Goal: Information Seeking & Learning: Learn about a topic

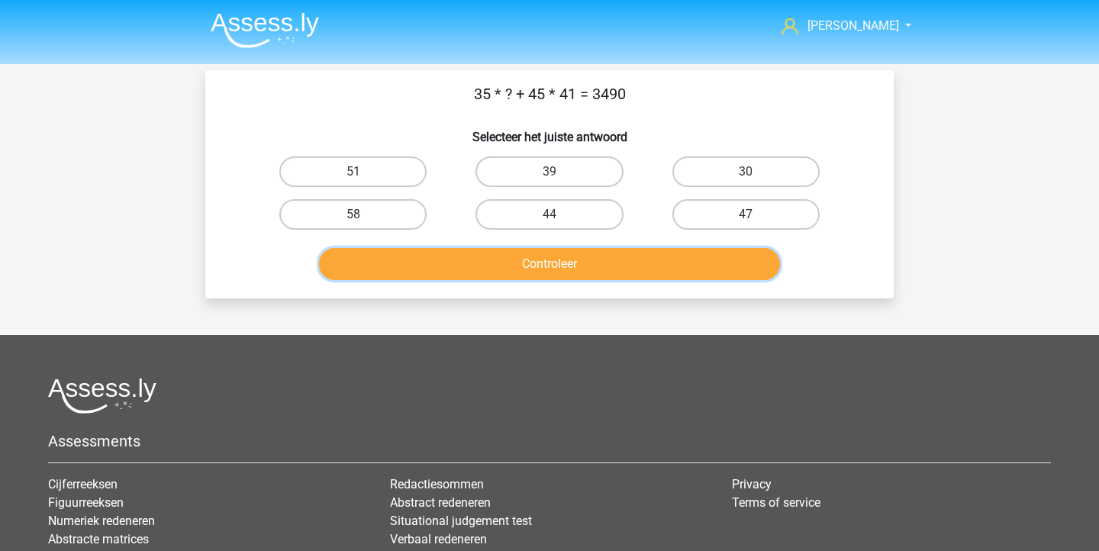
click at [527, 272] on button "Controleer" at bounding box center [550, 264] width 462 height 32
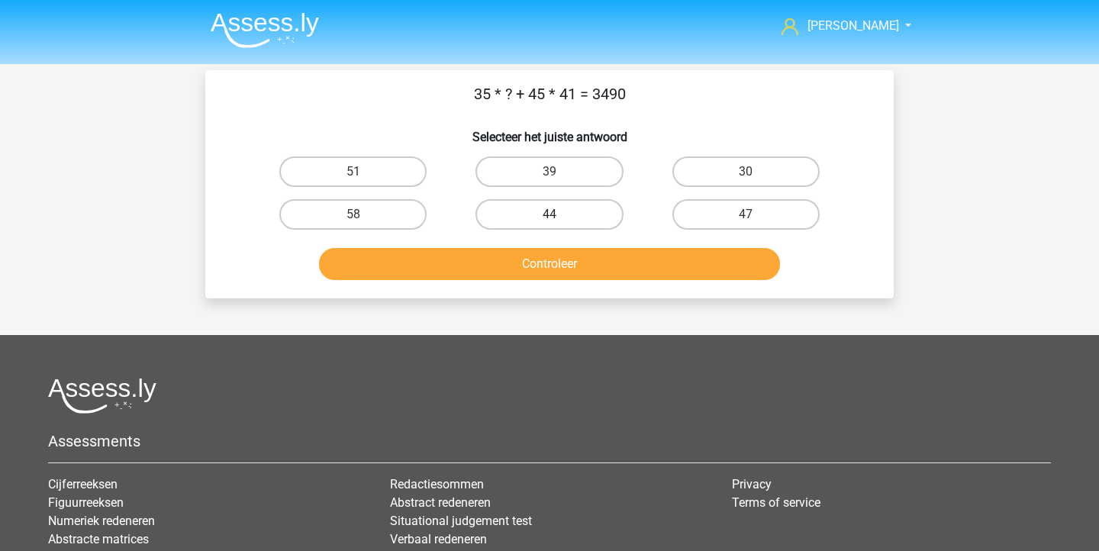
click at [520, 214] on label "44" at bounding box center [548, 214] width 147 height 31
click at [549, 214] on input "44" at bounding box center [554, 219] width 10 height 10
radio input "true"
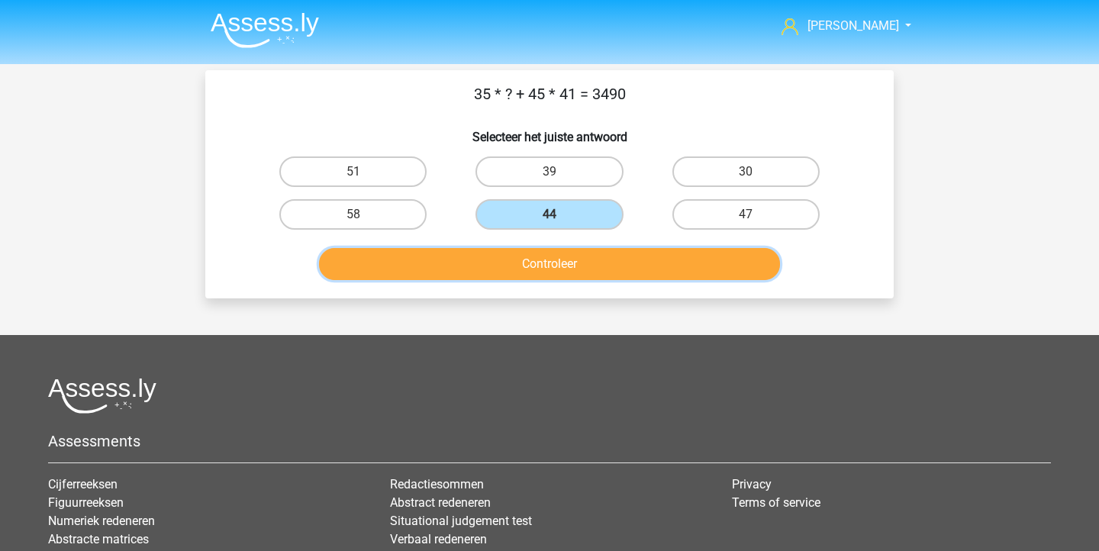
click at [520, 268] on button "Controleer" at bounding box center [550, 264] width 462 height 32
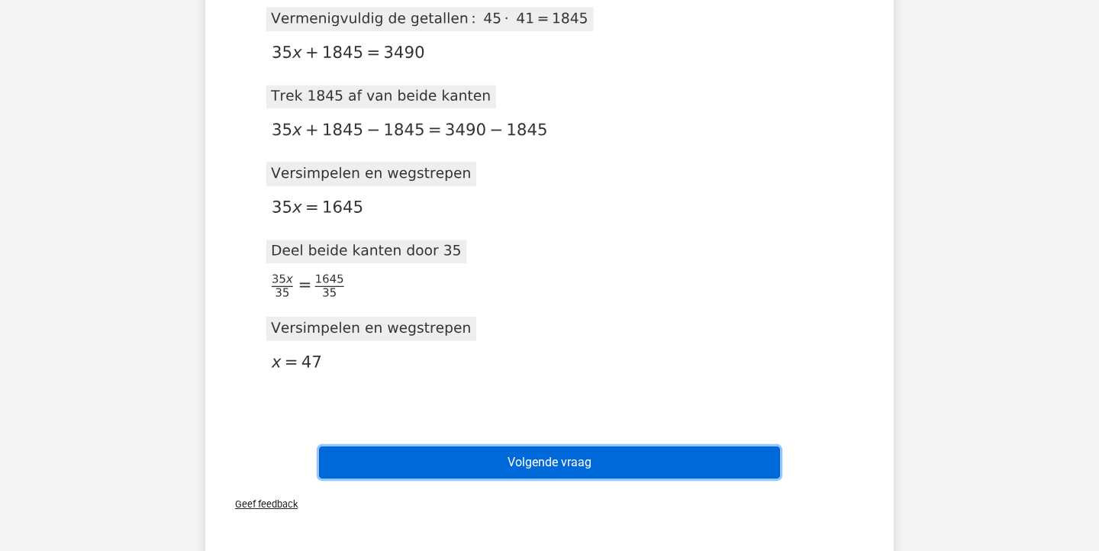
click at [572, 470] on button "Volgende vraag" at bounding box center [550, 462] width 462 height 32
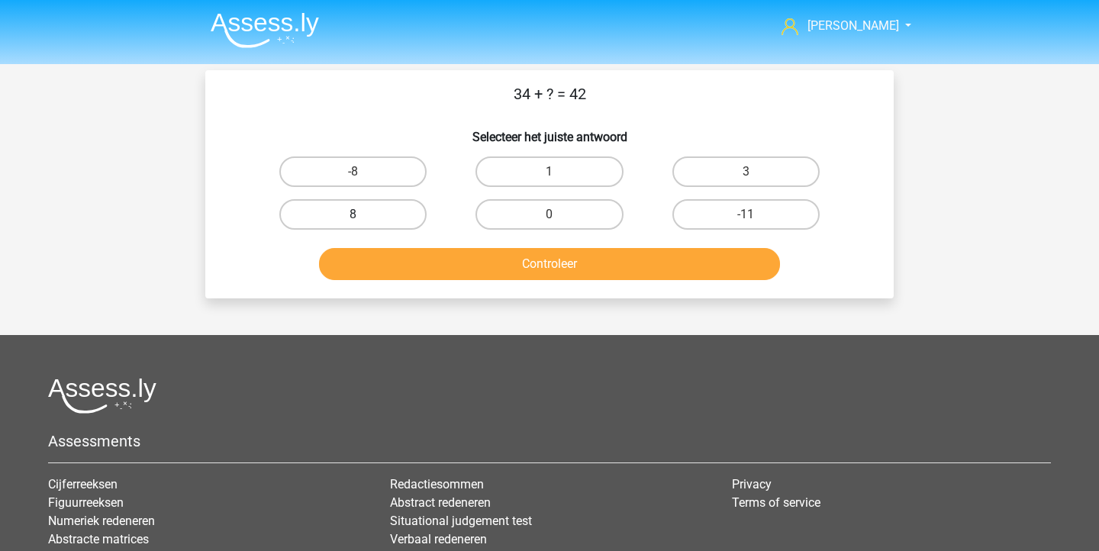
click at [411, 216] on label "8" at bounding box center [352, 214] width 147 height 31
click at [363, 216] on input "8" at bounding box center [358, 219] width 10 height 10
radio input "true"
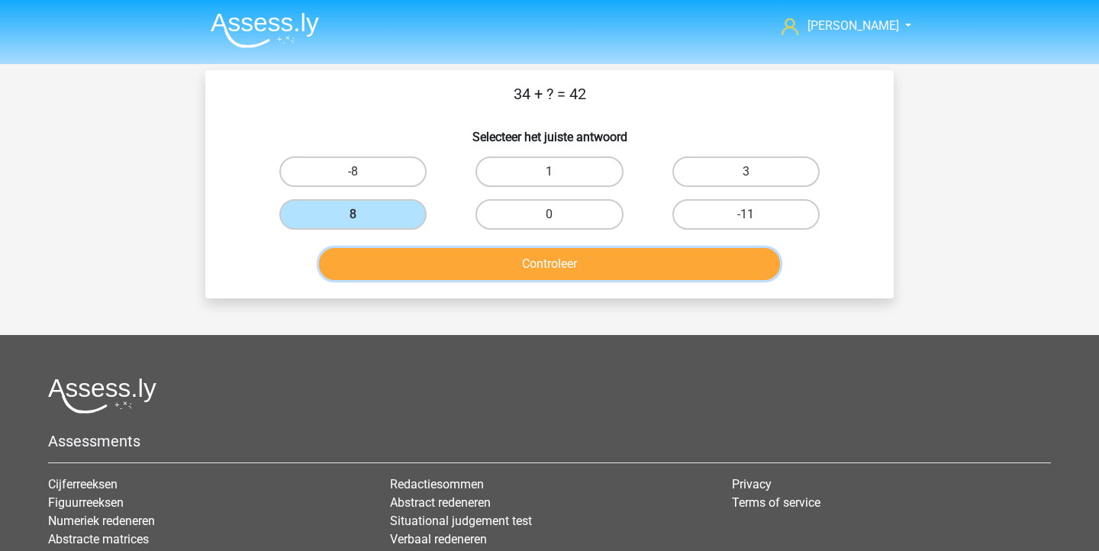
click at [446, 252] on button "Controleer" at bounding box center [550, 264] width 462 height 32
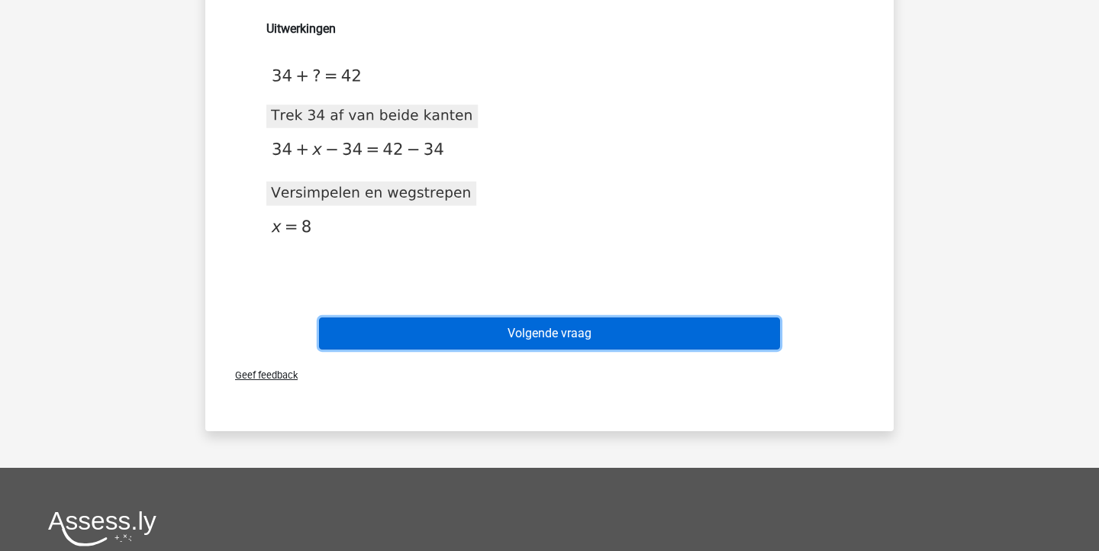
click at [496, 339] on button "Volgende vraag" at bounding box center [550, 333] width 462 height 32
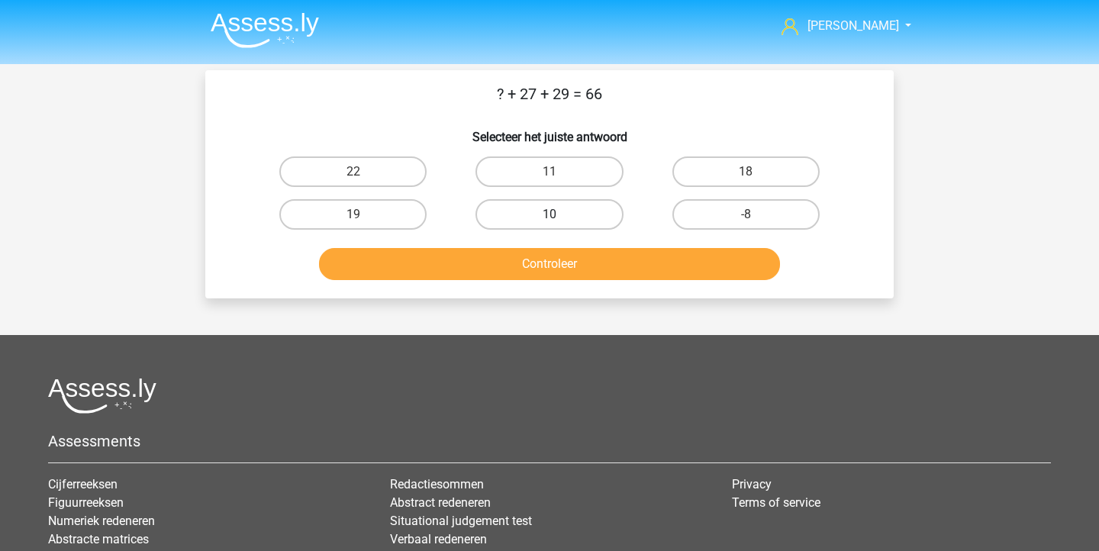
click at [556, 211] on label "10" at bounding box center [548, 214] width 147 height 31
click at [556, 214] on input "10" at bounding box center [554, 219] width 10 height 10
radio input "true"
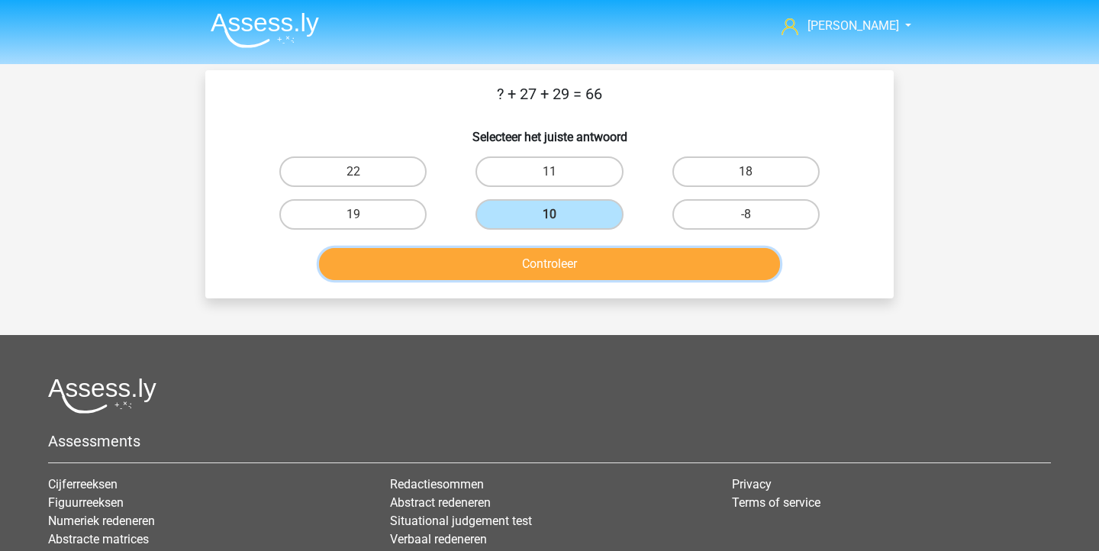
click at [558, 273] on button "Controleer" at bounding box center [550, 264] width 462 height 32
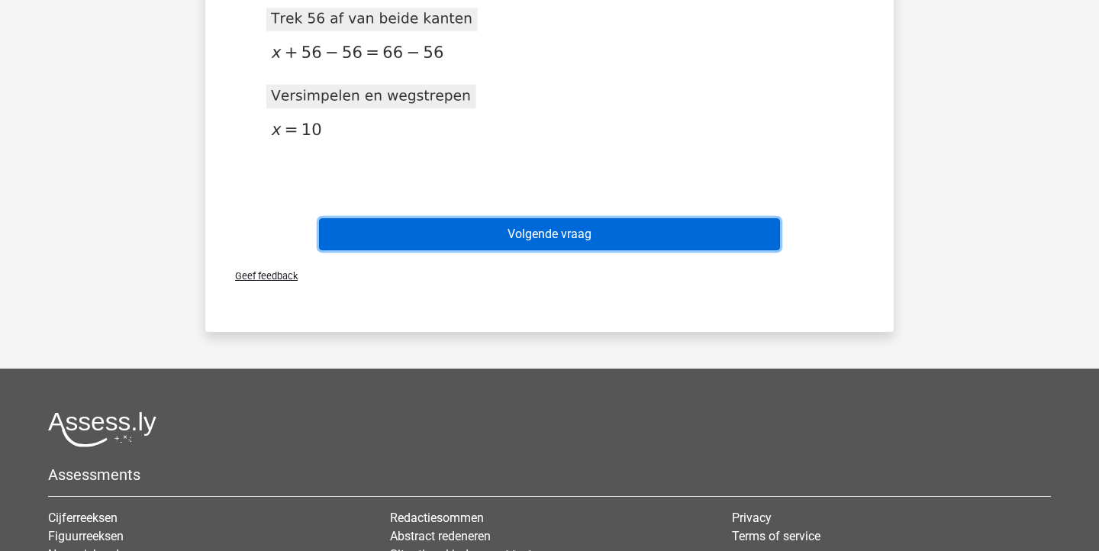
click at [551, 243] on button "Volgende vraag" at bounding box center [550, 234] width 462 height 32
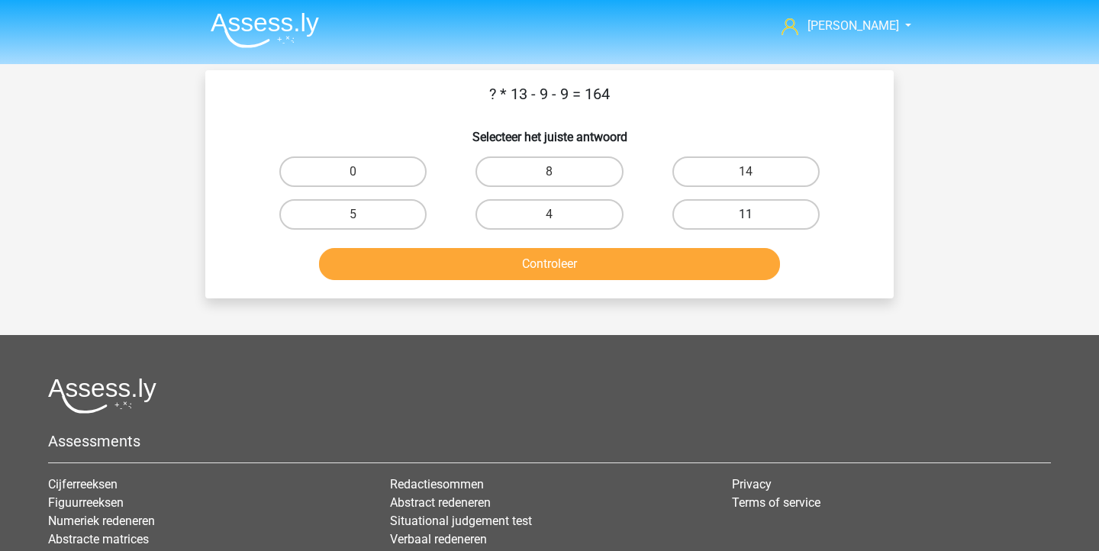
click at [687, 216] on label "11" at bounding box center [745, 214] width 147 height 31
click at [746, 216] on input "11" at bounding box center [751, 219] width 10 height 10
radio input "true"
click at [638, 245] on div "Controleer" at bounding box center [549, 261] width 639 height 50
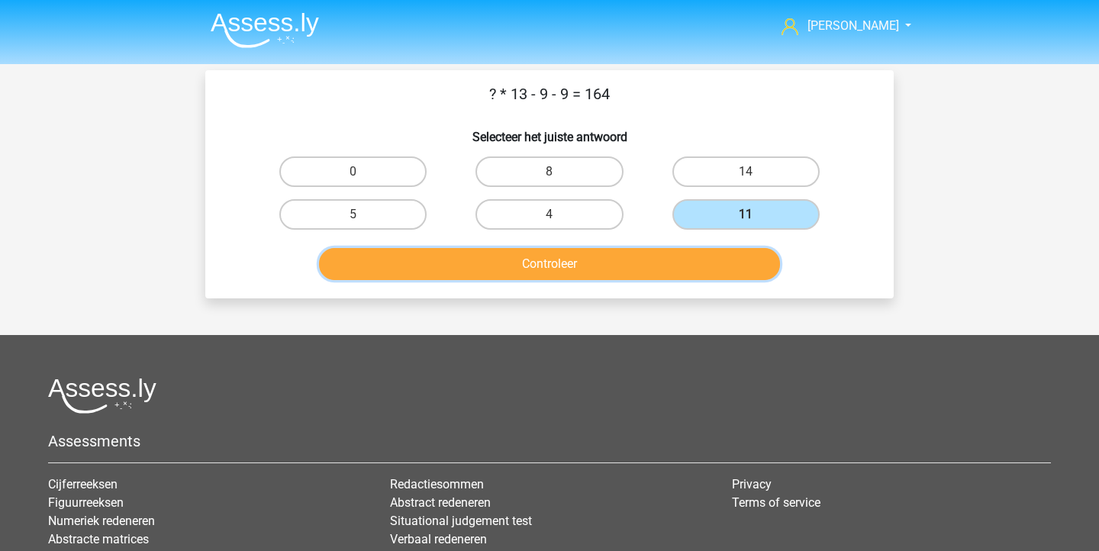
click at [638, 266] on button "Controleer" at bounding box center [550, 264] width 462 height 32
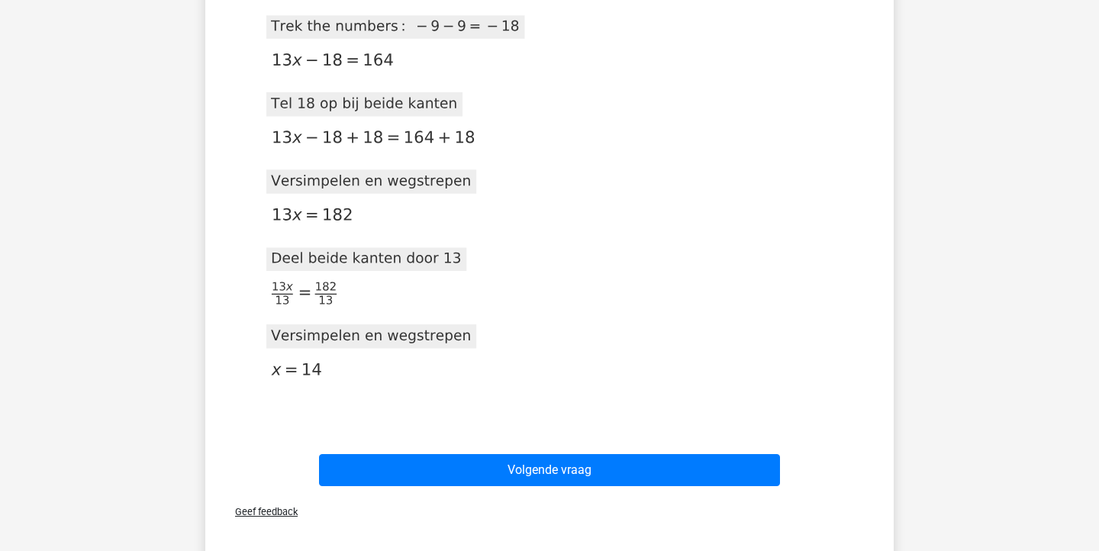
scroll to position [452, 0]
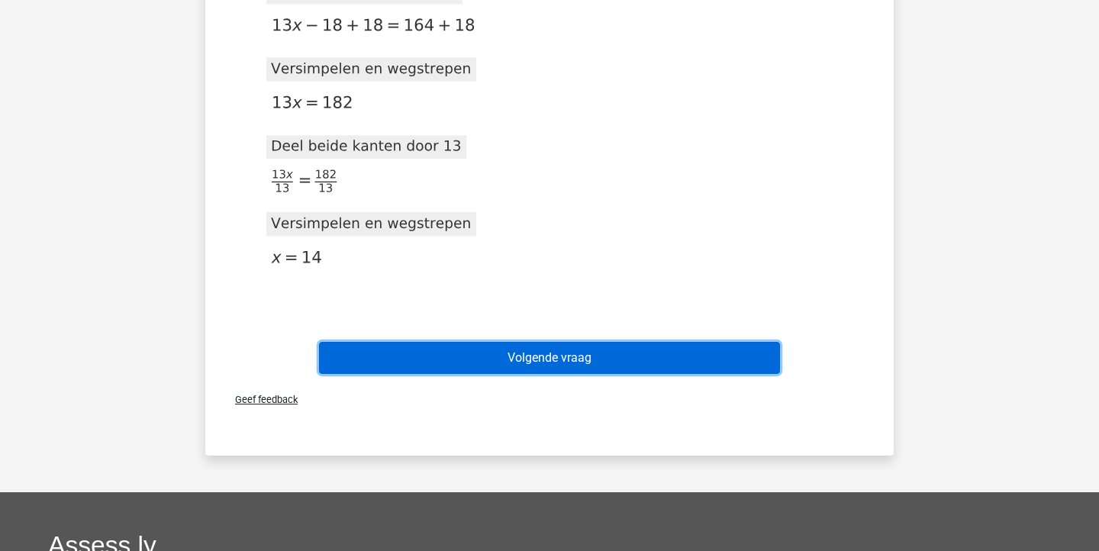
click at [626, 372] on button "Volgende vraag" at bounding box center [550, 358] width 462 height 32
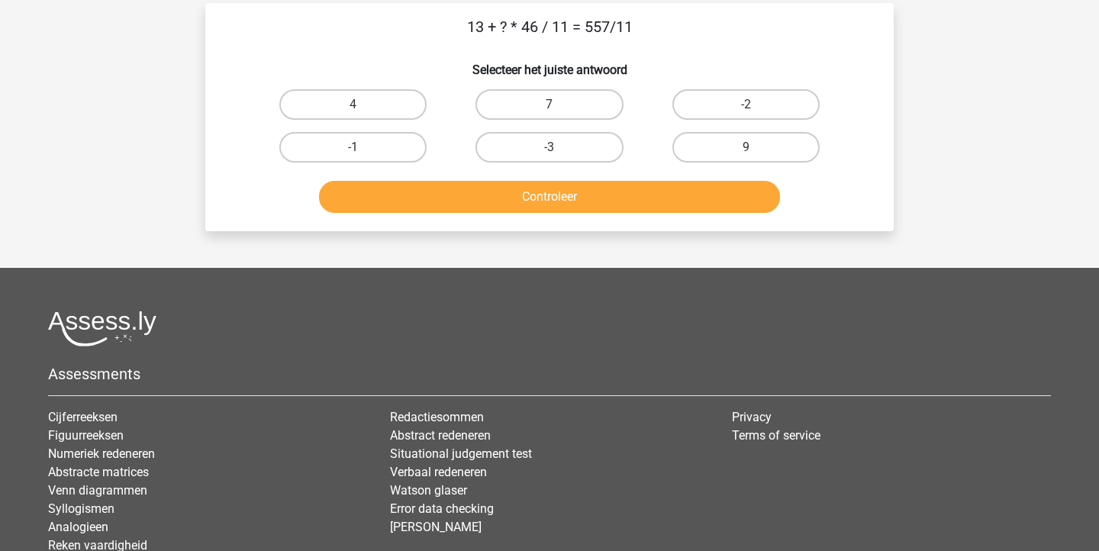
scroll to position [24, 0]
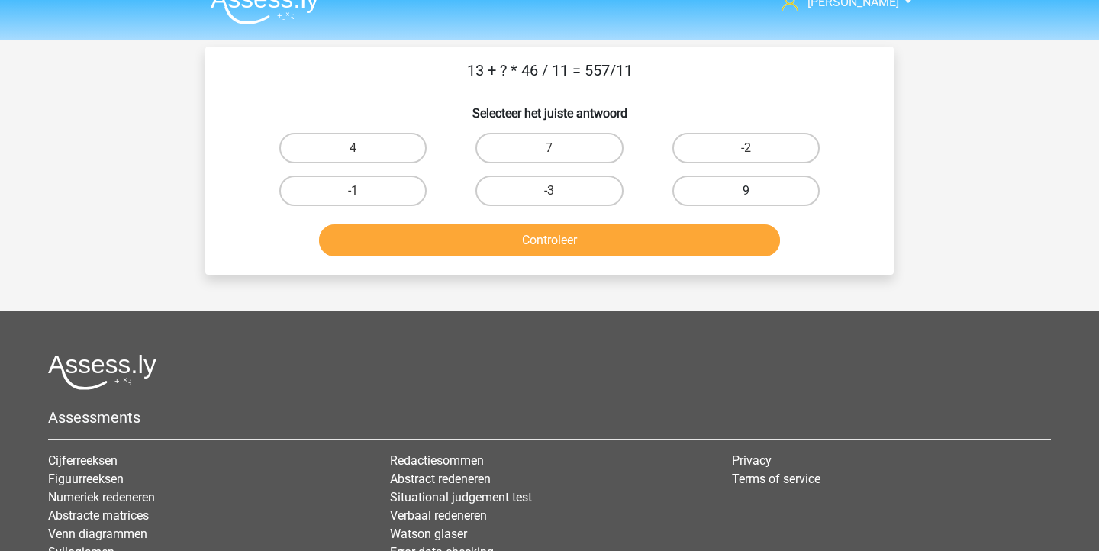
click at [707, 179] on label "9" at bounding box center [745, 191] width 147 height 31
click at [746, 191] on input "9" at bounding box center [751, 196] width 10 height 10
radio input "true"
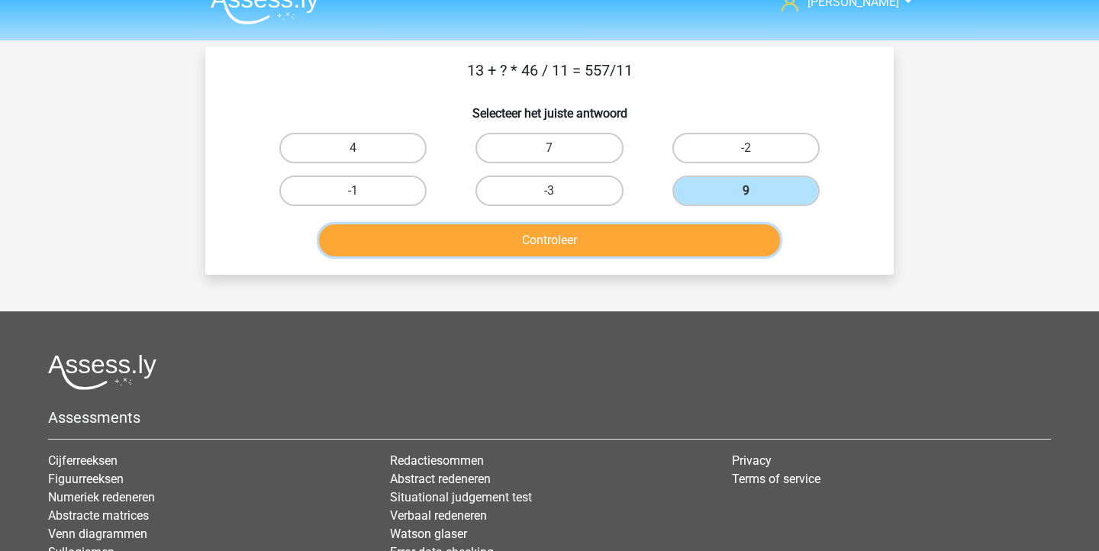
click at [671, 239] on button "Controleer" at bounding box center [550, 240] width 462 height 32
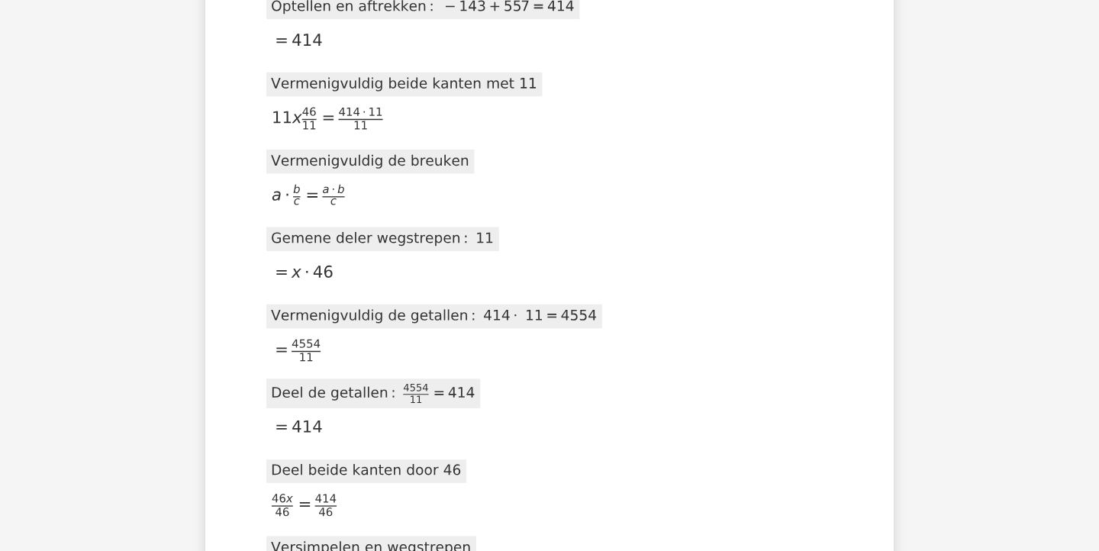
scroll to position [793, 0]
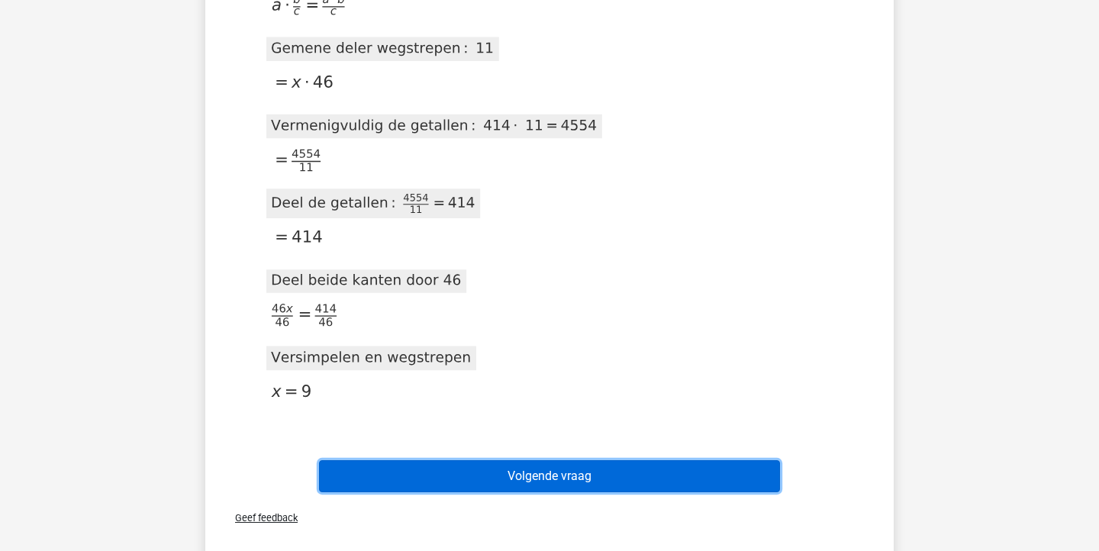
click at [540, 472] on button "Volgende vraag" at bounding box center [550, 476] width 462 height 32
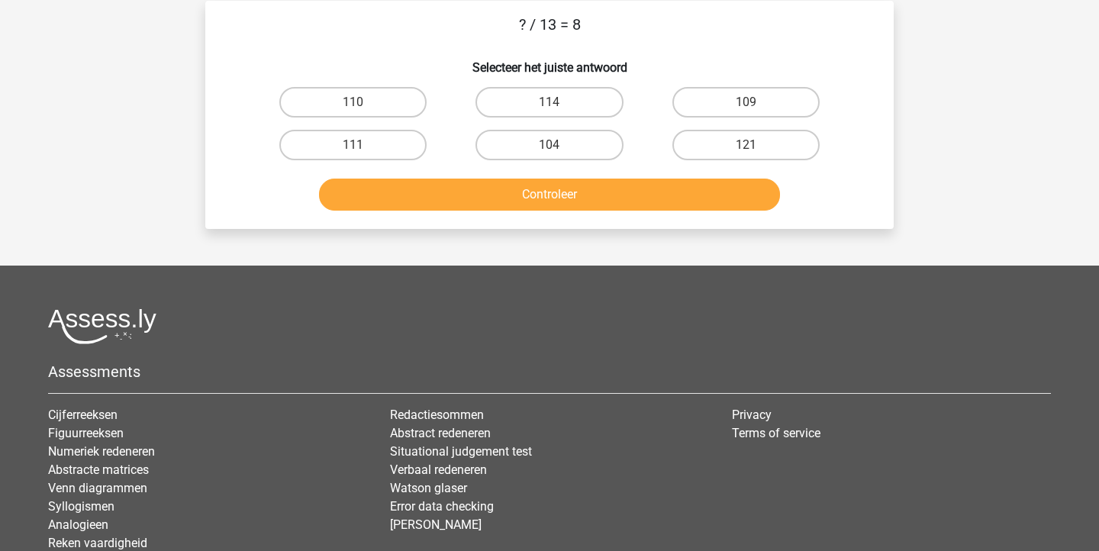
scroll to position [0, 0]
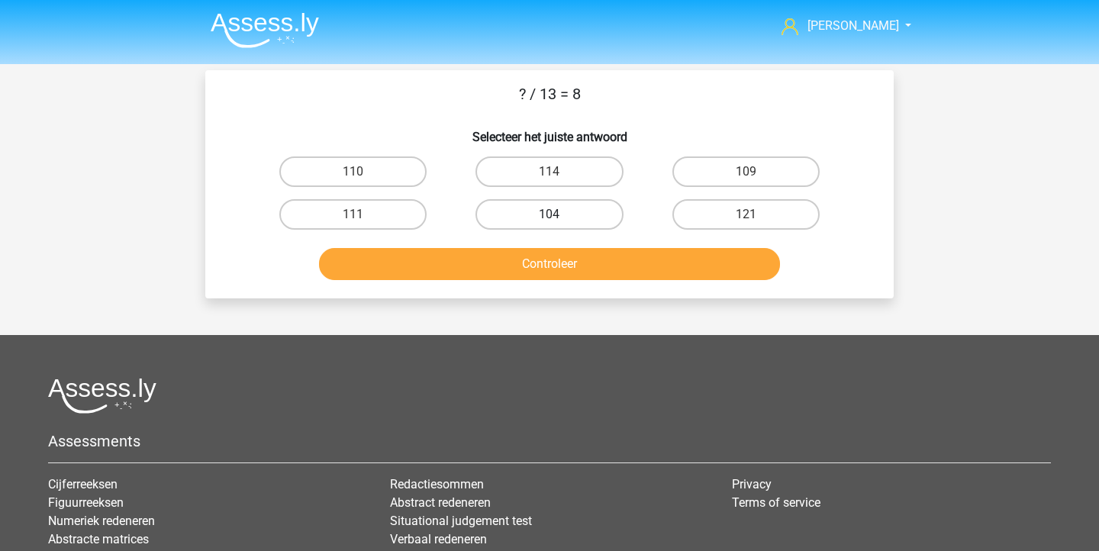
click at [590, 224] on label "104" at bounding box center [548, 214] width 147 height 31
click at [559, 224] on input "104" at bounding box center [554, 219] width 10 height 10
radio input "true"
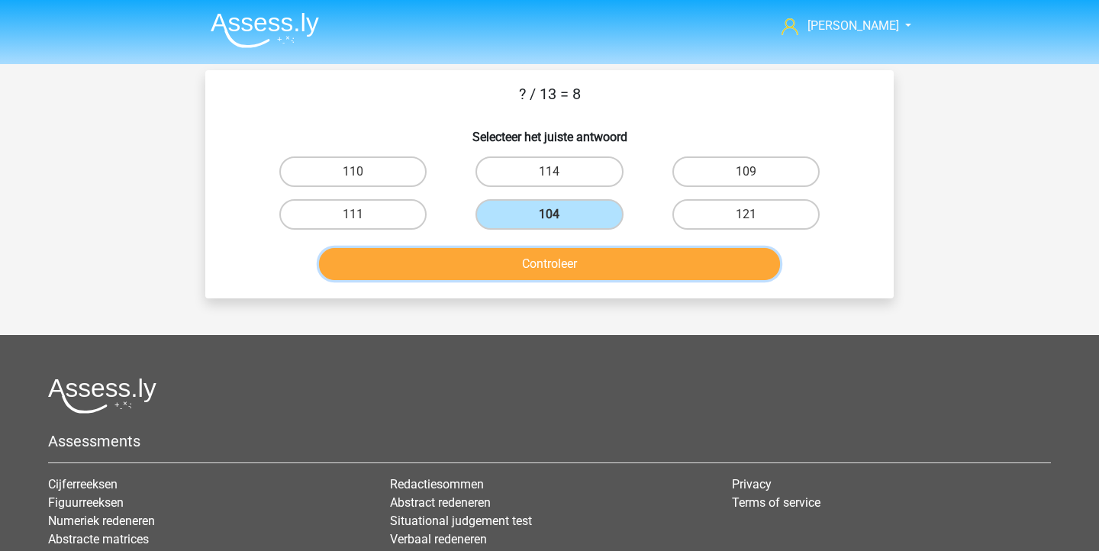
click at [594, 272] on button "Controleer" at bounding box center [550, 264] width 462 height 32
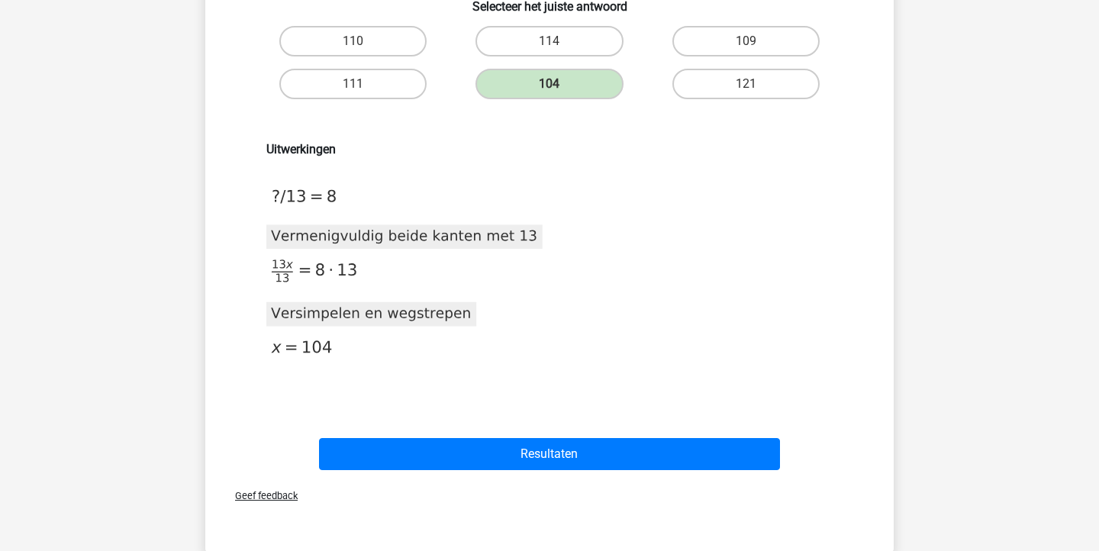
scroll to position [369, 0]
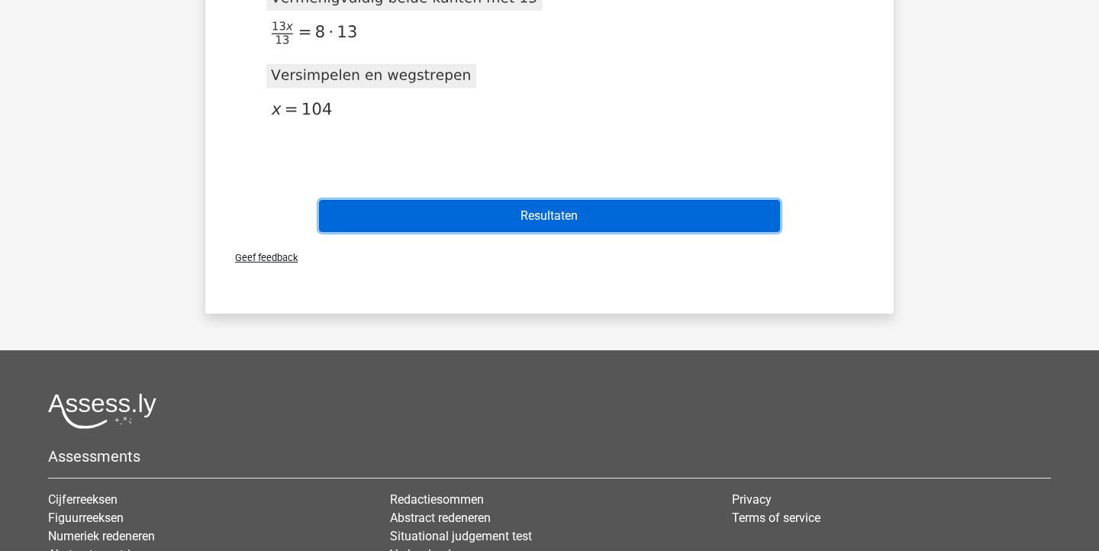
click at [549, 221] on button "Resultaten" at bounding box center [550, 216] width 462 height 32
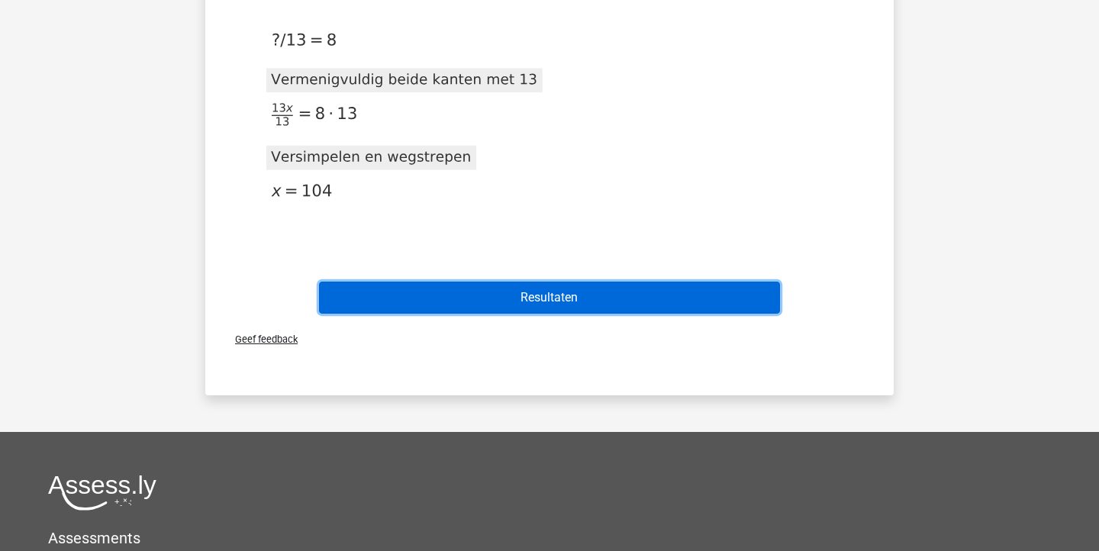
scroll to position [272, 0]
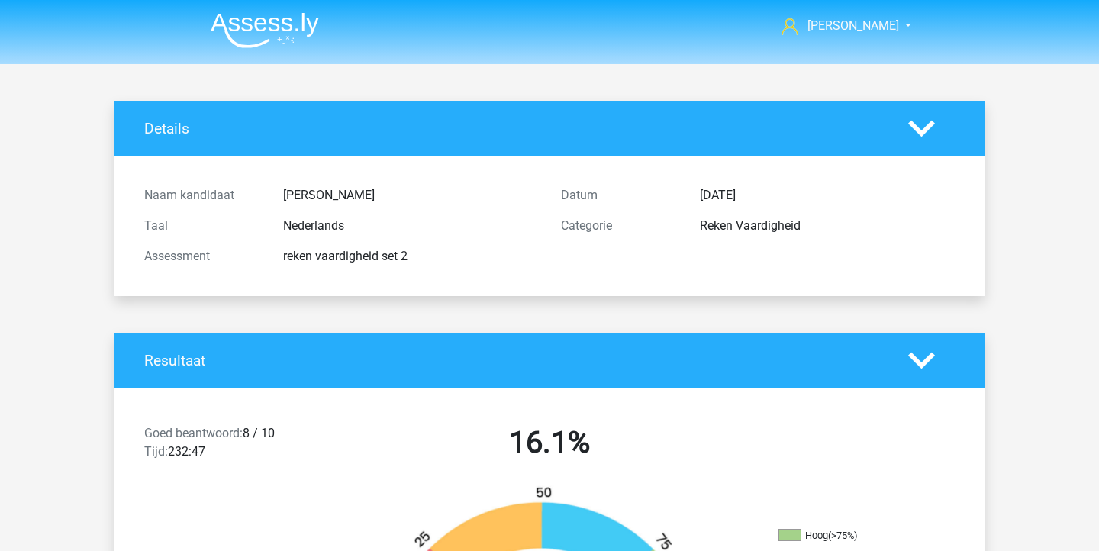
click at [291, 34] on img at bounding box center [265, 30] width 108 height 36
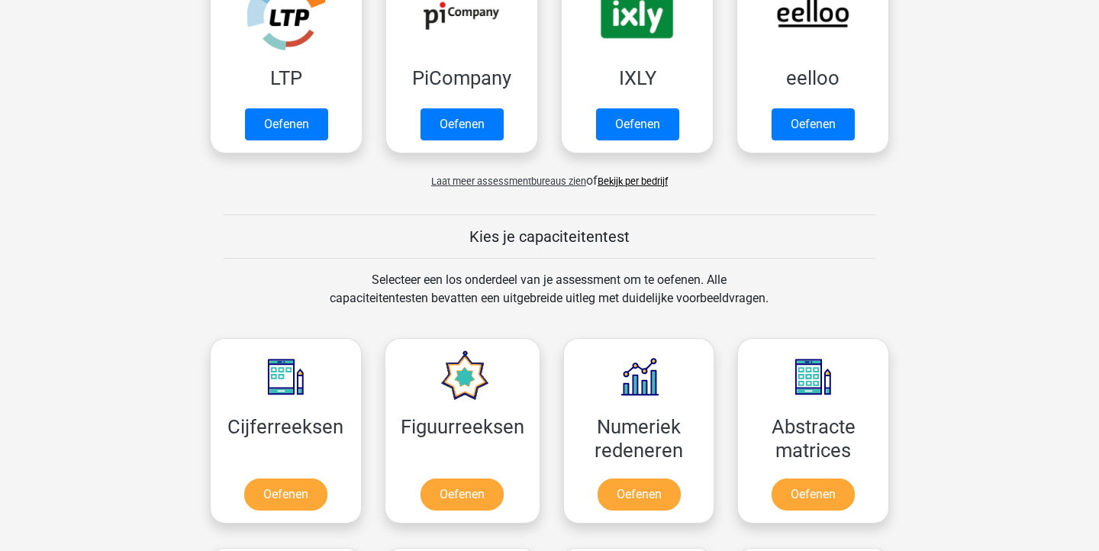
scroll to position [564, 0]
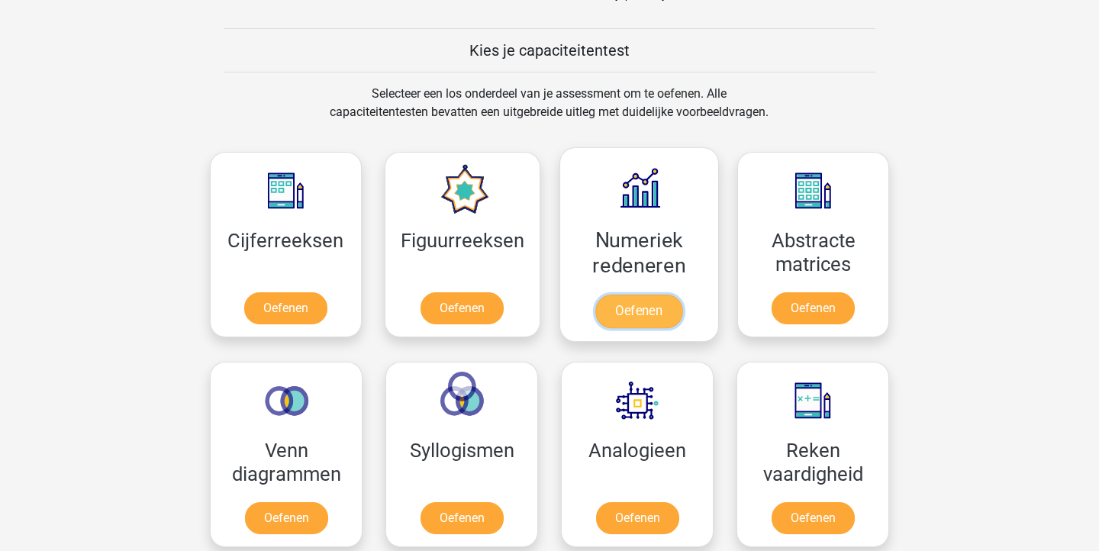
click at [620, 295] on link "Oefenen" at bounding box center [638, 312] width 87 height 34
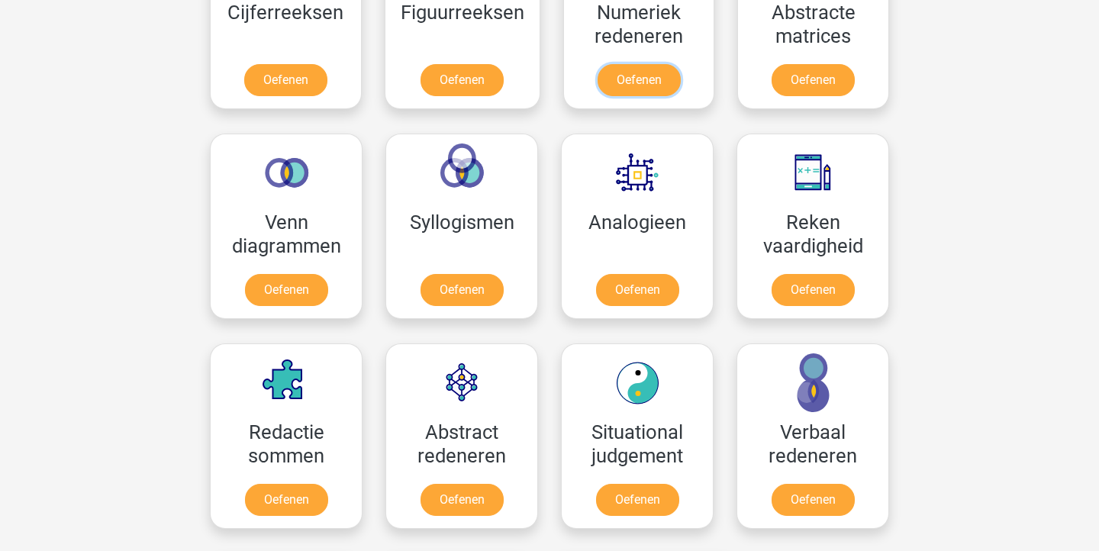
scroll to position [842, 0]
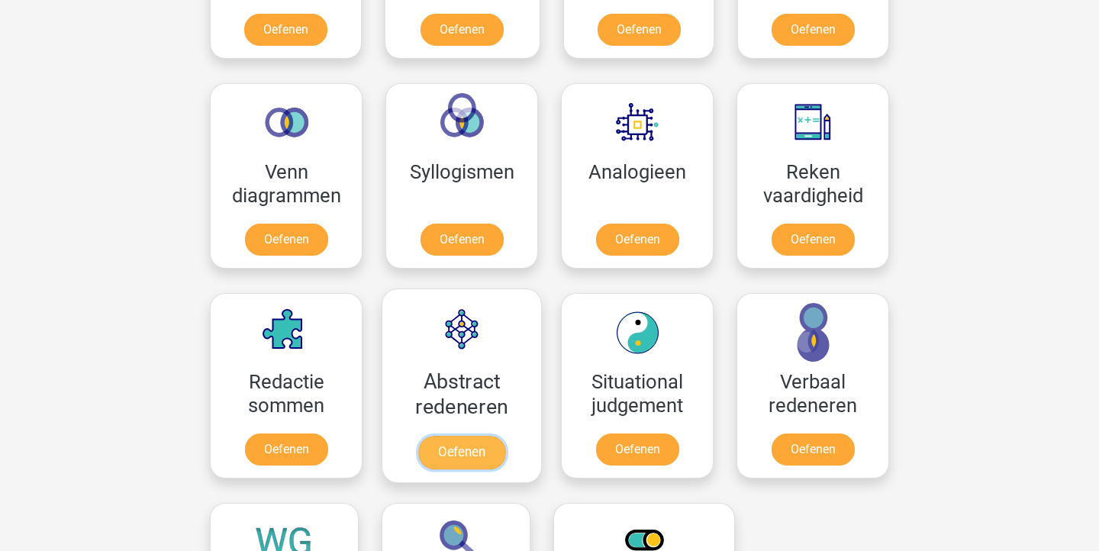
click at [452, 436] on link "Oefenen" at bounding box center [461, 453] width 87 height 34
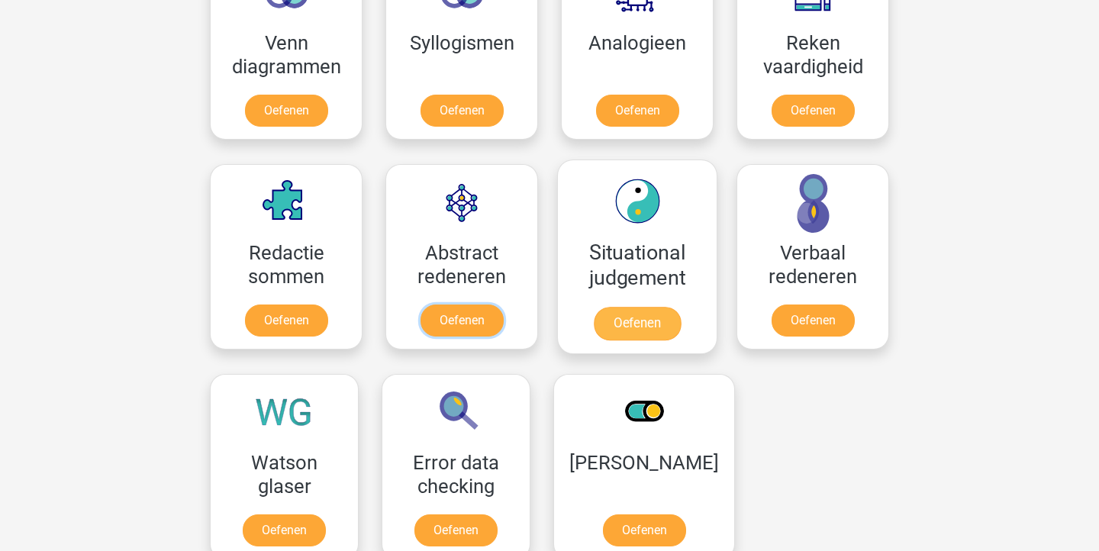
scroll to position [993, 0]
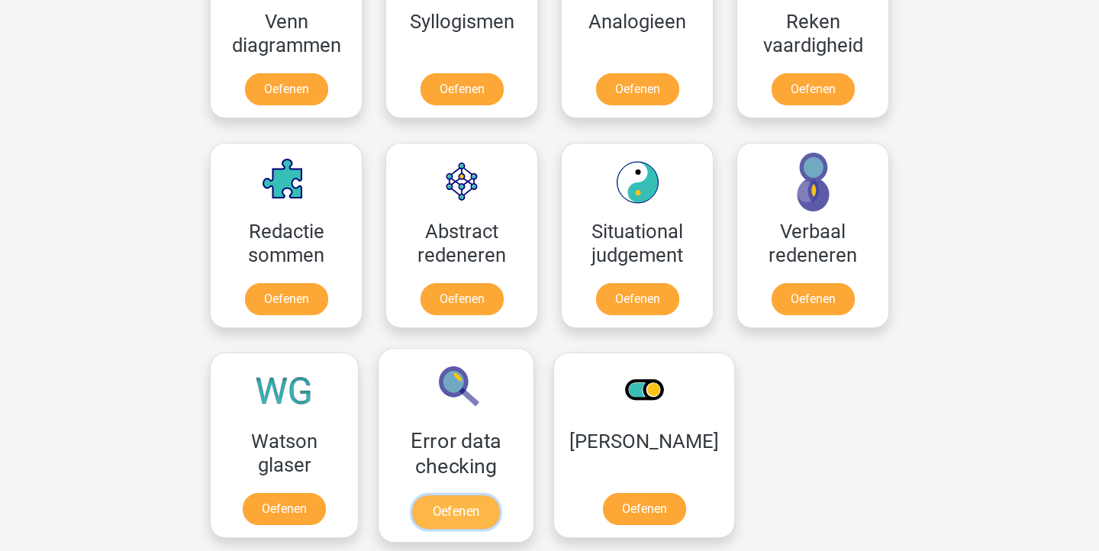
click at [499, 495] on link "Oefenen" at bounding box center [455, 512] width 87 height 34
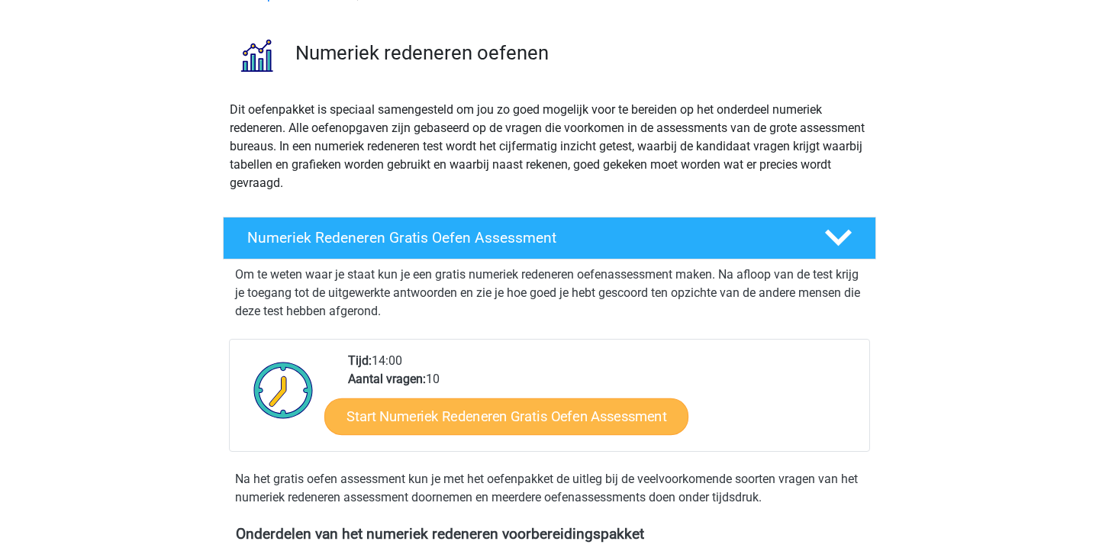
scroll to position [91, 0]
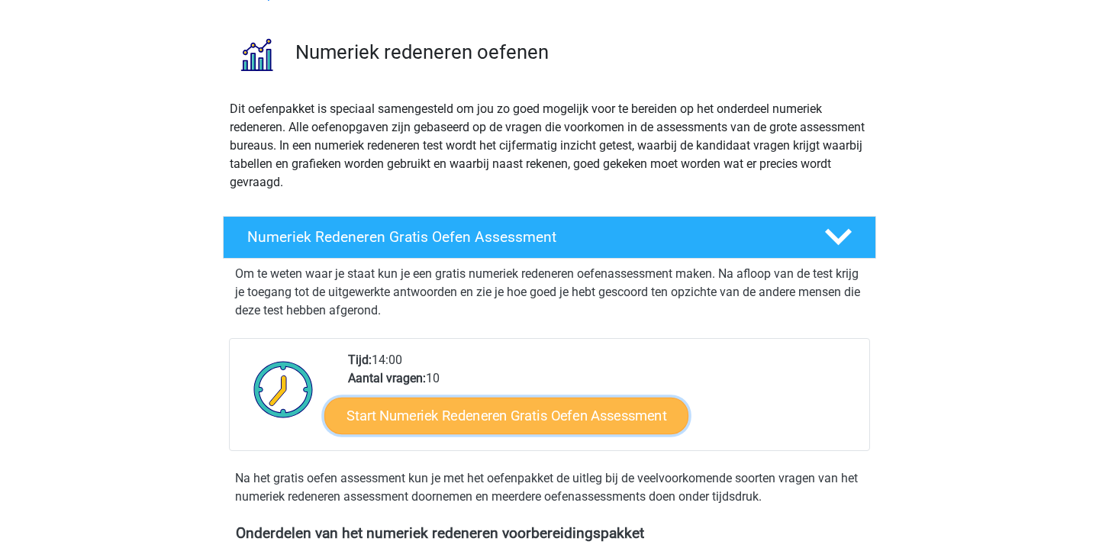
click at [521, 424] on link "Start Numeriek Redeneren Gratis Oefen Assessment" at bounding box center [506, 415] width 364 height 37
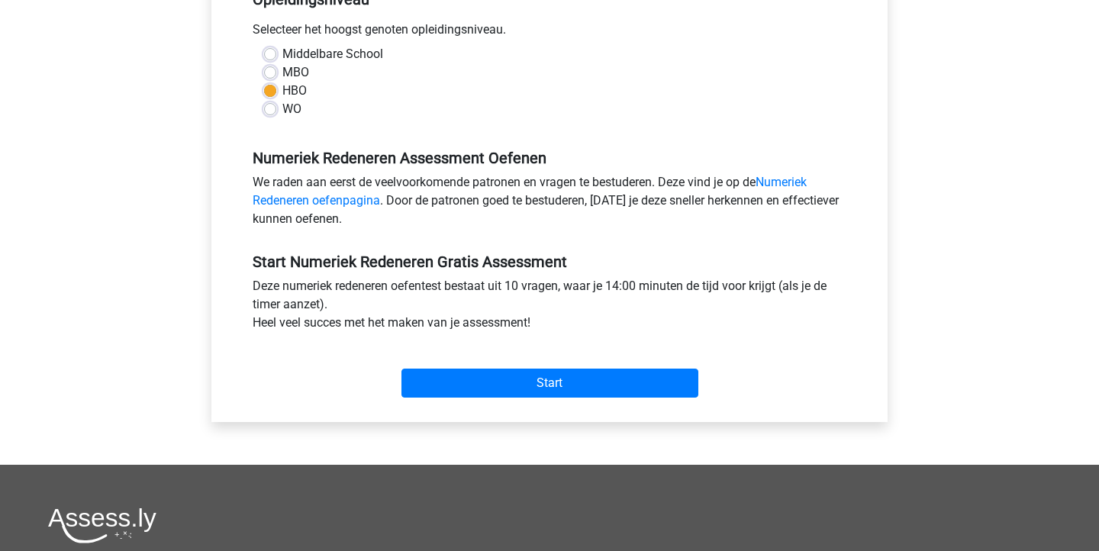
scroll to position [355, 0]
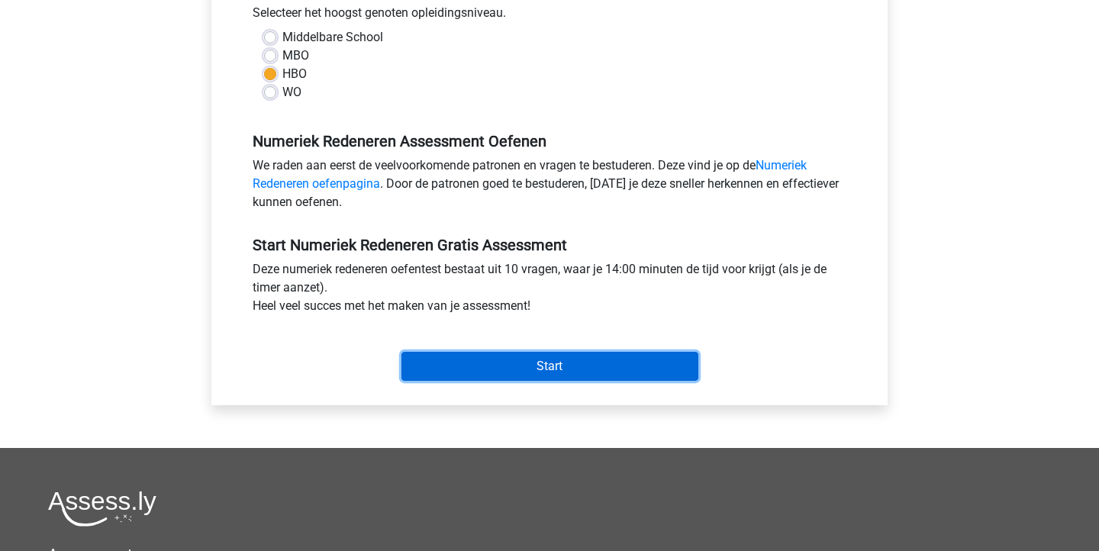
click at [578, 375] on input "Start" at bounding box center [549, 366] width 297 height 29
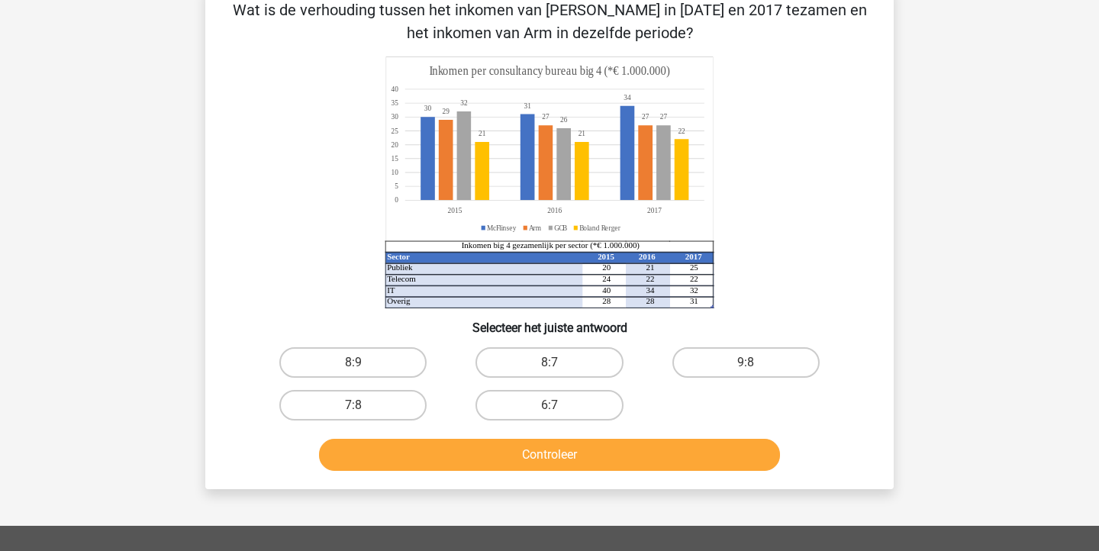
scroll to position [82, 0]
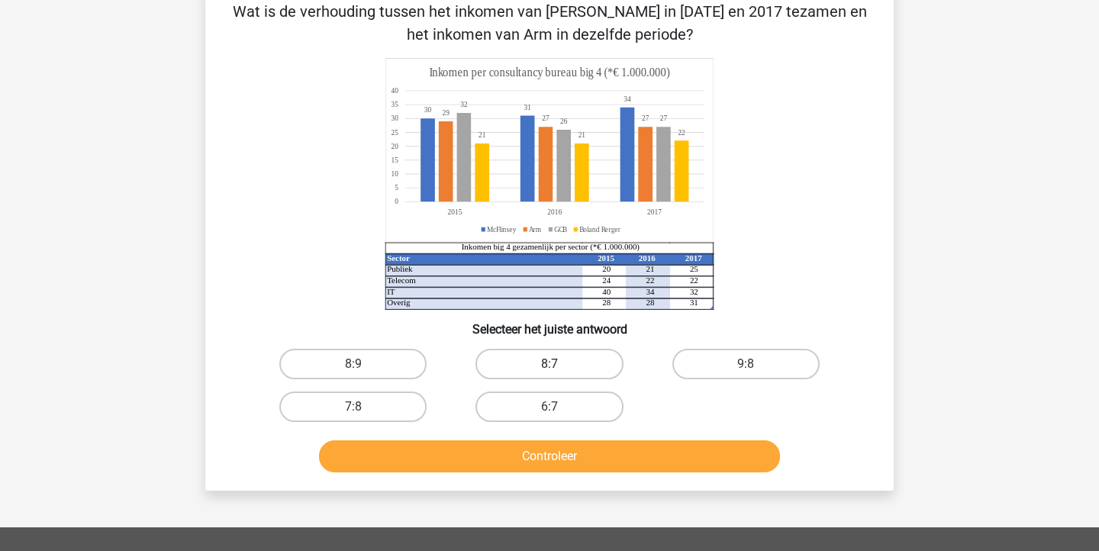
click at [568, 372] on label "8:7" at bounding box center [548, 364] width 147 height 31
click at [559, 372] on input "8:7" at bounding box center [554, 369] width 10 height 10
radio input "true"
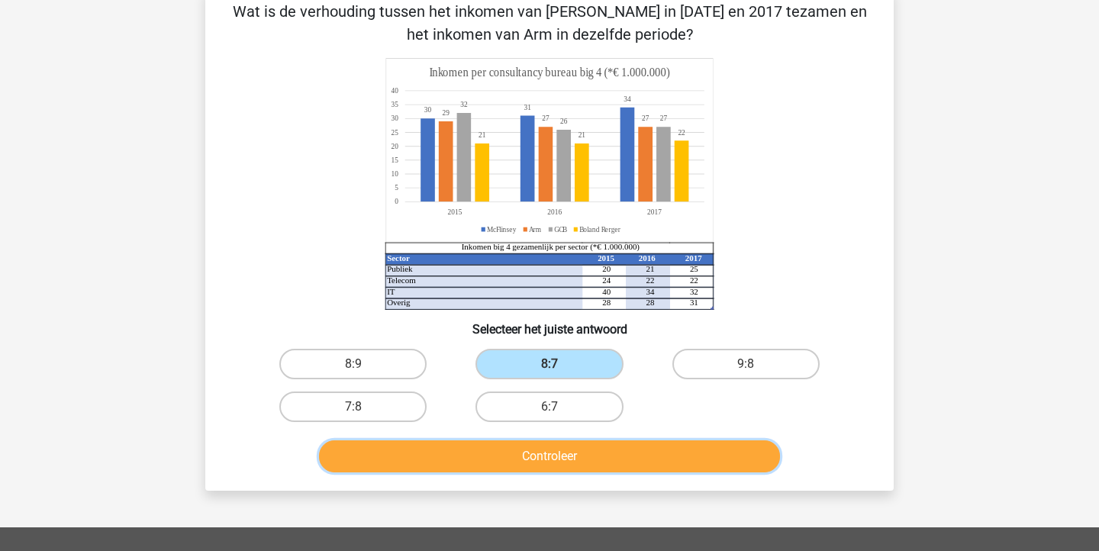
click at [611, 444] on button "Controleer" at bounding box center [550, 456] width 462 height 32
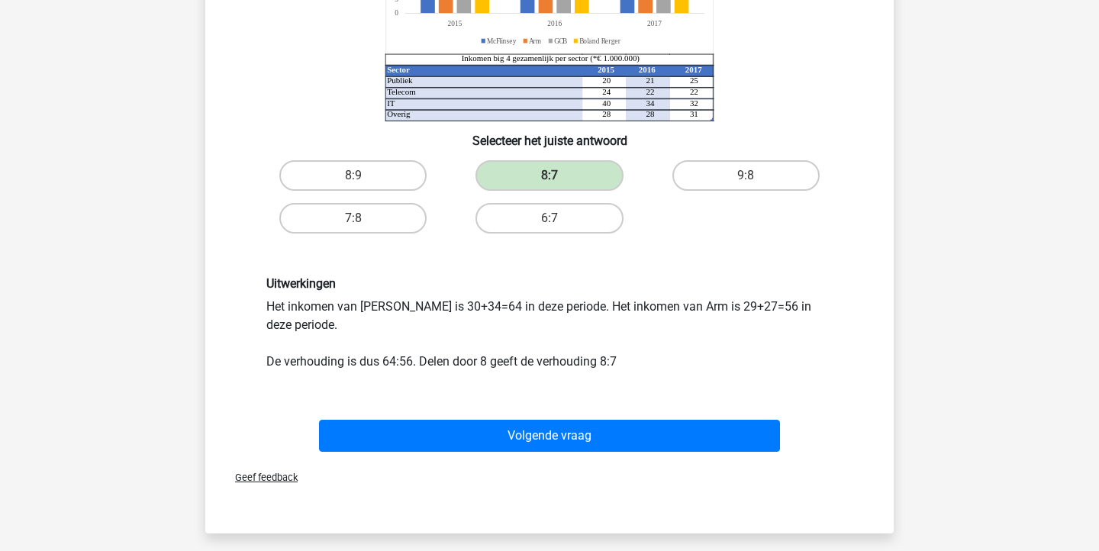
scroll to position [285, 0]
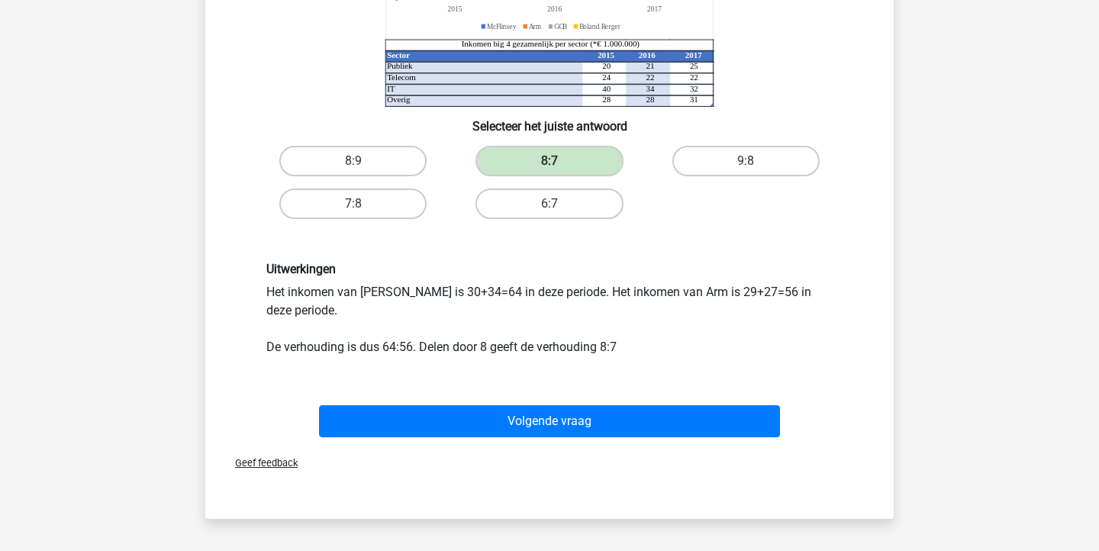
click at [639, 440] on div "Volgende vraag" at bounding box center [549, 424] width 589 height 38
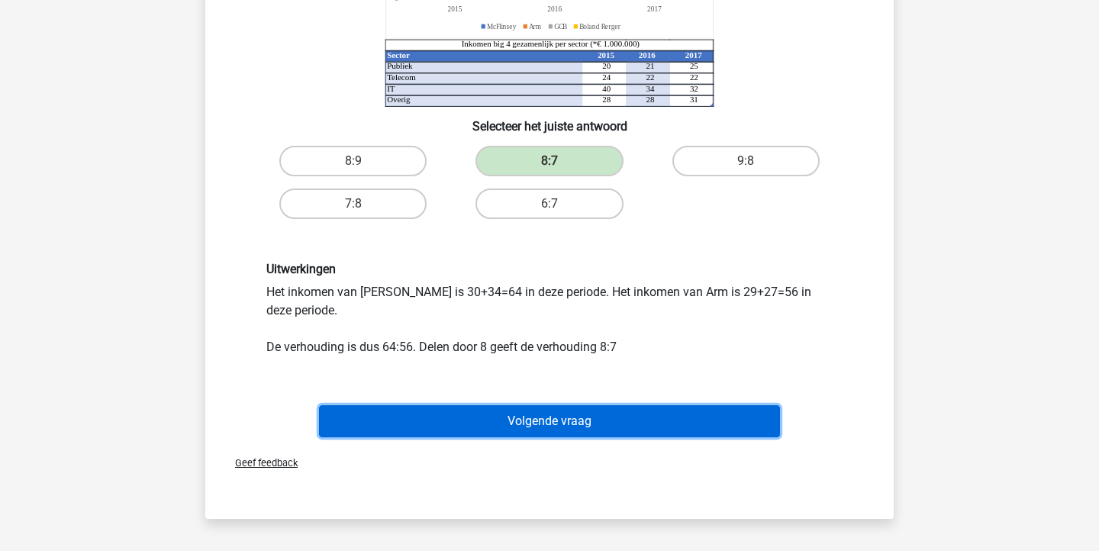
click at [664, 423] on button "Volgende vraag" at bounding box center [550, 421] width 462 height 32
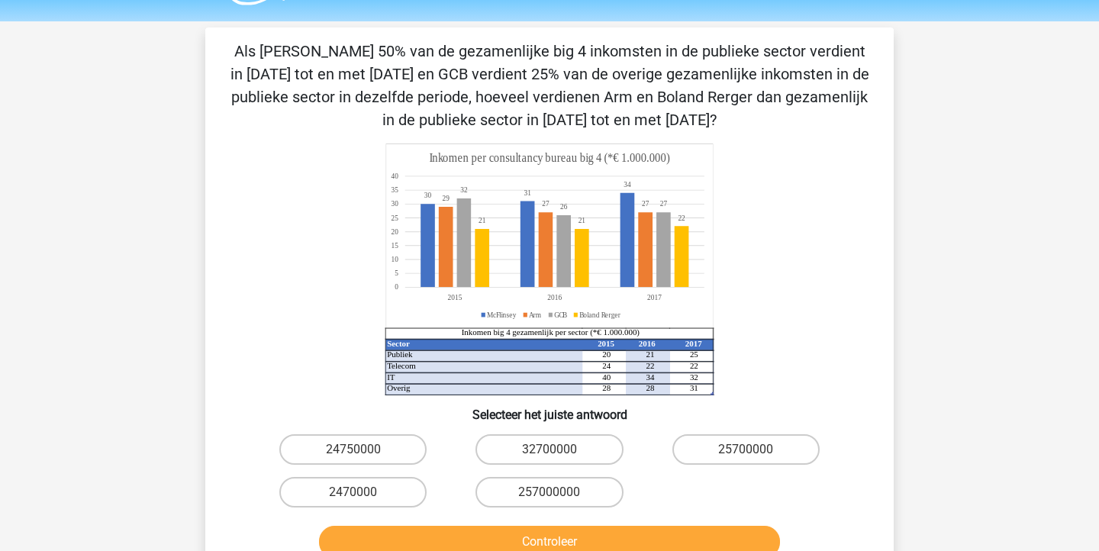
scroll to position [40, 0]
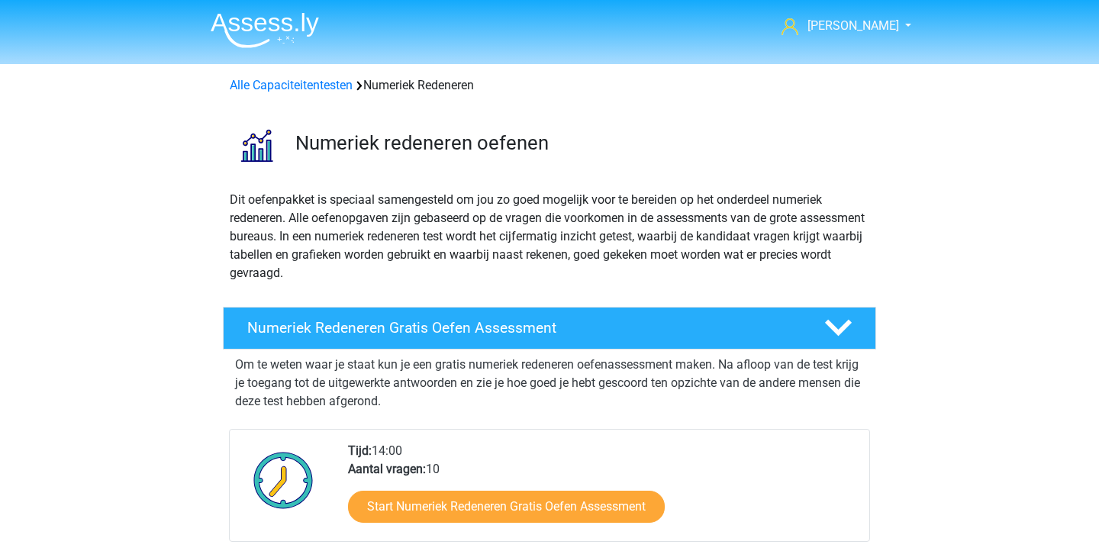
scroll to position [91, 0]
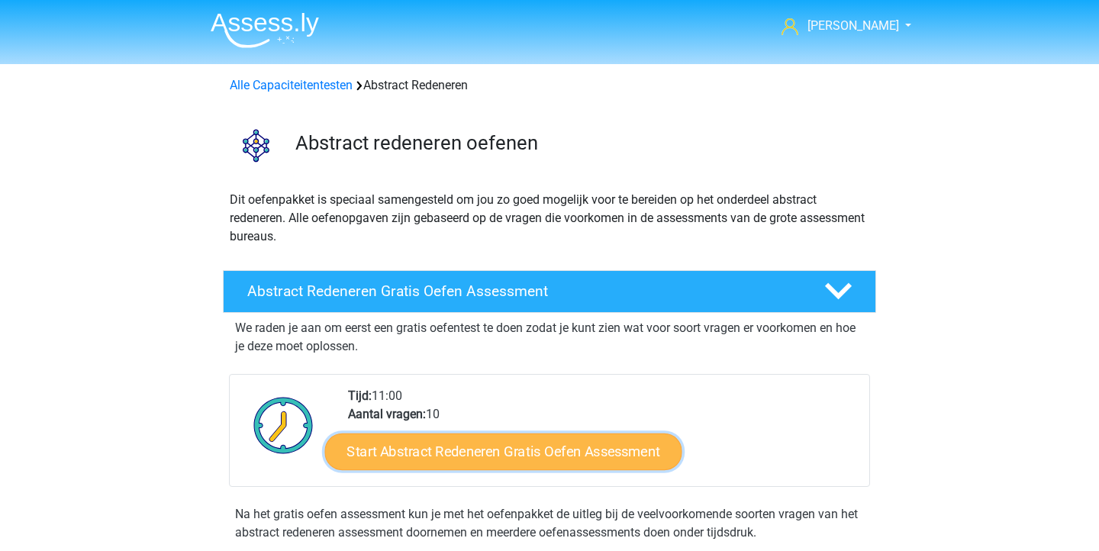
click at [488, 459] on link "Start Abstract Redeneren Gratis Oefen Assessment" at bounding box center [503, 451] width 357 height 37
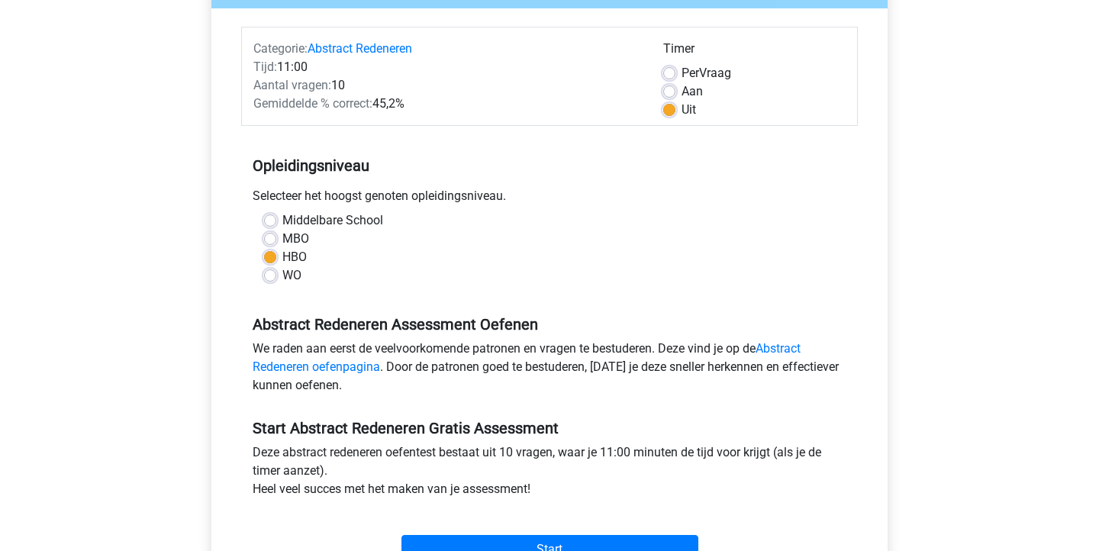
scroll to position [311, 0]
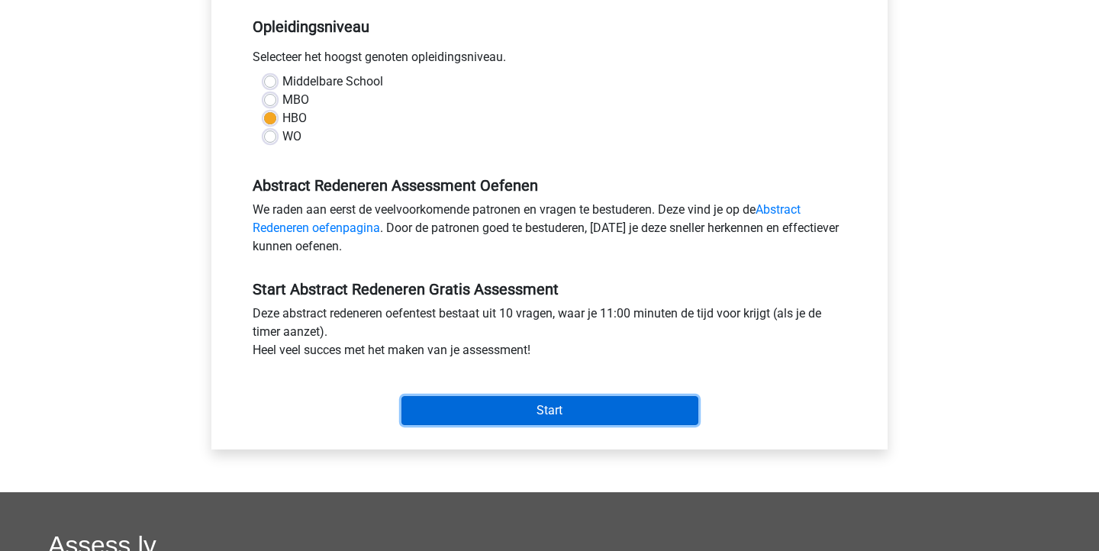
click at [512, 425] on input "Start" at bounding box center [549, 410] width 297 height 29
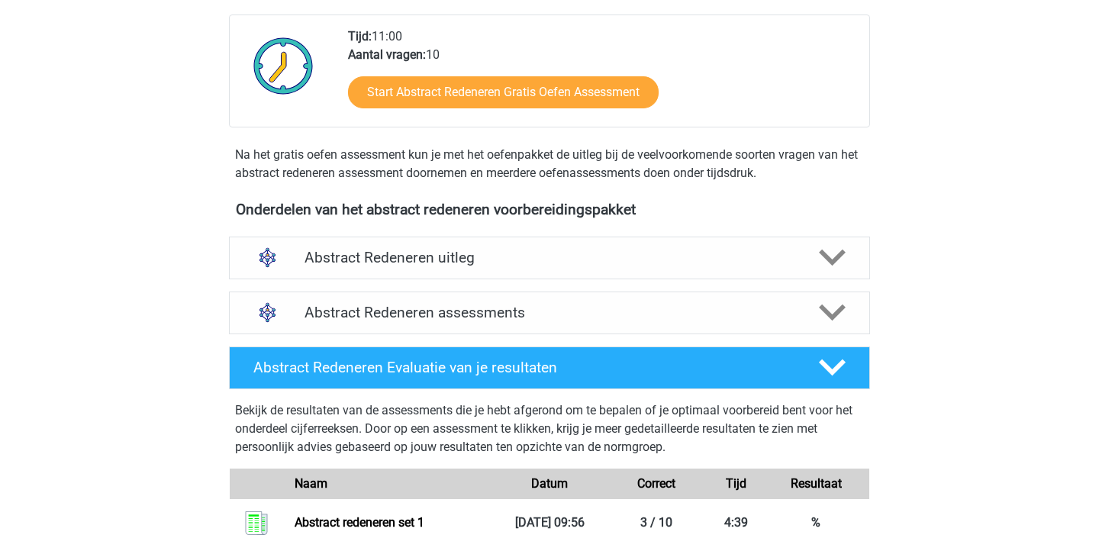
scroll to position [360, 0]
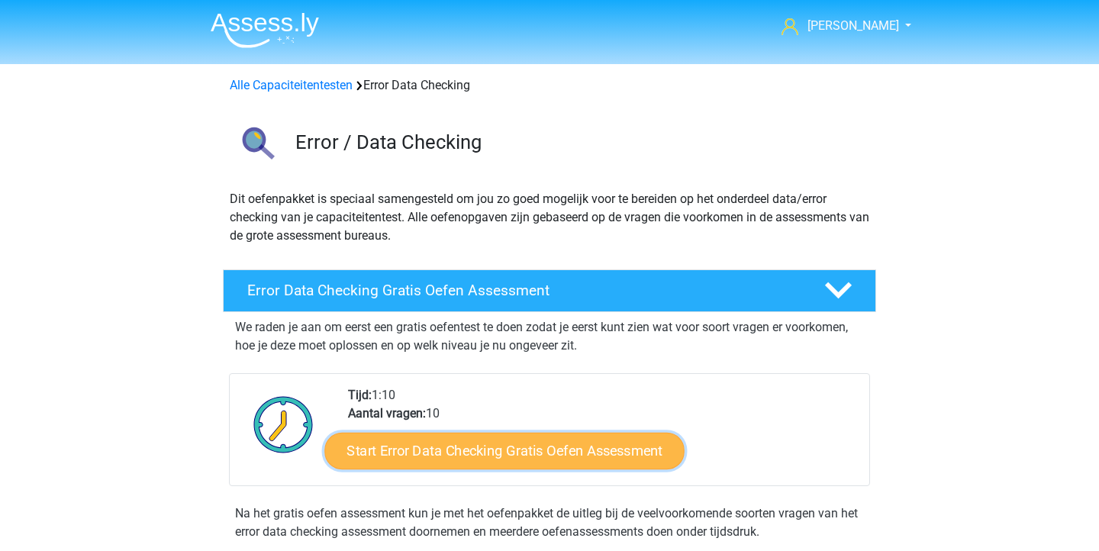
click at [514, 448] on link "Start Error Data Checking Gratis Oefen Assessment" at bounding box center [505, 451] width 360 height 37
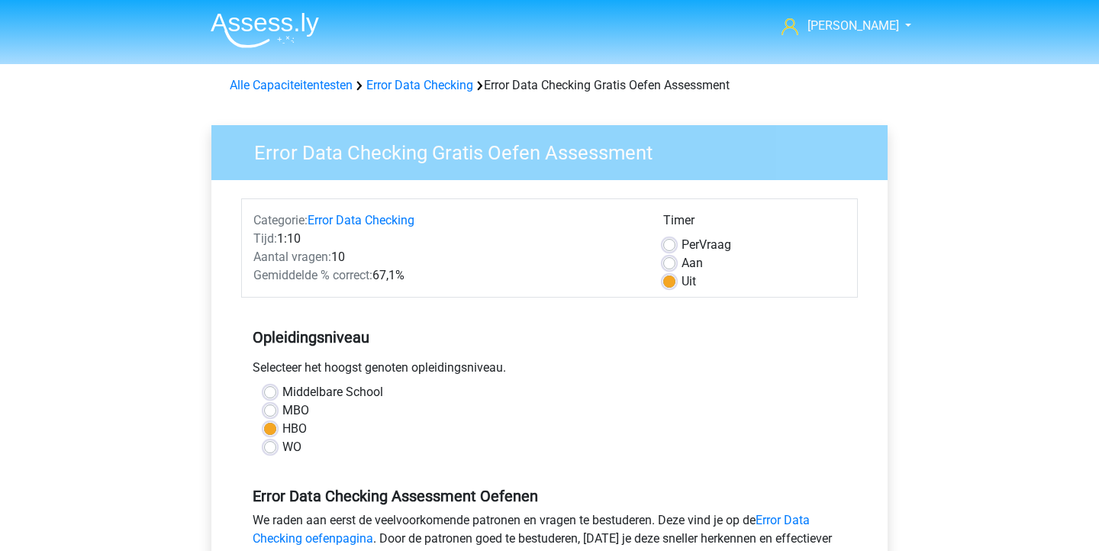
scroll to position [235, 0]
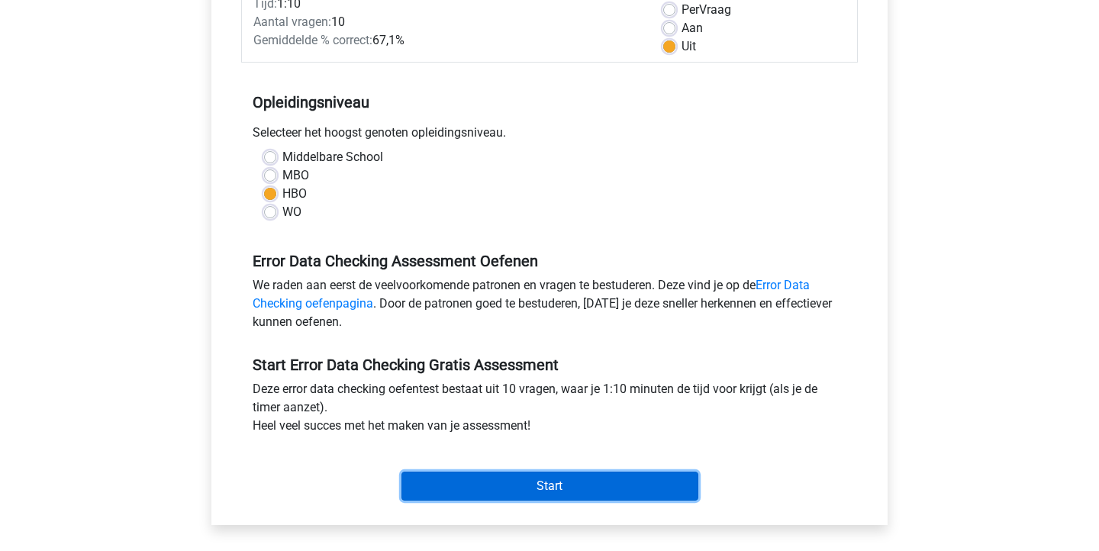
click at [518, 484] on input "Start" at bounding box center [549, 486] width 297 height 29
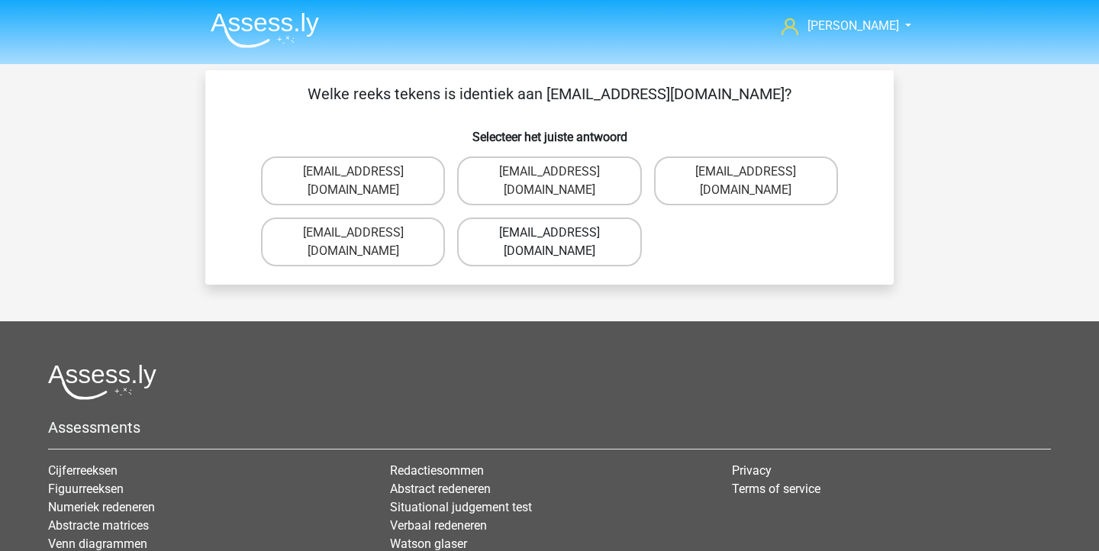
click at [563, 217] on label "[EMAIL_ADDRESS][DOMAIN_NAME]" at bounding box center [549, 241] width 184 height 49
click at [559, 233] on input "[EMAIL_ADDRESS][DOMAIN_NAME]" at bounding box center [554, 238] width 10 height 10
radio input "true"
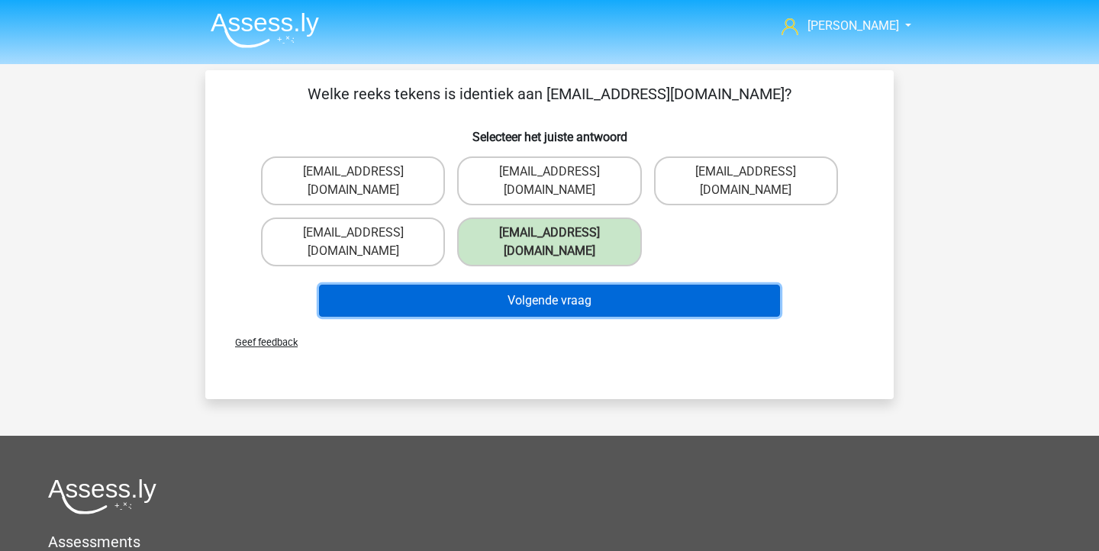
click at [566, 285] on button "Volgende vraag" at bounding box center [550, 301] width 462 height 32
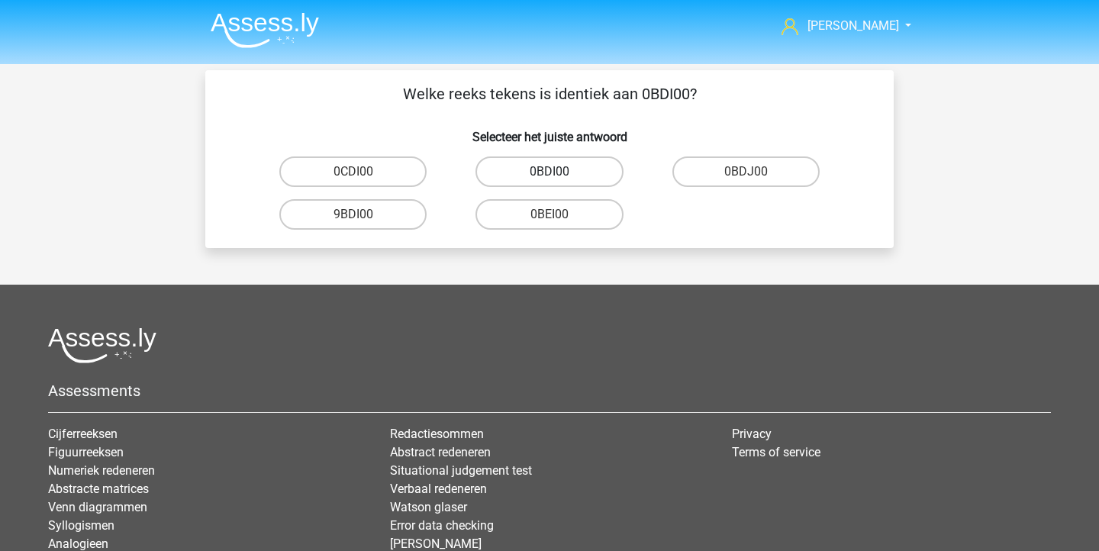
click at [585, 173] on label "0BDI00" at bounding box center [548, 171] width 147 height 31
click at [559, 173] on input "0BDI00" at bounding box center [554, 177] width 10 height 10
radio input "true"
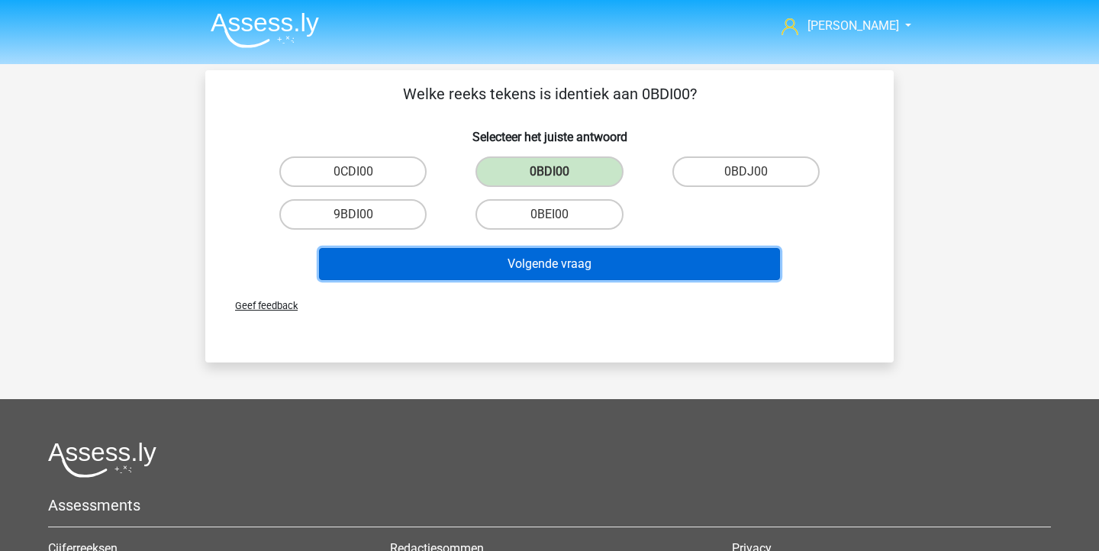
click at [564, 269] on button "Volgende vraag" at bounding box center [550, 264] width 462 height 32
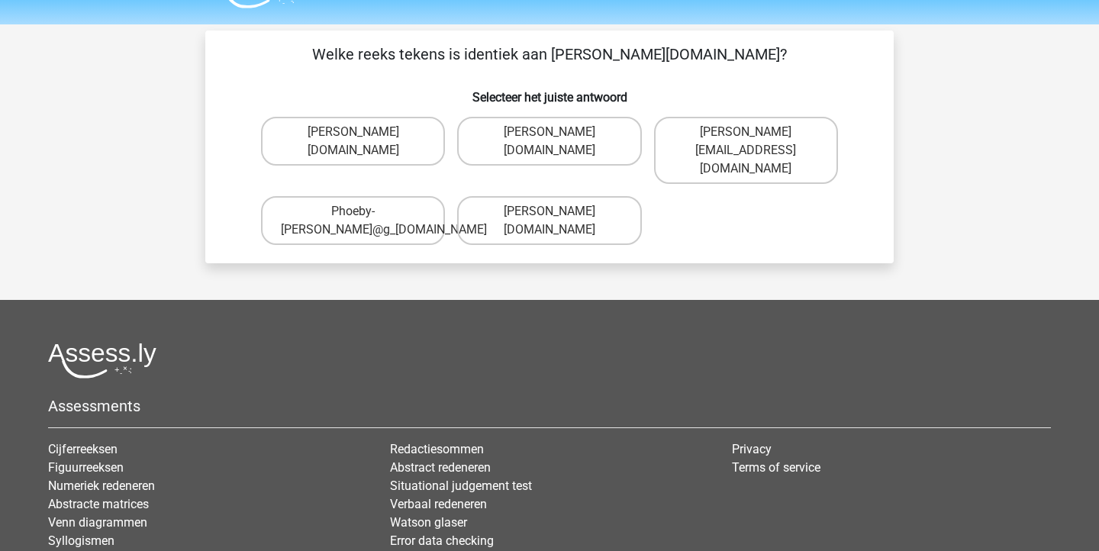
scroll to position [39, 0]
click at [379, 130] on label "[PERSON_NAME][DOMAIN_NAME]" at bounding box center [353, 142] width 184 height 49
click at [363, 133] on input "[PERSON_NAME][DOMAIN_NAME]" at bounding box center [358, 138] width 10 height 10
radio input "true"
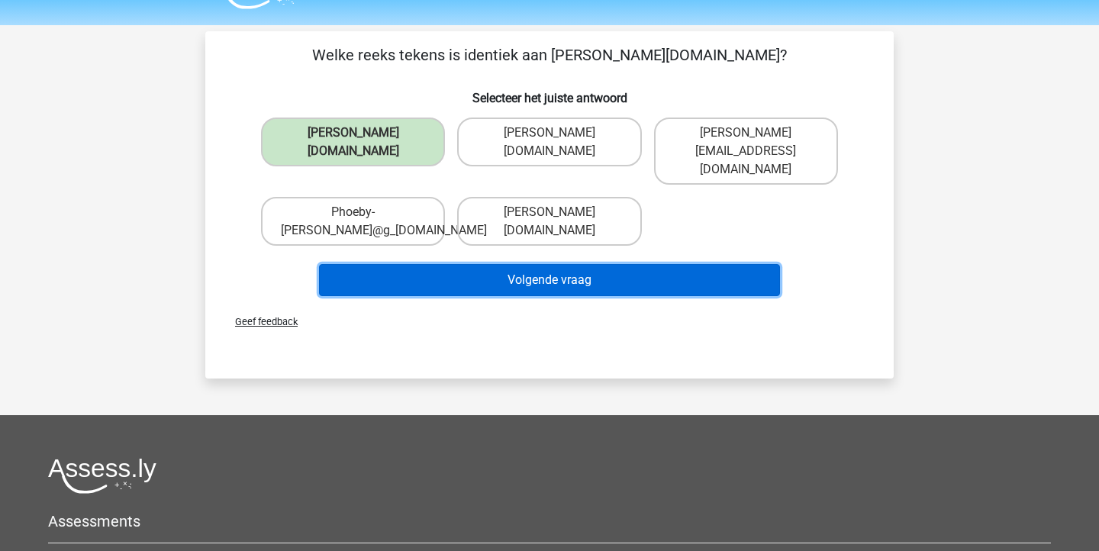
click at [492, 264] on button "Volgende vraag" at bounding box center [550, 280] width 462 height 32
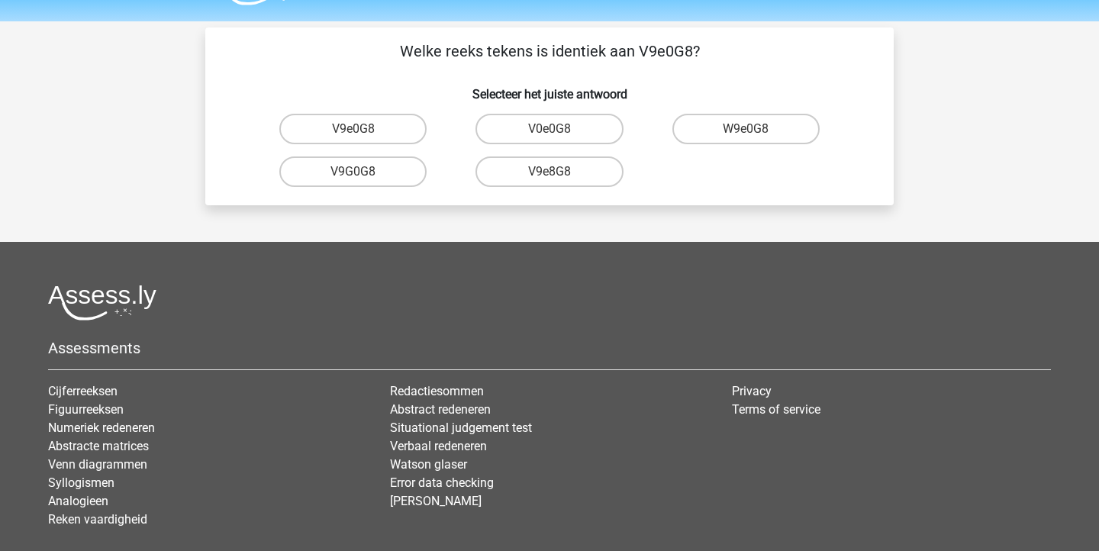
scroll to position [0, 0]
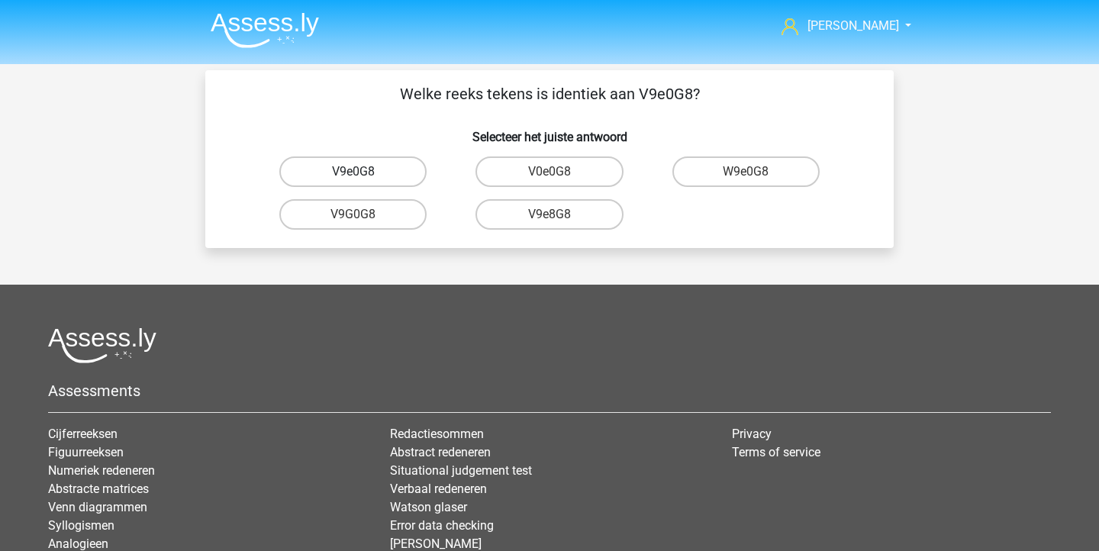
click at [382, 176] on label "V9e0G8" at bounding box center [352, 171] width 147 height 31
click at [363, 176] on input "V9e0G8" at bounding box center [358, 177] width 10 height 10
radio input "true"
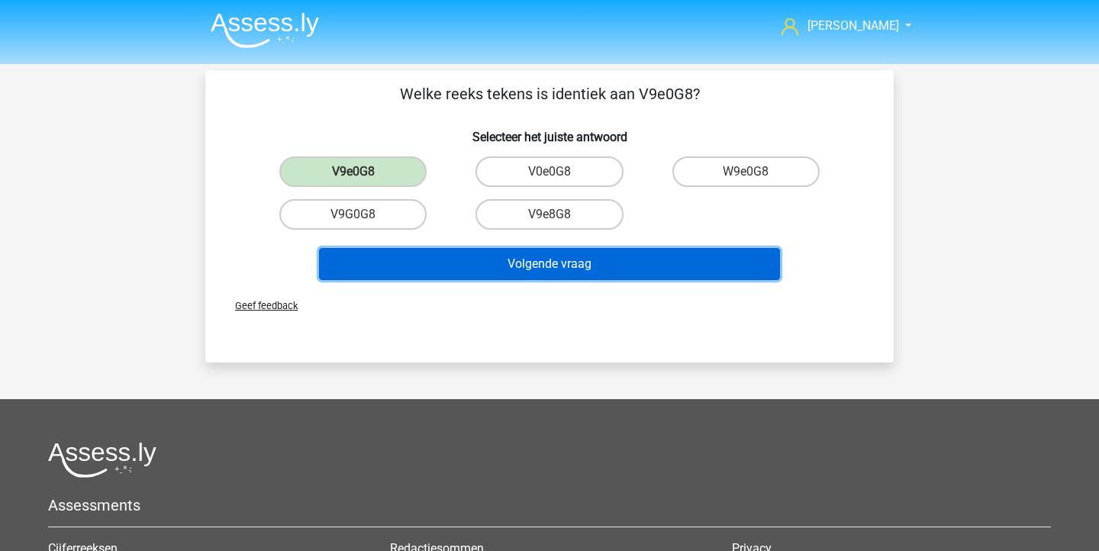
click at [452, 253] on button "Volgende vraag" at bounding box center [550, 264] width 462 height 32
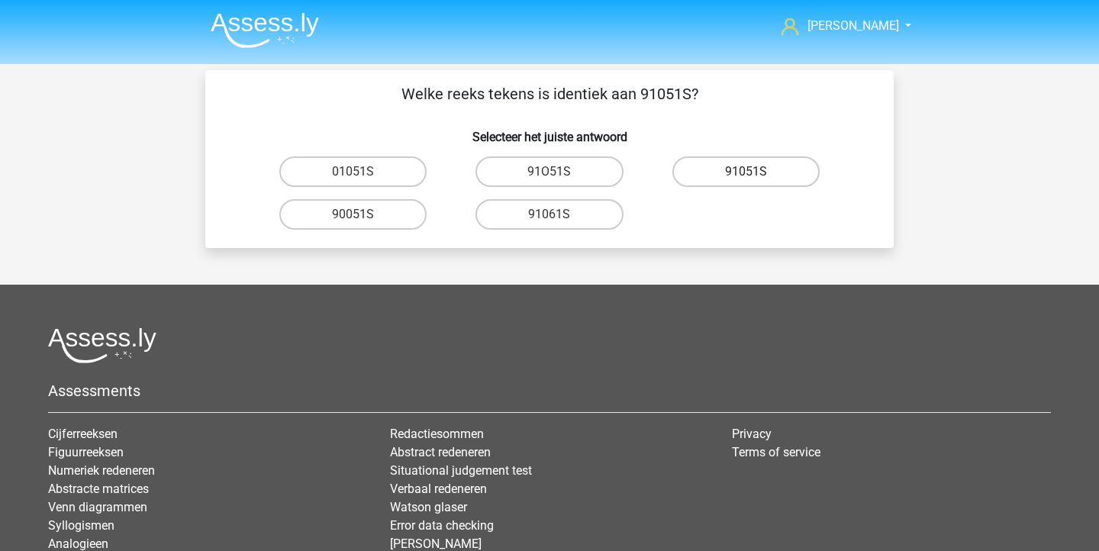
click at [701, 169] on label "91051S" at bounding box center [745, 171] width 147 height 31
click at [746, 172] on input "91051S" at bounding box center [751, 177] width 10 height 10
radio input "true"
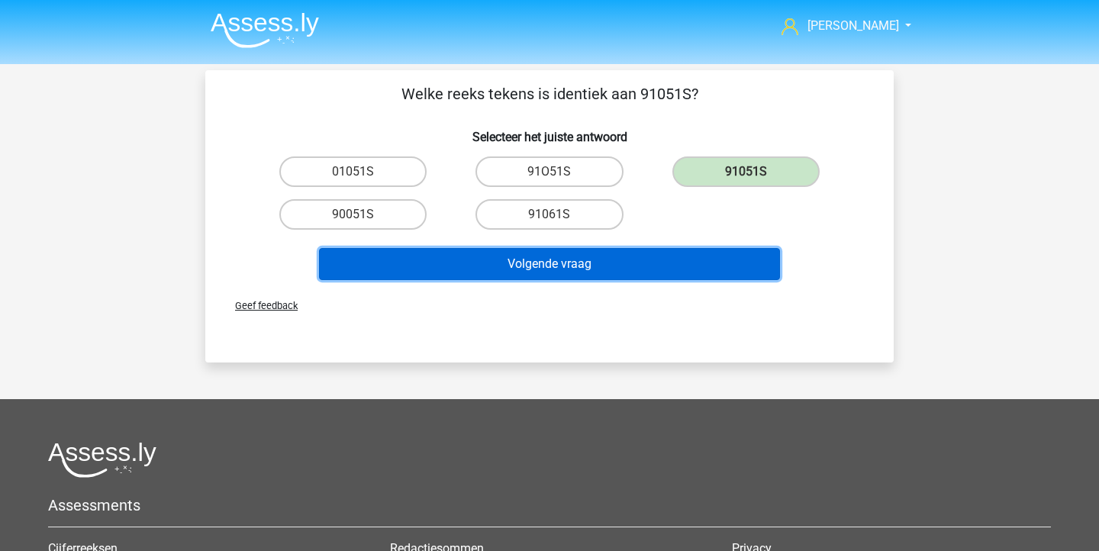
click at [643, 260] on button "Volgende vraag" at bounding box center [550, 264] width 462 height 32
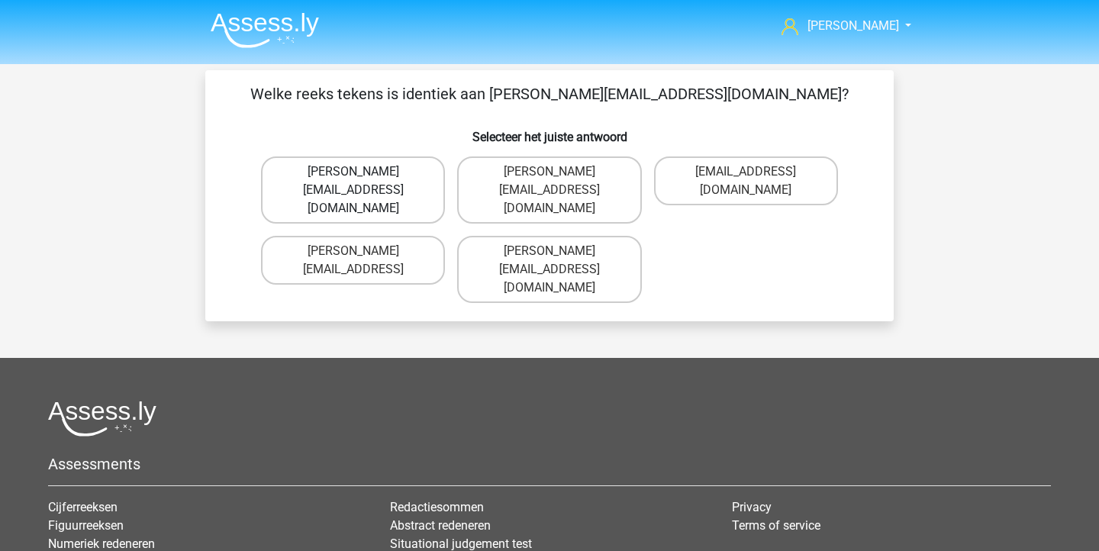
click at [424, 169] on label "[PERSON_NAME][EMAIL_ADDRESS][DOMAIN_NAME]" at bounding box center [353, 189] width 184 height 67
click at [363, 172] on input "[PERSON_NAME][EMAIL_ADDRESS][DOMAIN_NAME]" at bounding box center [358, 177] width 10 height 10
radio input "true"
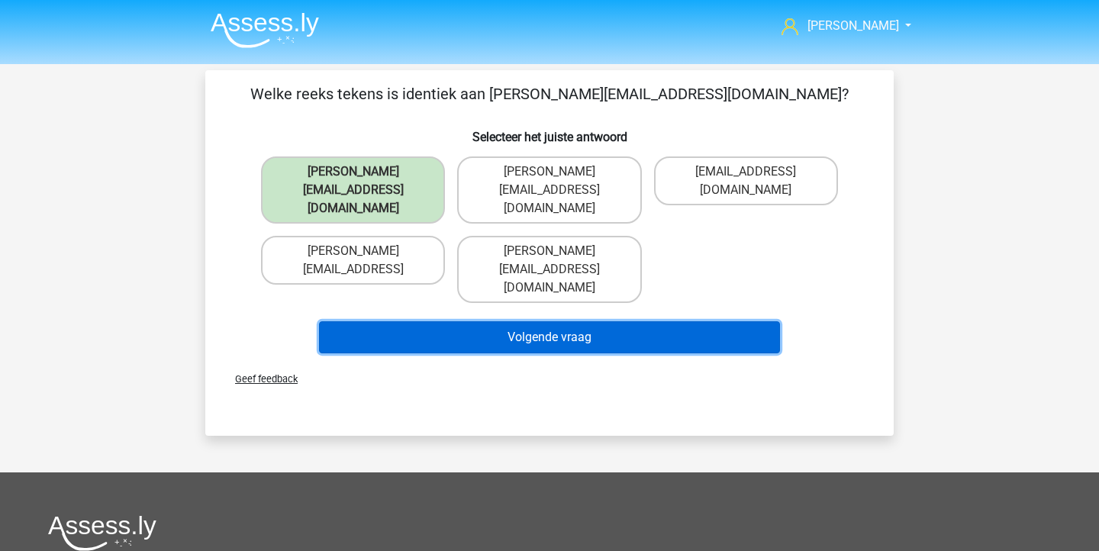
click at [466, 321] on button "Volgende vraag" at bounding box center [550, 337] width 462 height 32
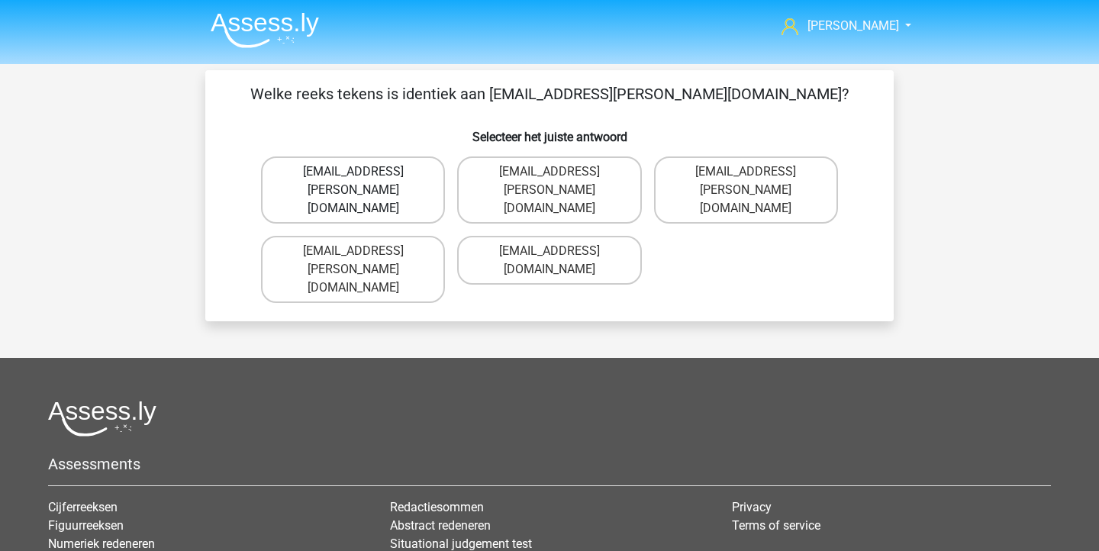
click at [400, 197] on label "[EMAIL_ADDRESS][PERSON_NAME][DOMAIN_NAME]" at bounding box center [353, 189] width 184 height 67
click at [363, 182] on input "[EMAIL_ADDRESS][PERSON_NAME][DOMAIN_NAME]" at bounding box center [358, 177] width 10 height 10
radio input "true"
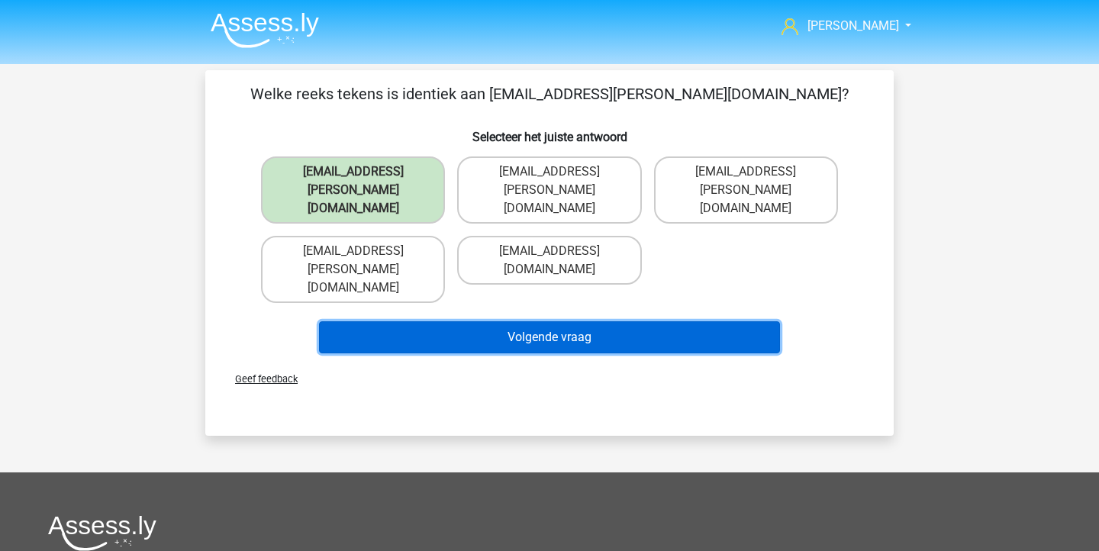
click at [438, 321] on button "Volgende vraag" at bounding box center [550, 337] width 462 height 32
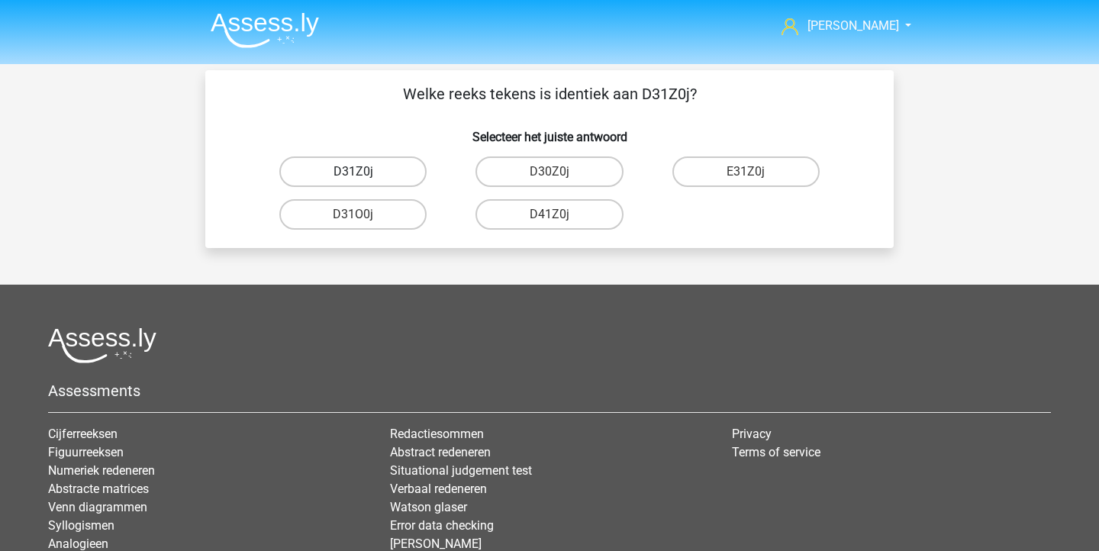
click at [384, 178] on label "D31Z0j" at bounding box center [352, 171] width 147 height 31
click at [363, 178] on input "D31Z0j" at bounding box center [358, 177] width 10 height 10
radio input "true"
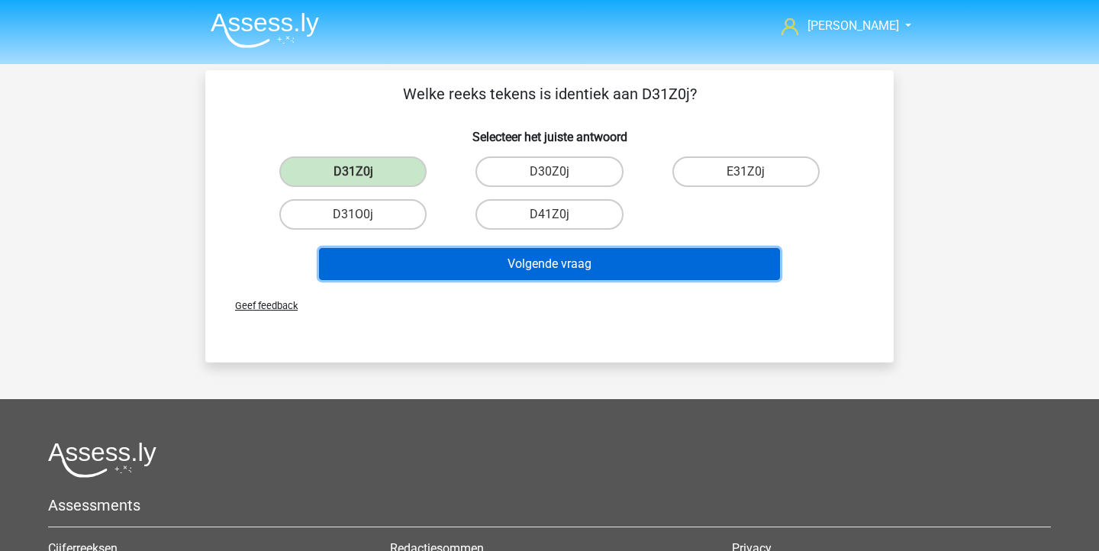
click at [436, 260] on button "Volgende vraag" at bounding box center [550, 264] width 462 height 32
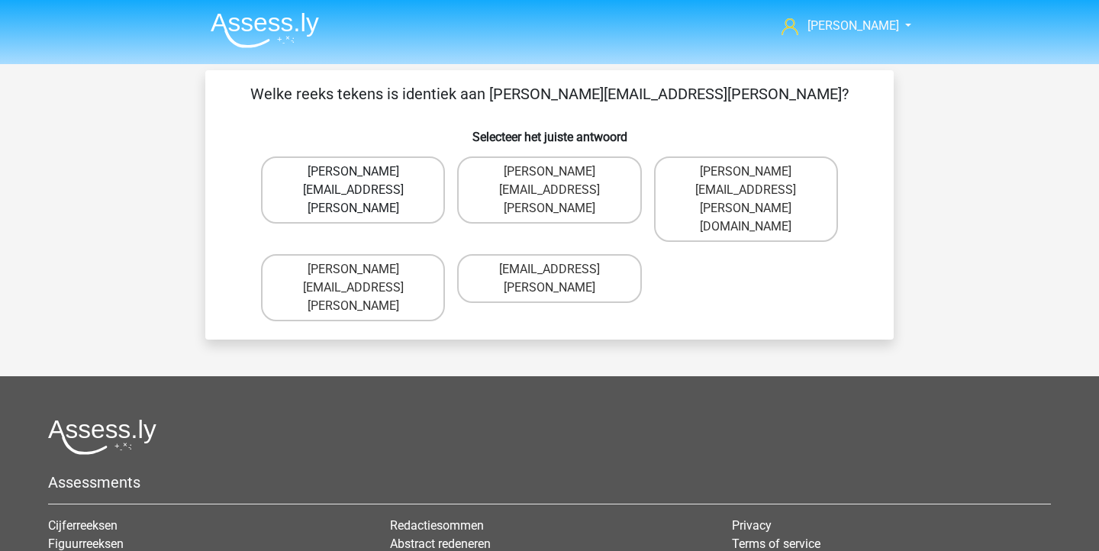
click at [395, 173] on label "Arthur.Bradley@mailme.coo" at bounding box center [353, 189] width 184 height 67
click at [363, 173] on input "Arthur.Bradley@mailme.coo" at bounding box center [358, 177] width 10 height 10
radio input "true"
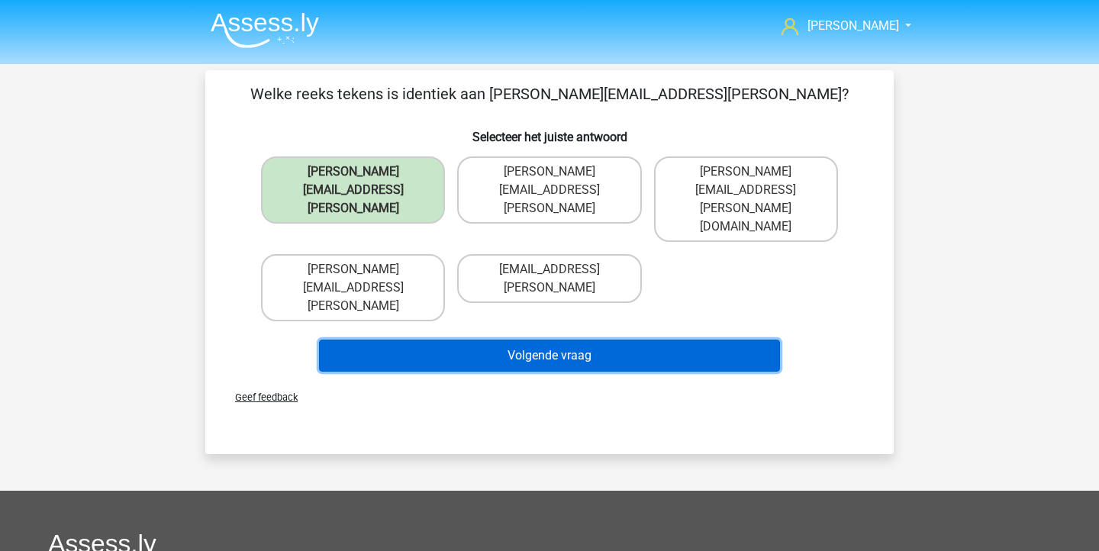
click at [455, 340] on button "Volgende vraag" at bounding box center [550, 356] width 462 height 32
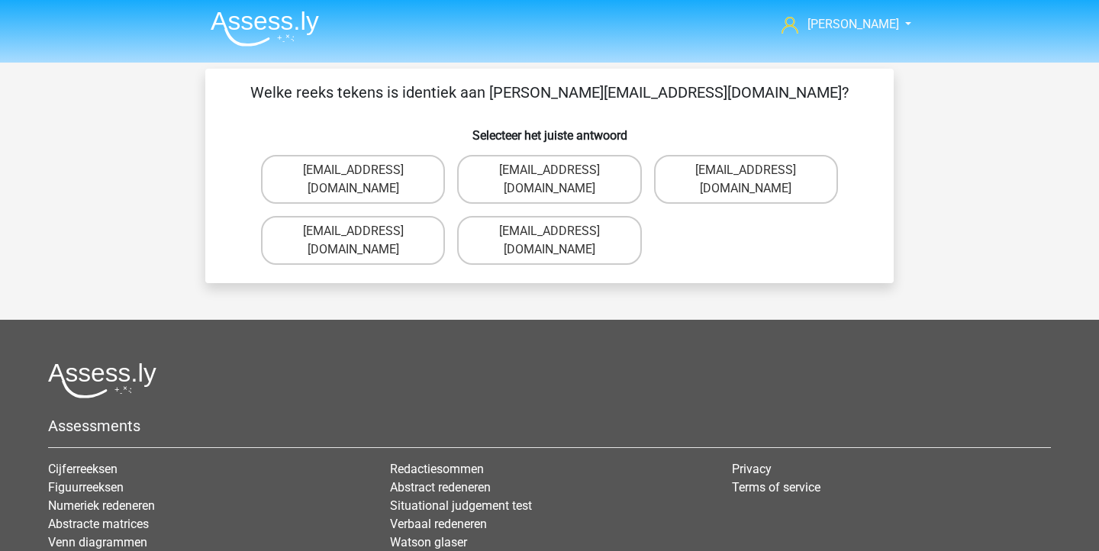
scroll to position [2, 0]
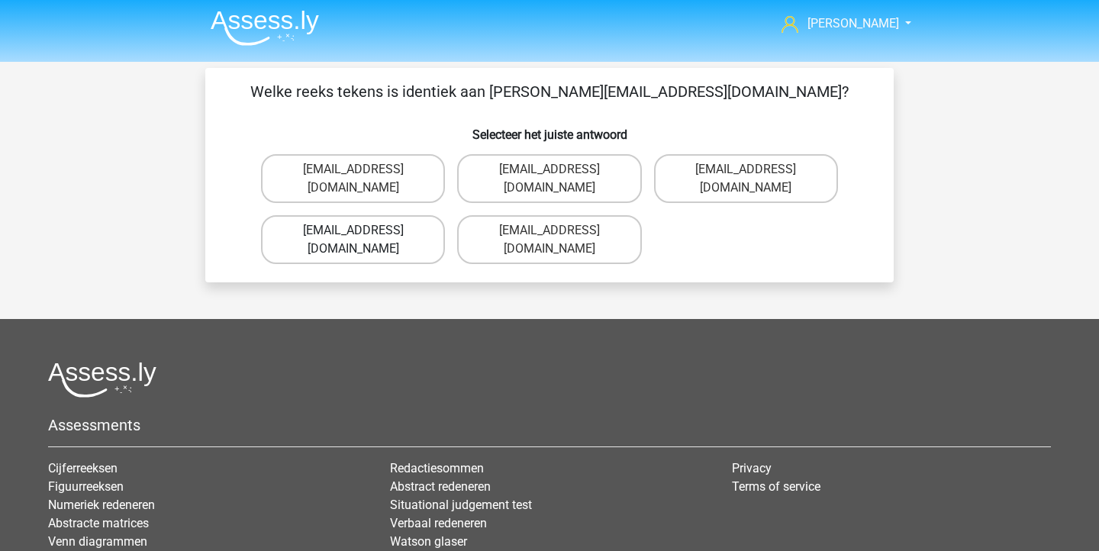
click at [417, 221] on label "Theo+Sadler@Gmail.uk.com" at bounding box center [353, 239] width 184 height 49
click at [363, 230] on input "Theo+Sadler@Gmail.uk.com" at bounding box center [358, 235] width 10 height 10
radio input "true"
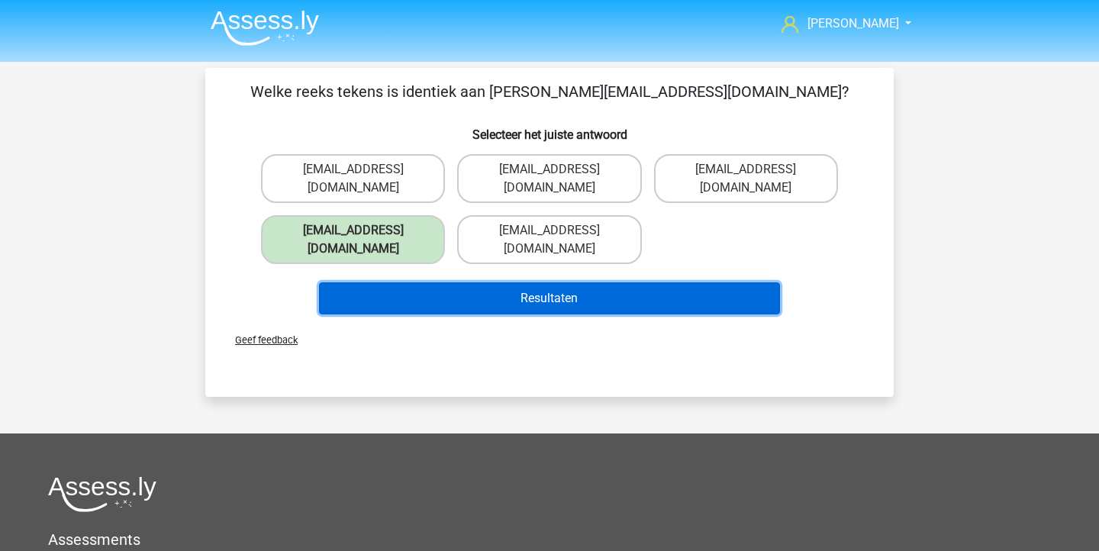
click at [428, 282] on button "Resultaten" at bounding box center [550, 298] width 462 height 32
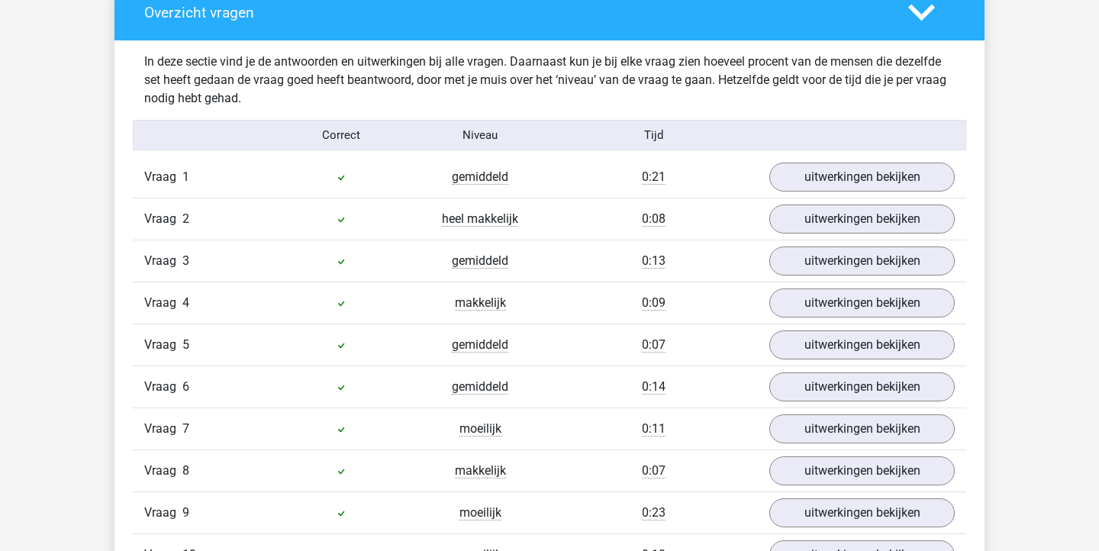
scroll to position [683, 0]
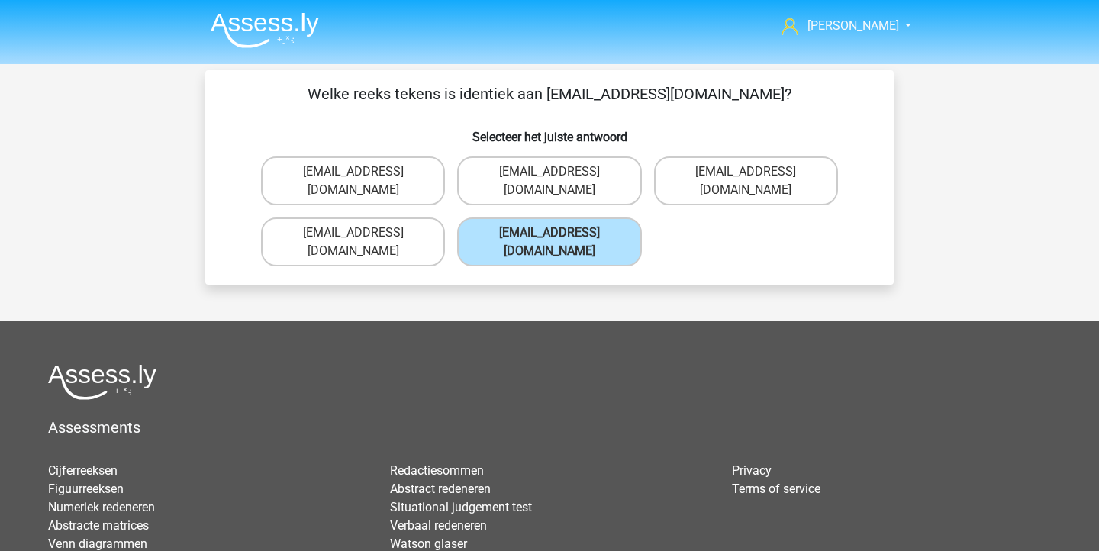
scroll to position [2, 0]
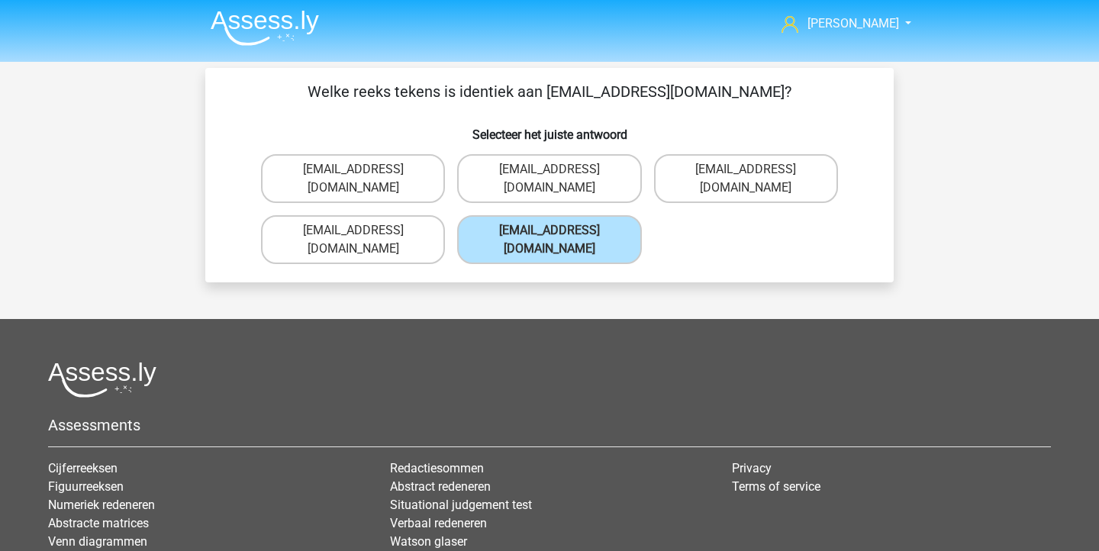
click at [256, 34] on img at bounding box center [265, 28] width 108 height 36
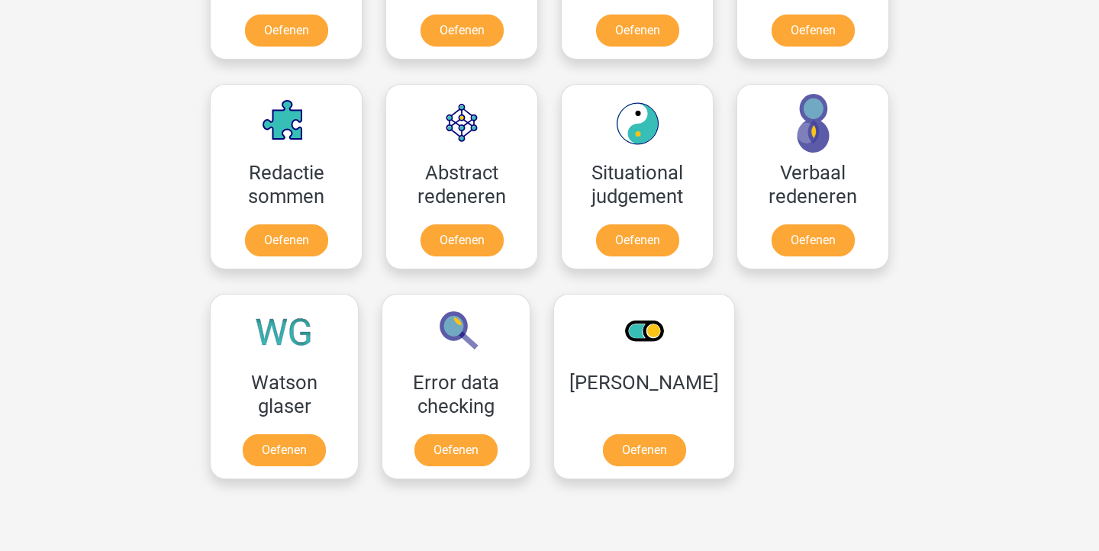
scroll to position [1073, 0]
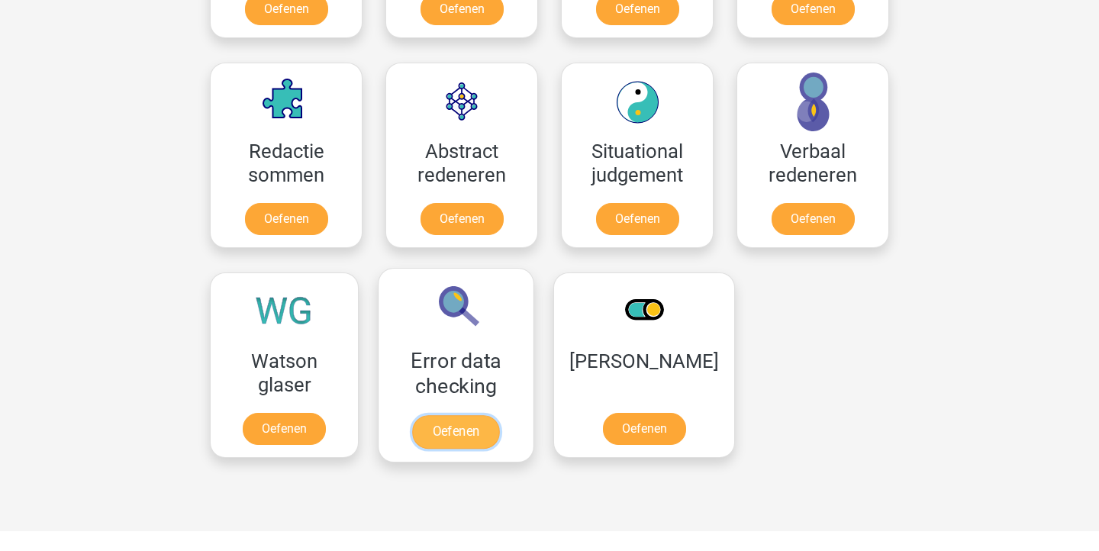
click at [444, 415] on link "Oefenen" at bounding box center [455, 432] width 87 height 34
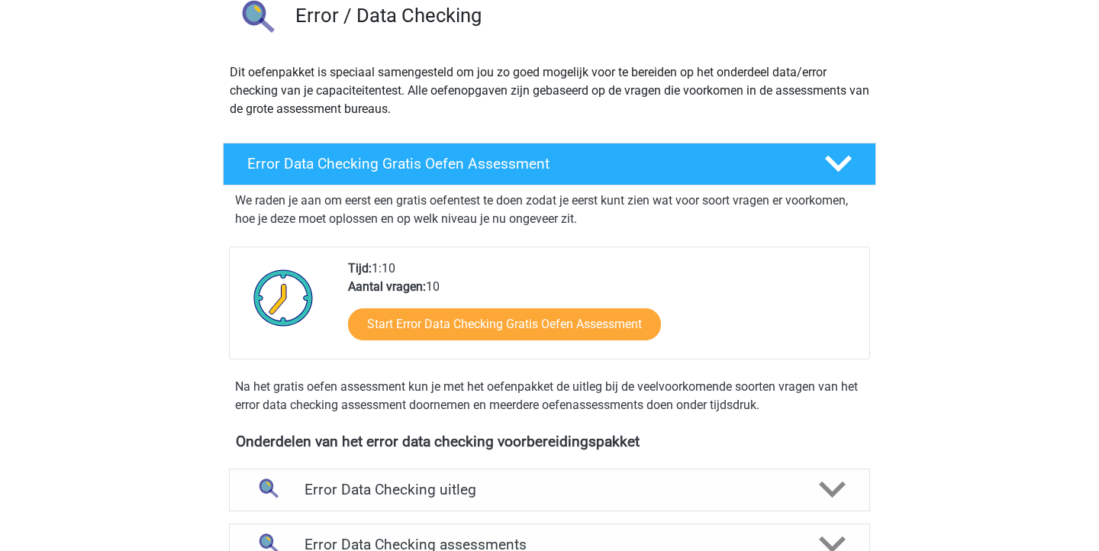
scroll to position [318, 0]
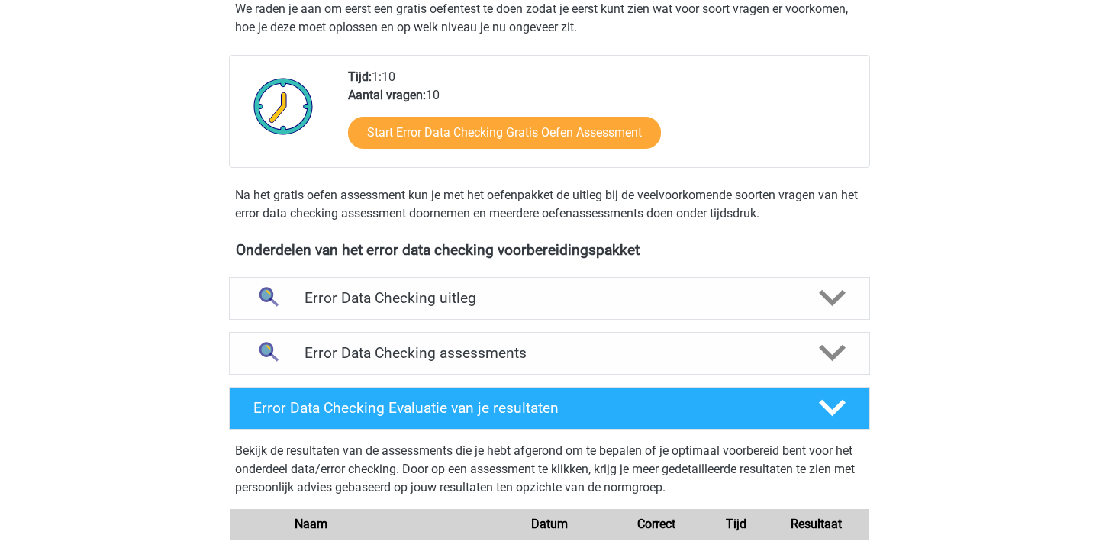
click at [444, 314] on div "Error Data Checking uitleg" at bounding box center [549, 298] width 641 height 43
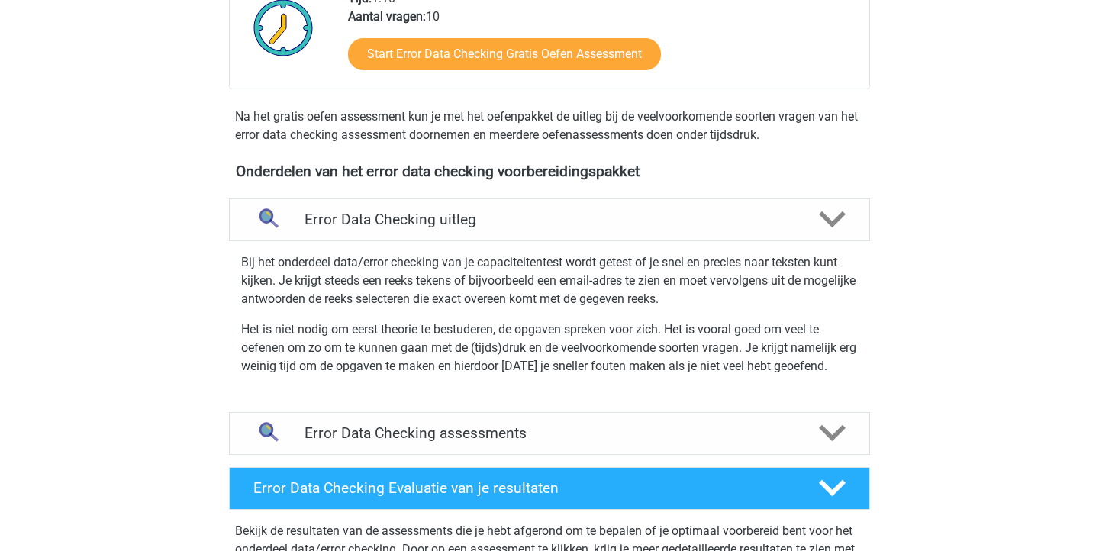
scroll to position [565, 0]
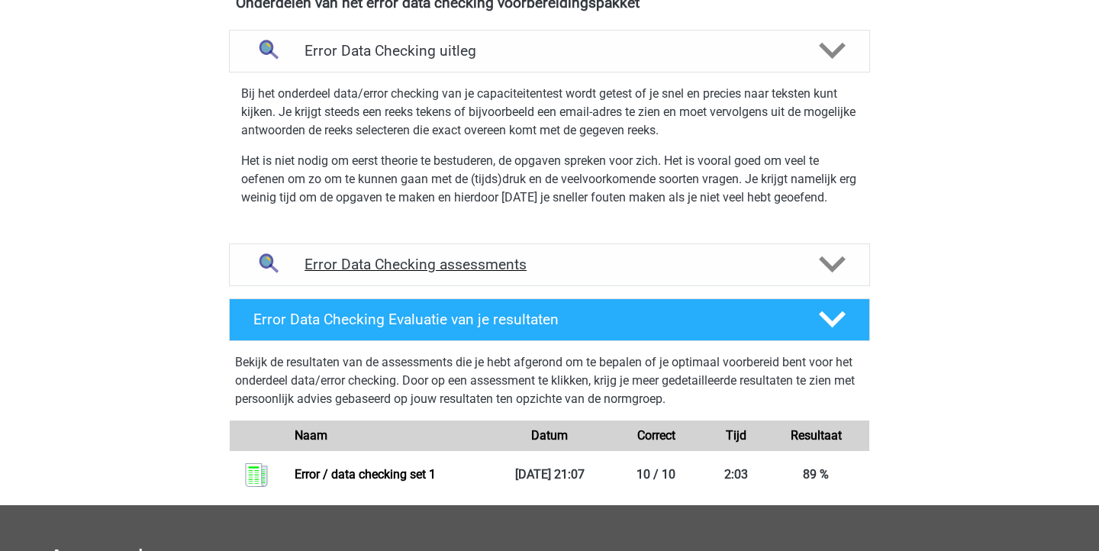
click at [613, 275] on div "Error Data Checking assessments" at bounding box center [549, 264] width 641 height 43
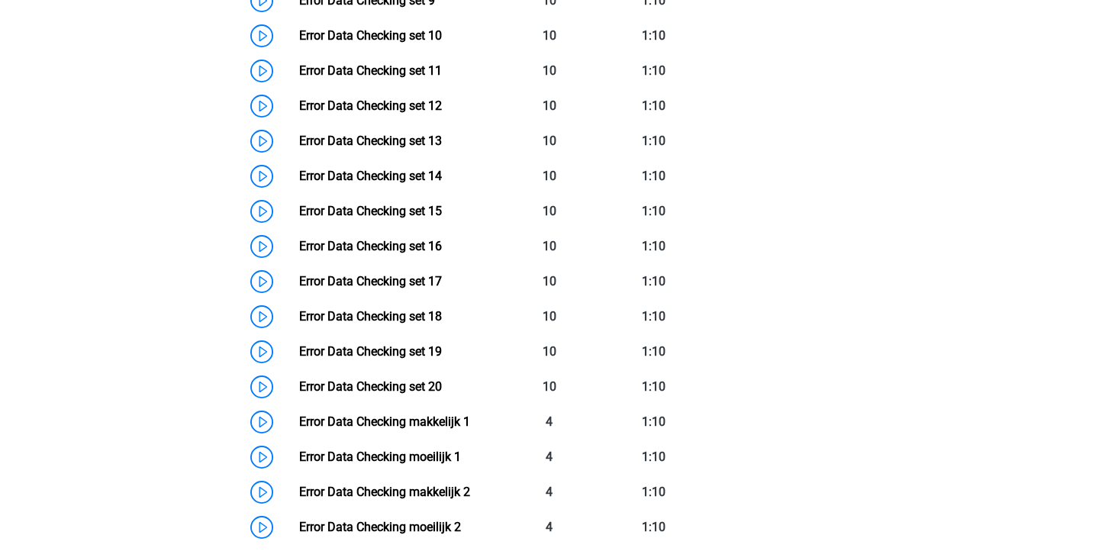
scroll to position [1342, 0]
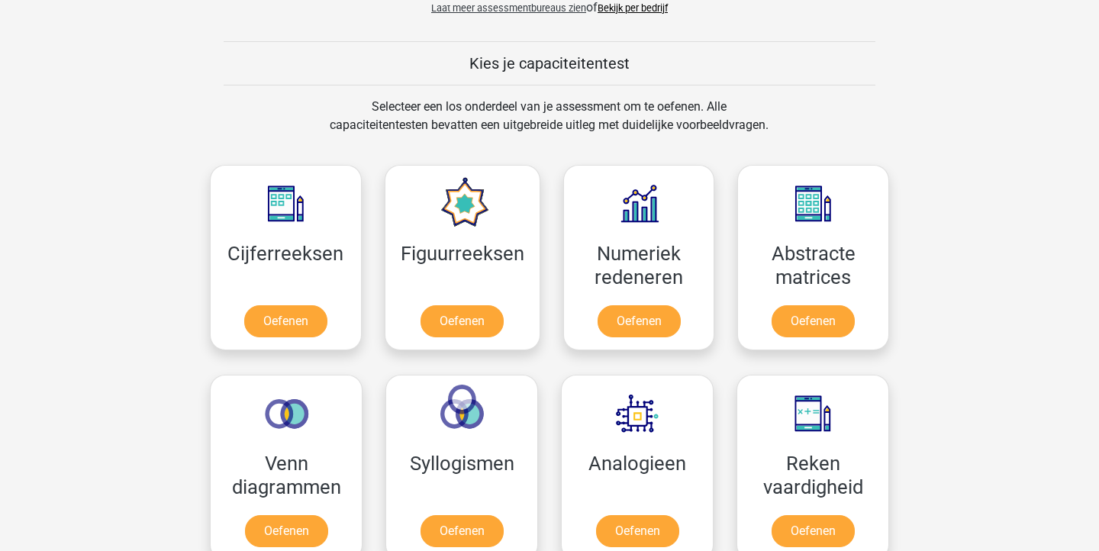
scroll to position [504, 0]
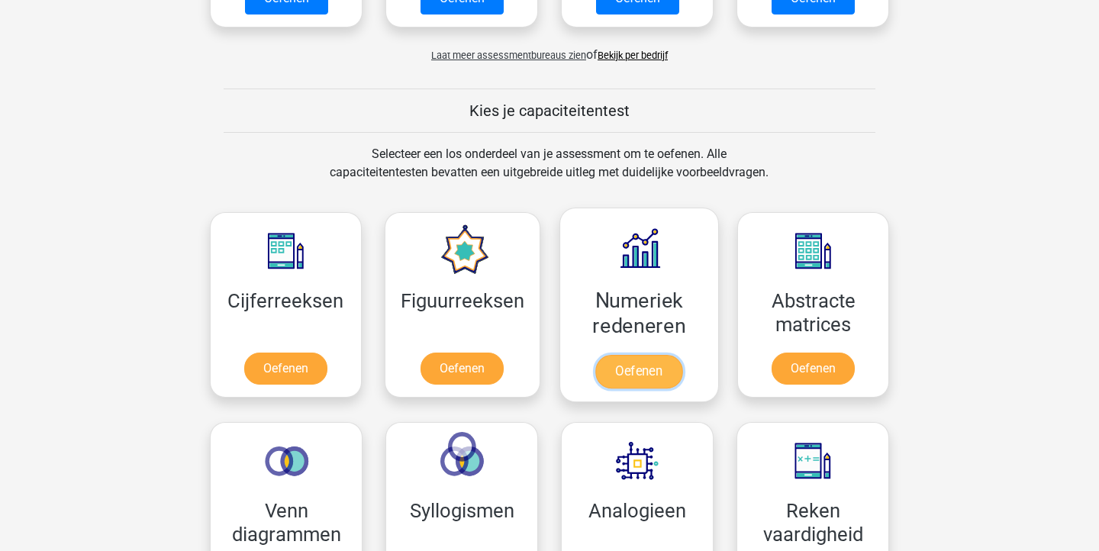
click at [595, 355] on link "Oefenen" at bounding box center [638, 372] width 87 height 34
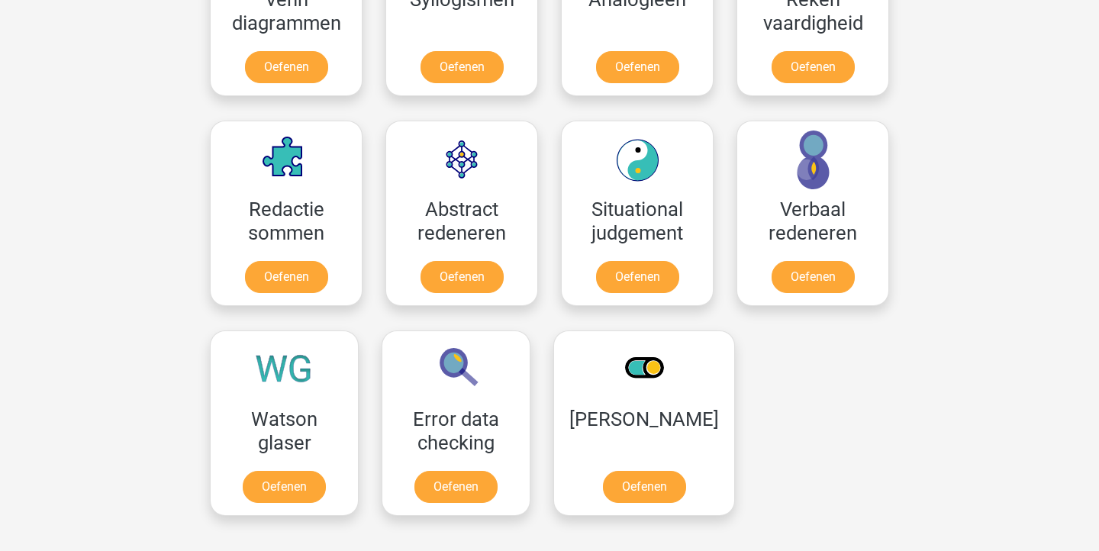
scroll to position [1025, 0]
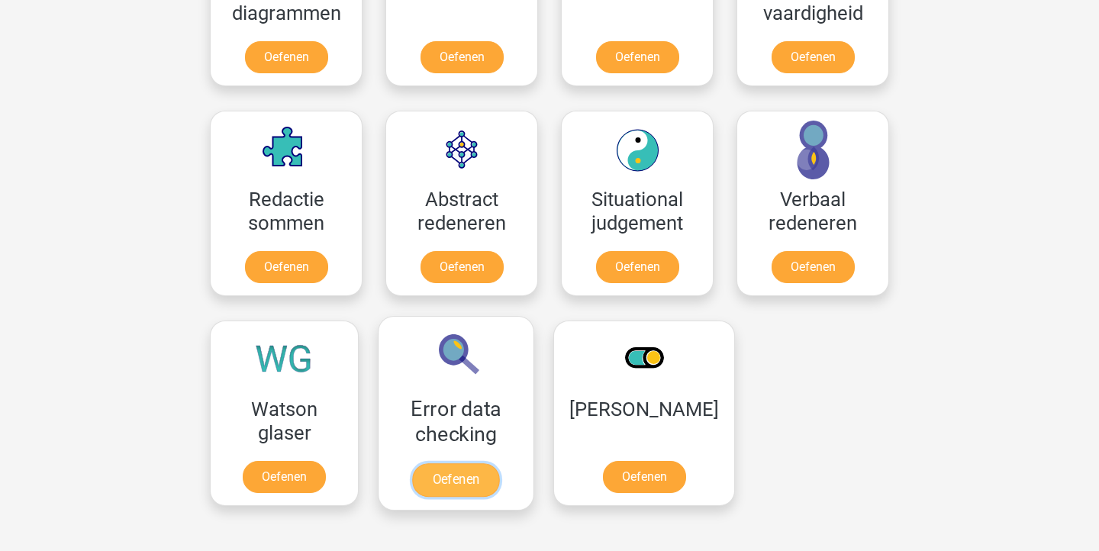
click at [475, 463] on link "Oefenen" at bounding box center [455, 480] width 87 height 34
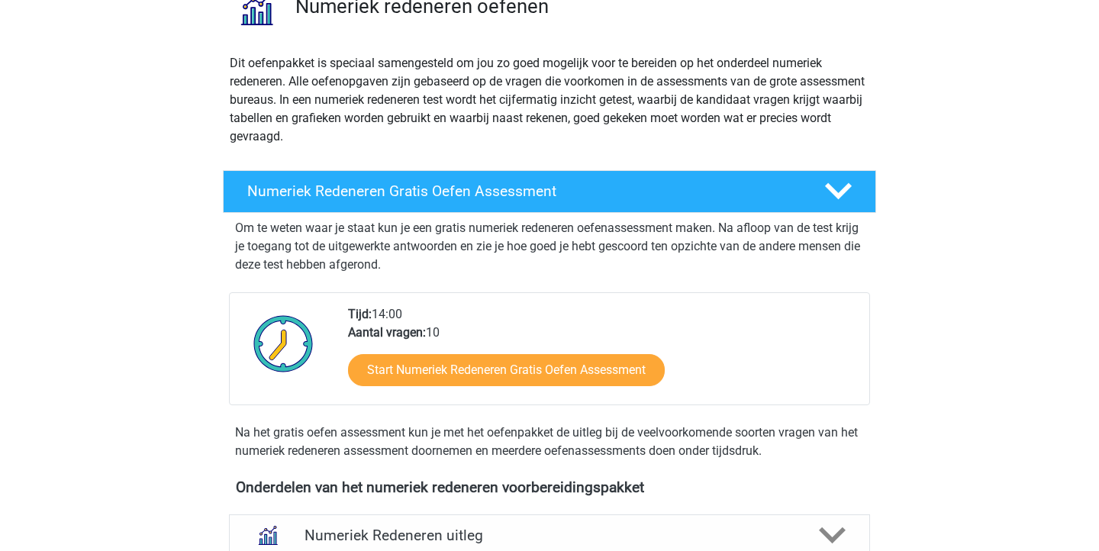
scroll to position [264, 0]
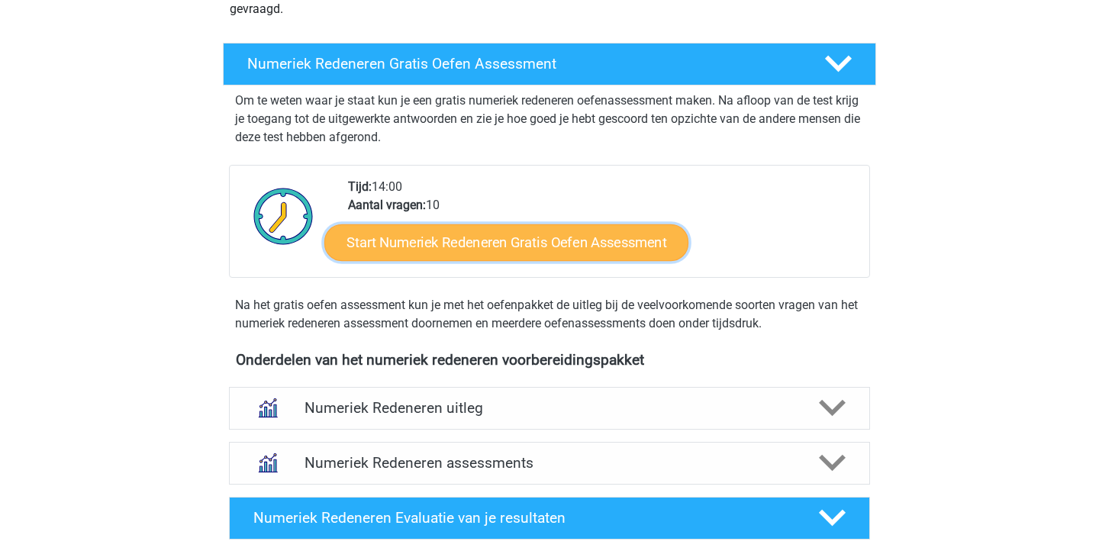
click at [579, 255] on link "Start Numeriek Redeneren Gratis Oefen Assessment" at bounding box center [506, 242] width 364 height 37
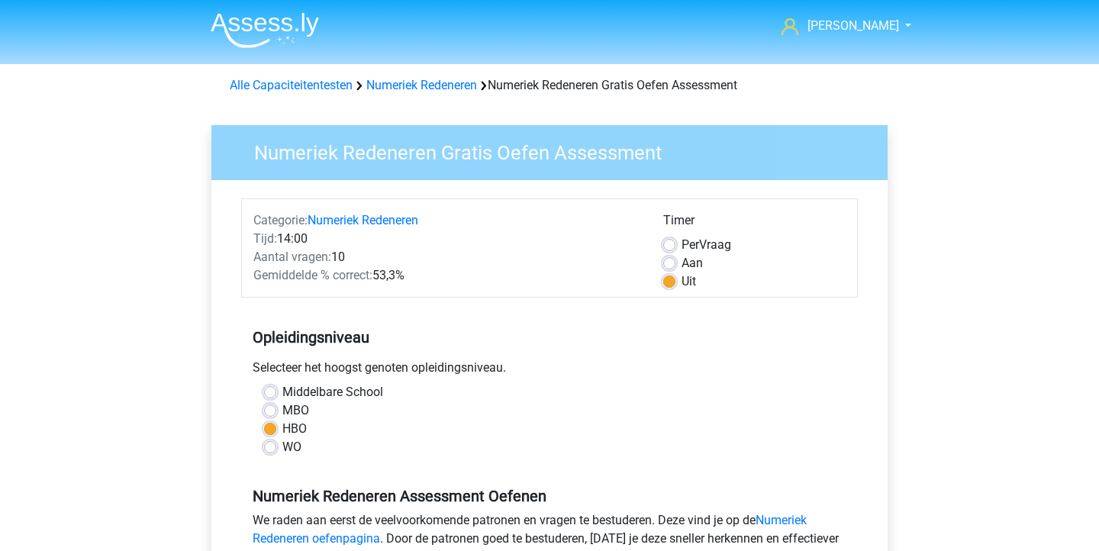
scroll to position [369, 0]
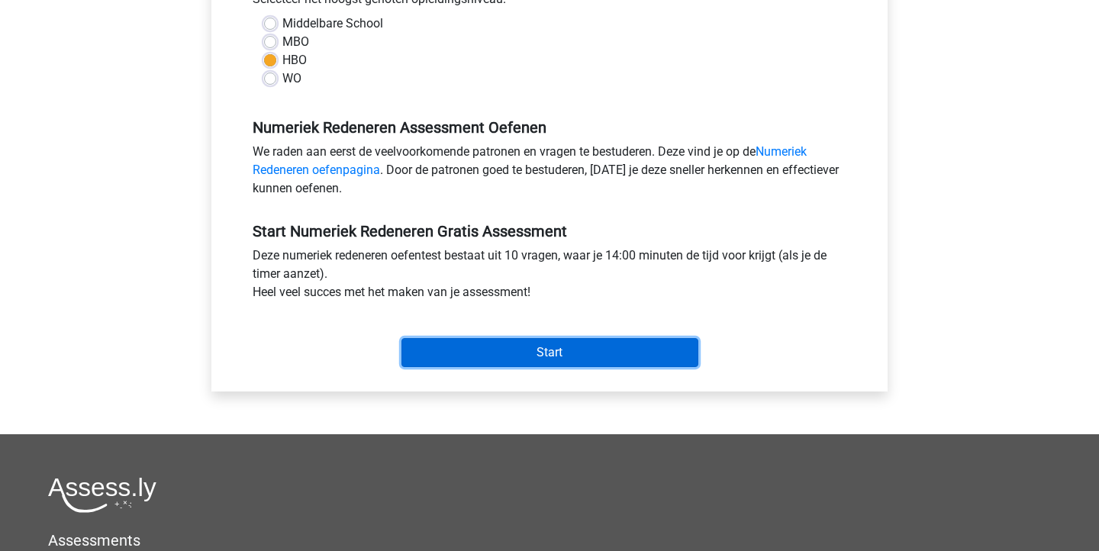
click at [517, 347] on input "Start" at bounding box center [549, 352] width 297 height 29
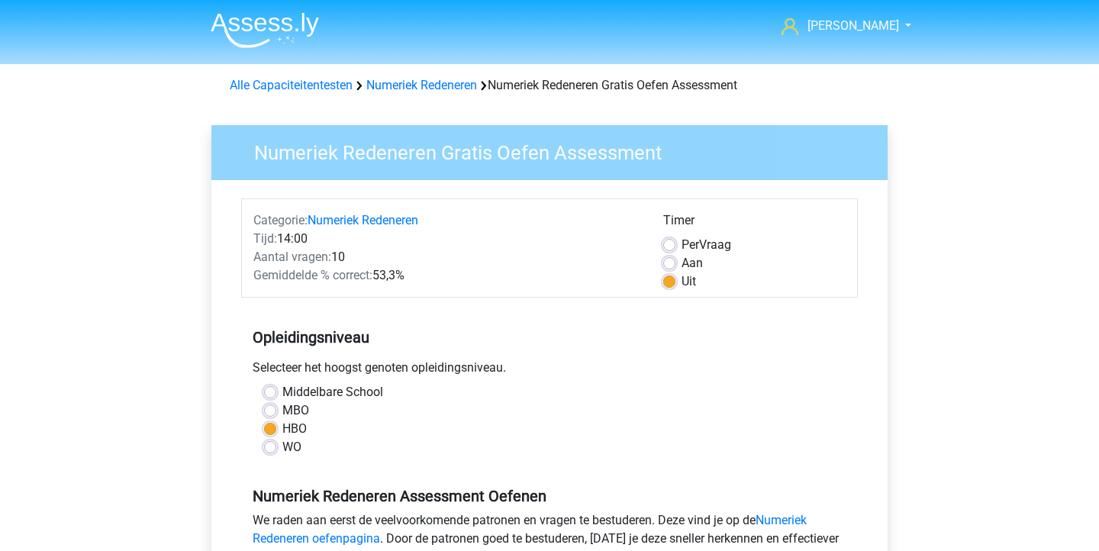
scroll to position [369, 0]
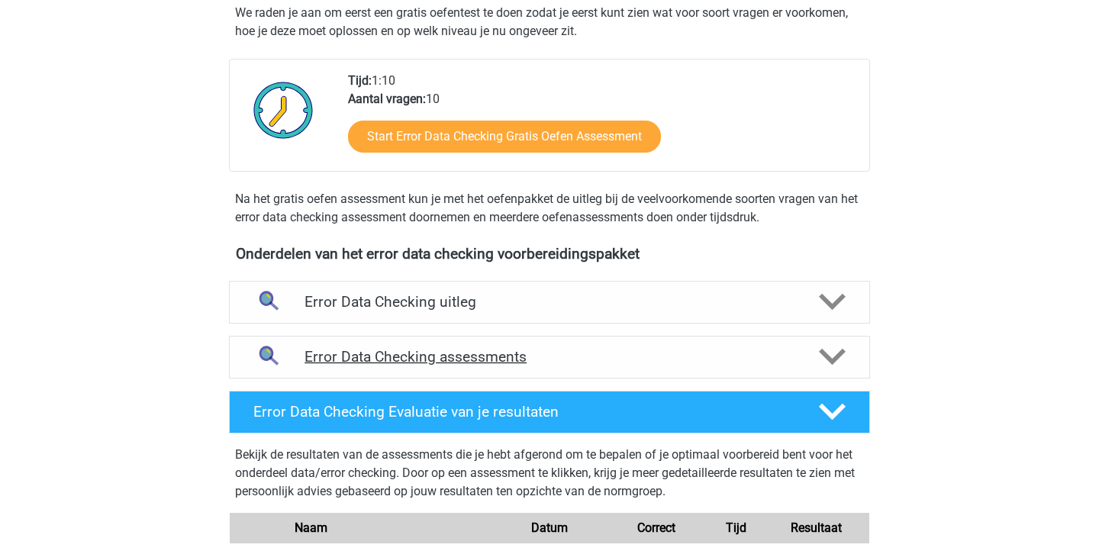
scroll to position [407, 0]
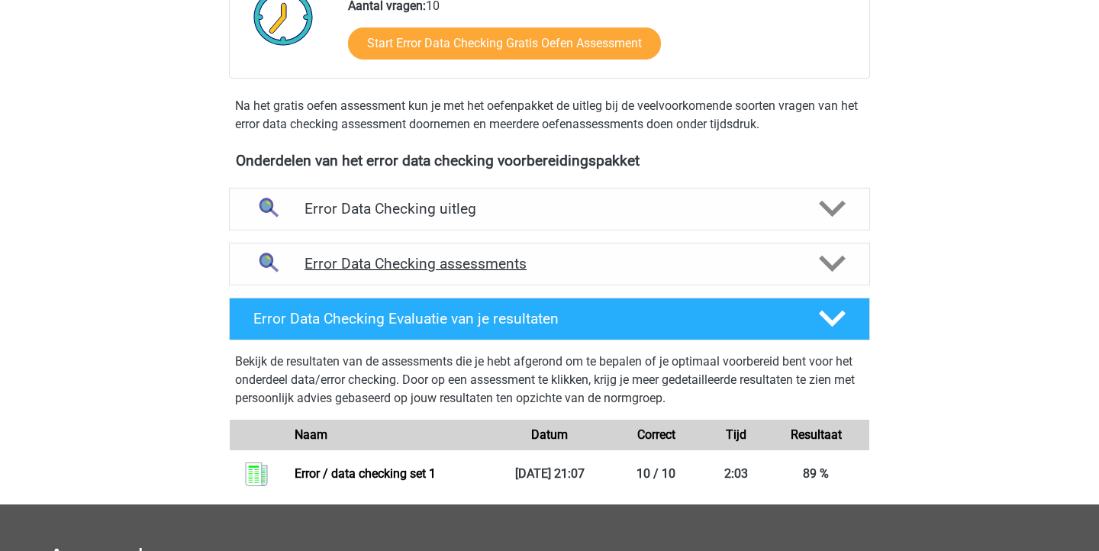
click at [488, 243] on div "Error Data Checking assessments" at bounding box center [549, 264] width 641 height 43
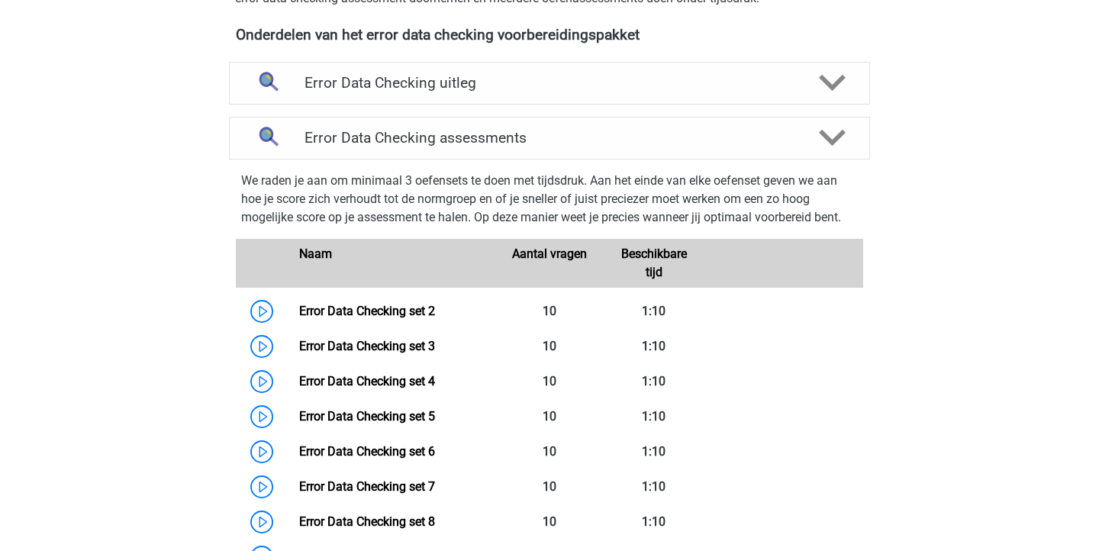
scroll to position [665, 0]
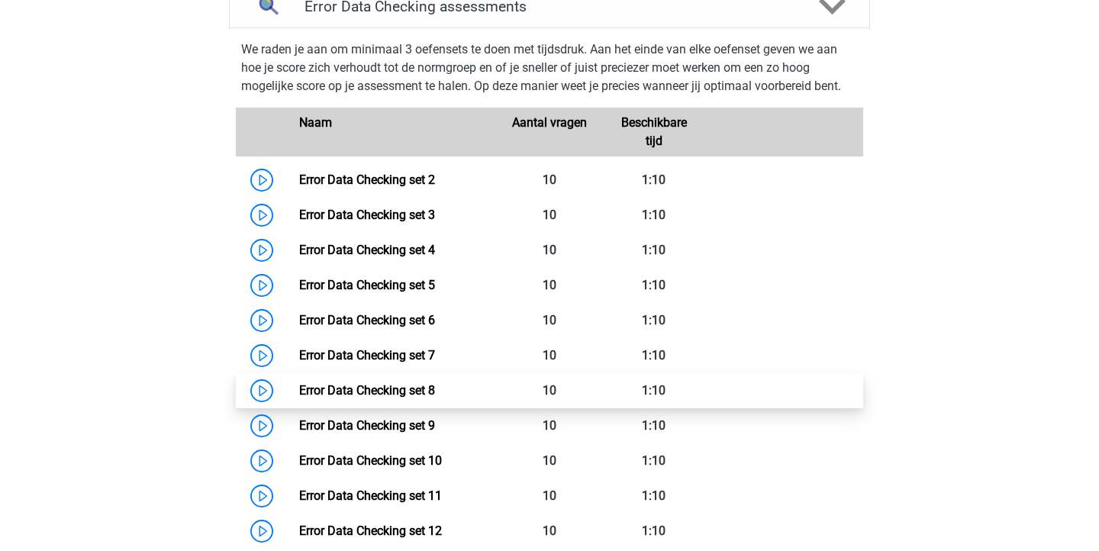
click at [435, 383] on link "Error Data Checking set 8" at bounding box center [367, 390] width 136 height 14
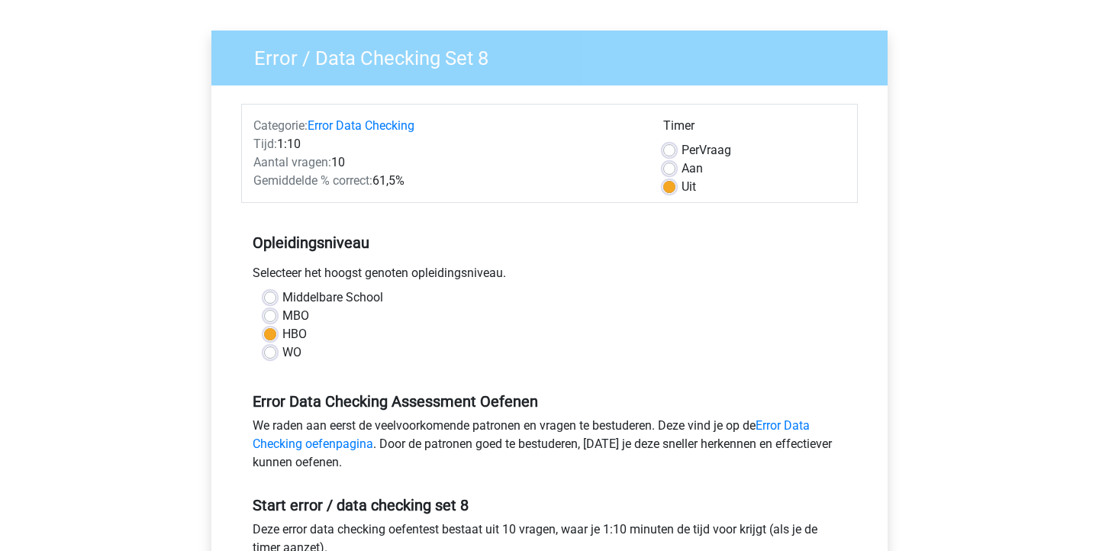
scroll to position [181, 0]
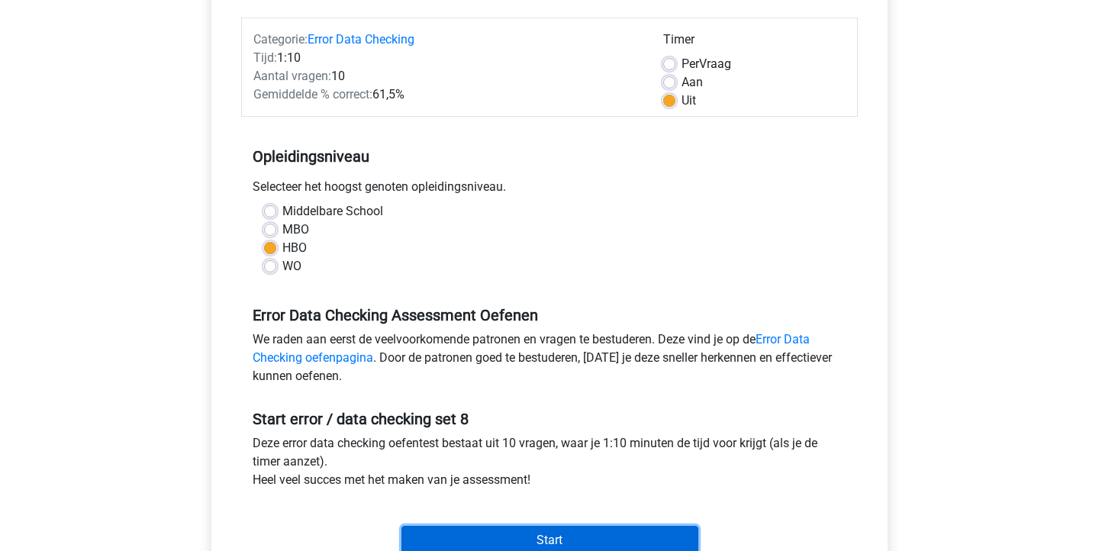
click at [474, 528] on input "Start" at bounding box center [549, 540] width 297 height 29
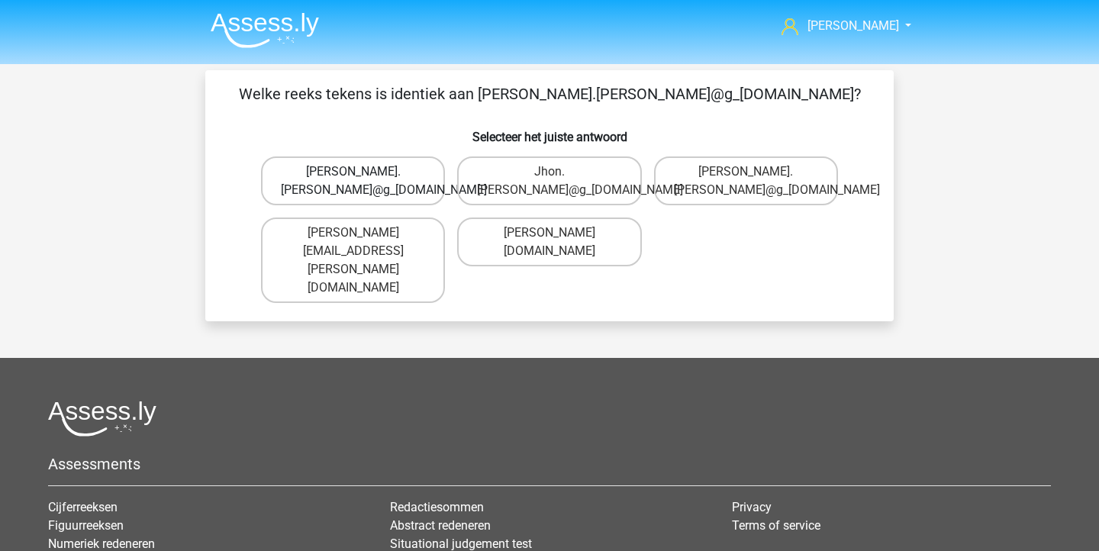
click at [363, 169] on label "[PERSON_NAME].[PERSON_NAME]@g_[DOMAIN_NAME]" at bounding box center [353, 180] width 184 height 49
click at [363, 172] on input "[PERSON_NAME].[PERSON_NAME]@g_[DOMAIN_NAME]" at bounding box center [358, 177] width 10 height 10
radio input "true"
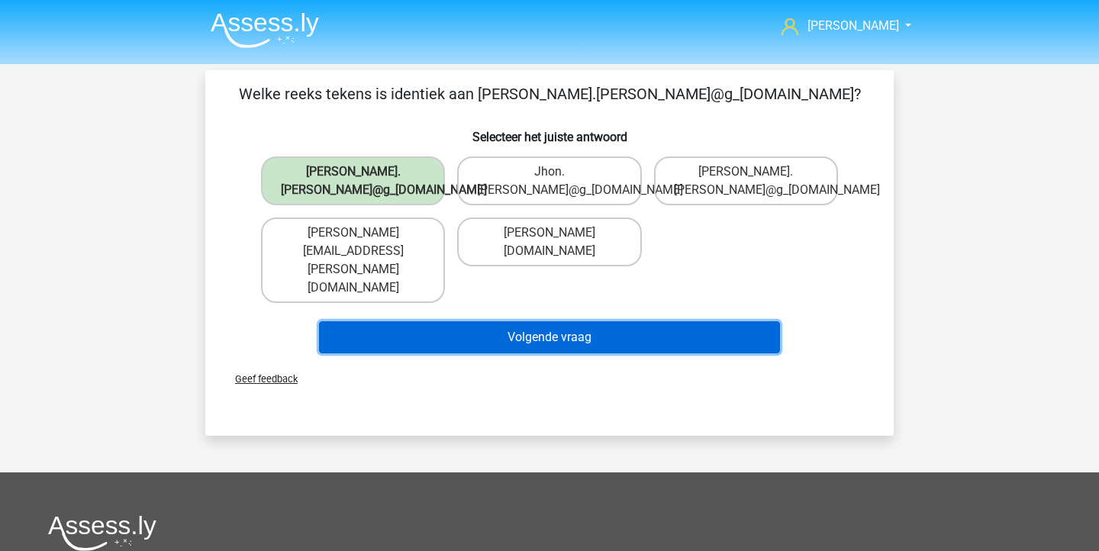
click at [417, 321] on button "Volgende vraag" at bounding box center [550, 337] width 462 height 32
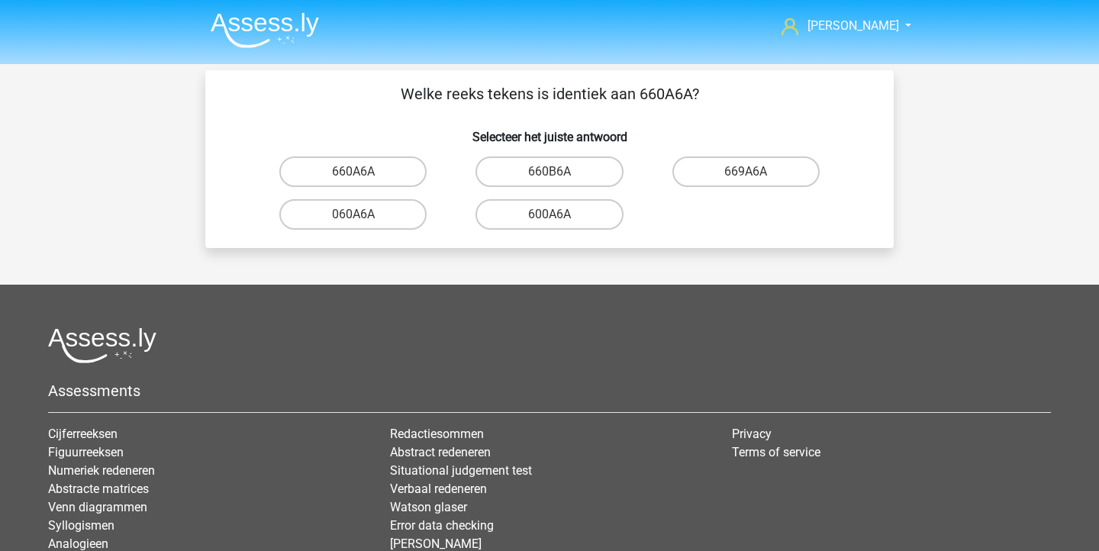
click at [556, 217] on input "600A6A" at bounding box center [554, 219] width 10 height 10
radio input "true"
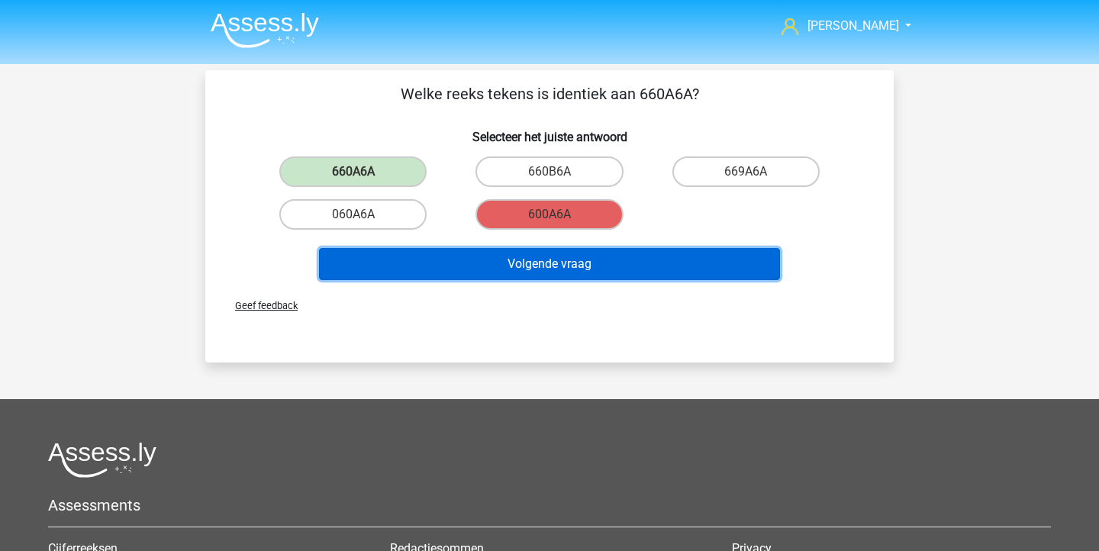
click at [551, 258] on button "Volgende vraag" at bounding box center [550, 264] width 462 height 32
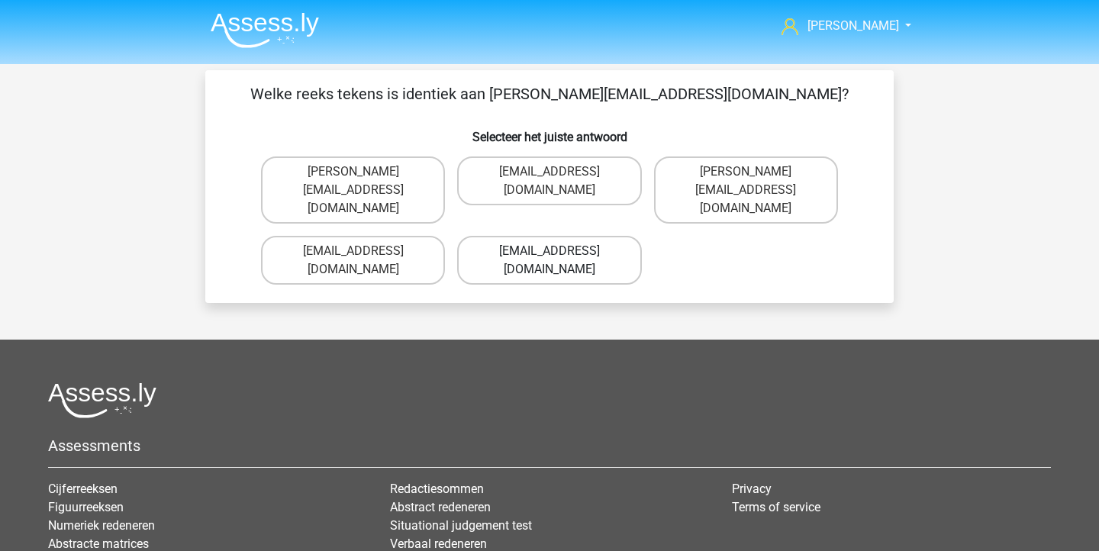
click at [546, 236] on label "[EMAIL_ADDRESS][DOMAIN_NAME]" at bounding box center [549, 260] width 184 height 49
click at [549, 251] on input "Noah-Dern@Gmail.co.uk" at bounding box center [554, 256] width 10 height 10
radio input "true"
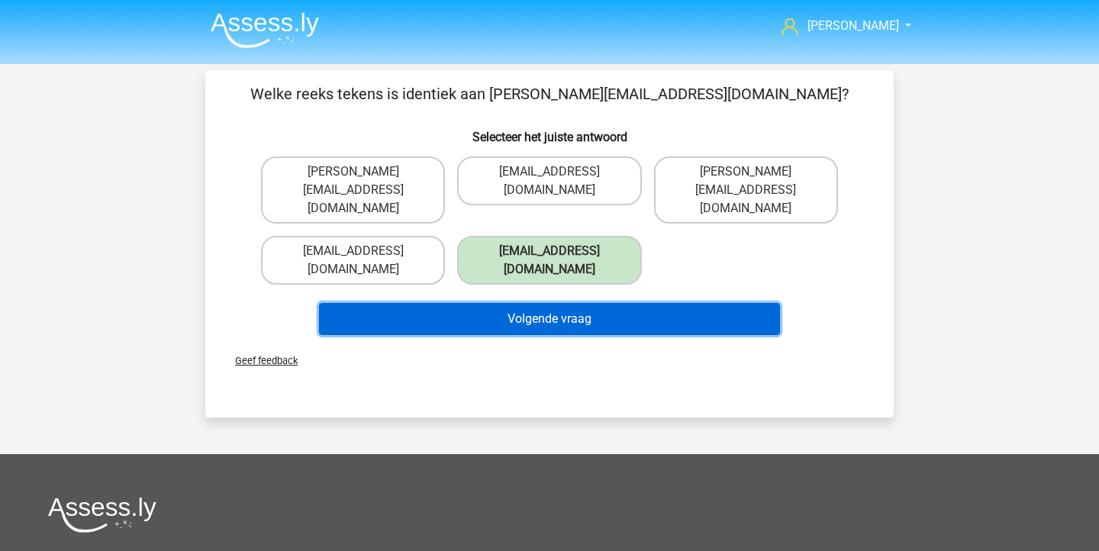
click at [549, 303] on button "Volgende vraag" at bounding box center [550, 319] width 462 height 32
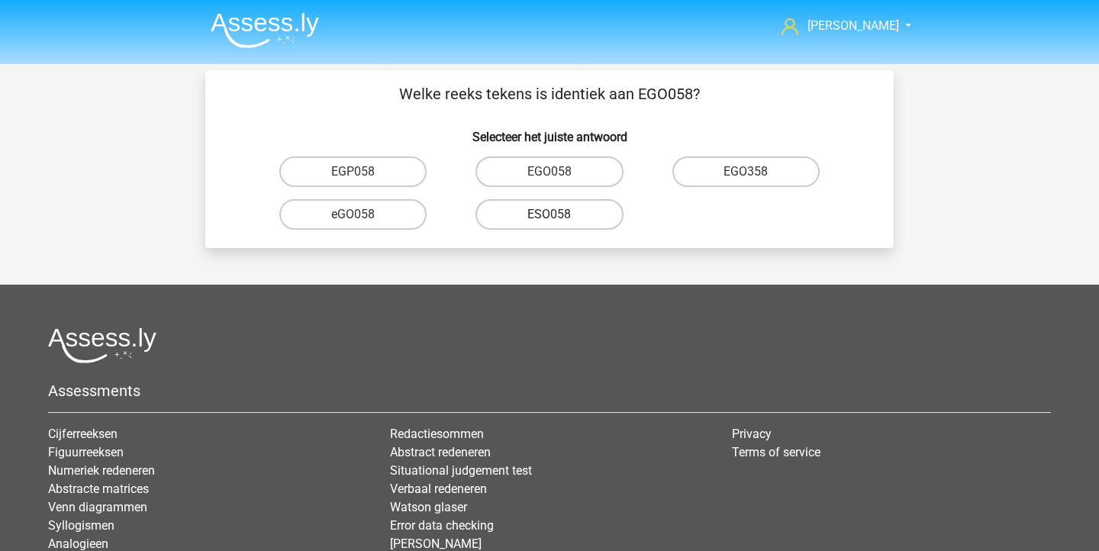
click at [567, 223] on label "ESO058" at bounding box center [548, 214] width 147 height 31
click at [559, 223] on input "ESO058" at bounding box center [554, 219] width 10 height 10
radio input "true"
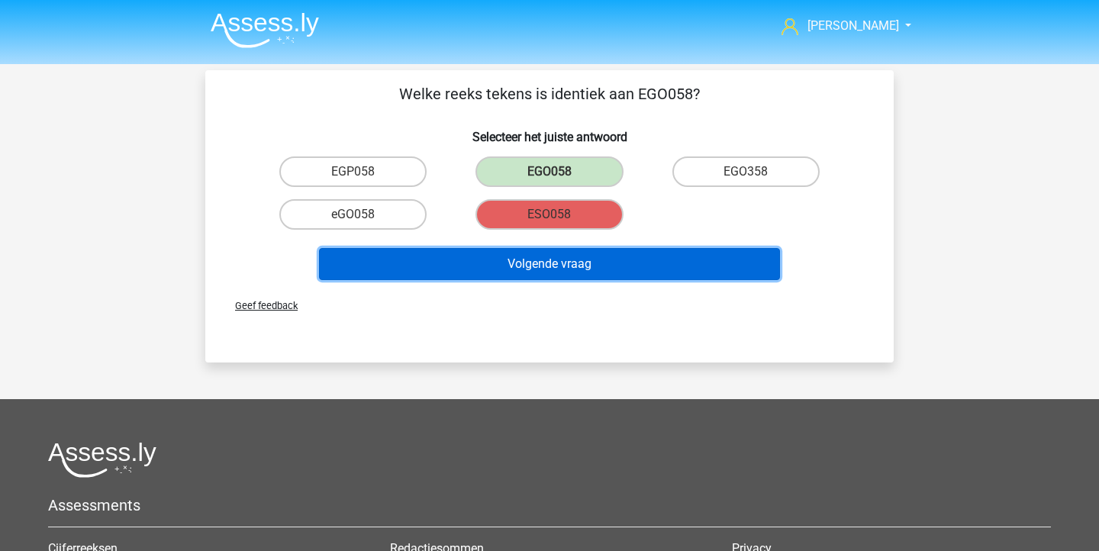
click at [565, 259] on button "Volgende vraag" at bounding box center [550, 264] width 462 height 32
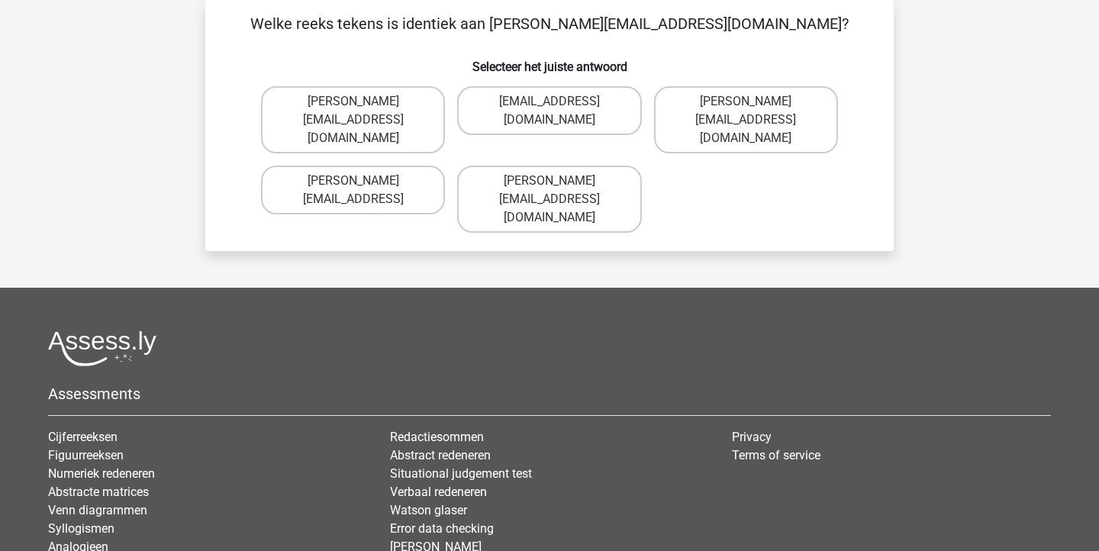
scroll to position [11, 0]
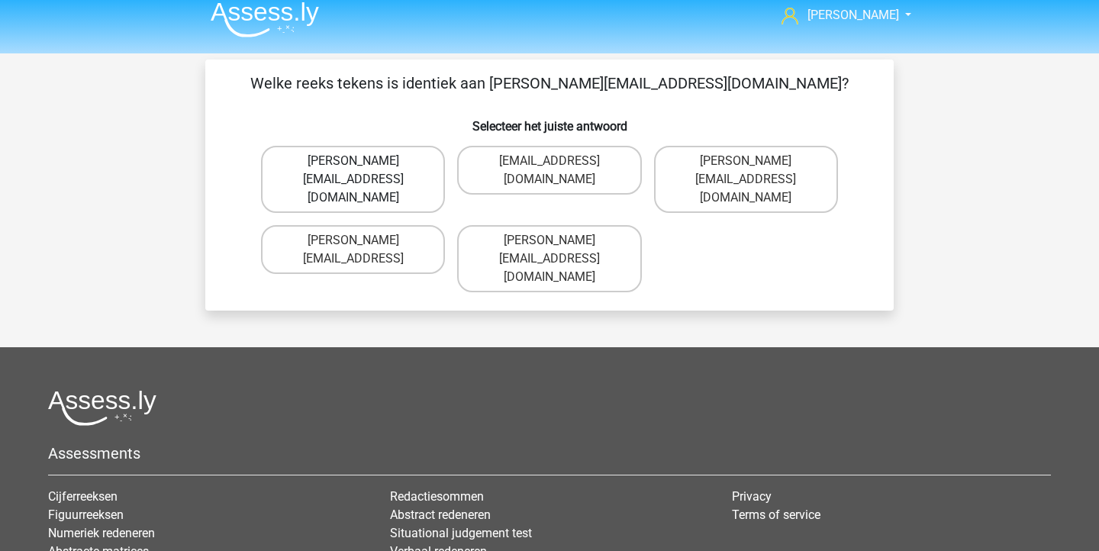
click at [415, 177] on label "Freya.Chamberlain@e-mail.com" at bounding box center [353, 179] width 184 height 67
click at [363, 171] on input "Freya.Chamberlain@e-mail.com" at bounding box center [358, 166] width 10 height 10
radio input "true"
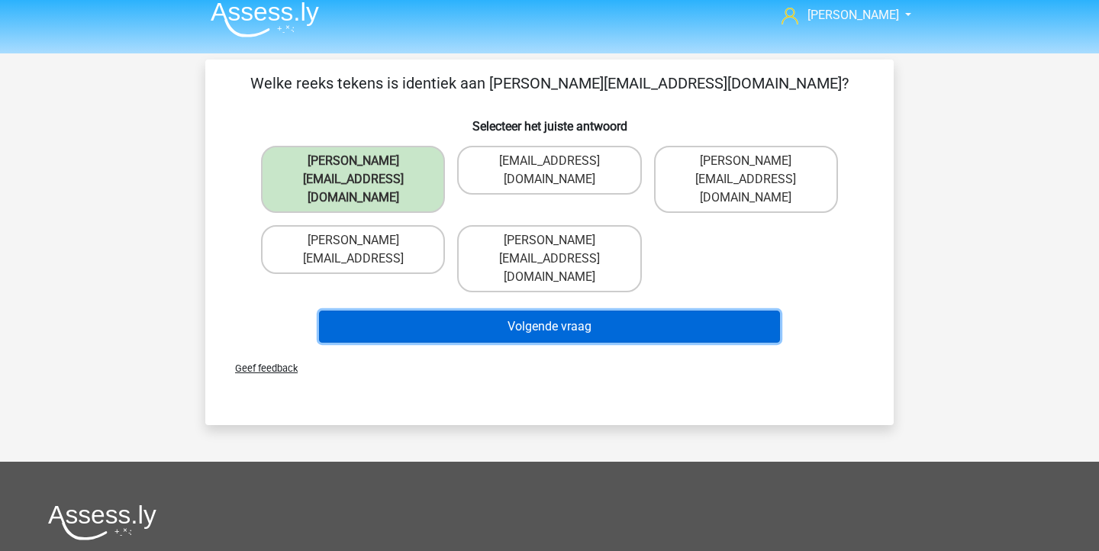
click at [507, 311] on button "Volgende vraag" at bounding box center [550, 327] width 462 height 32
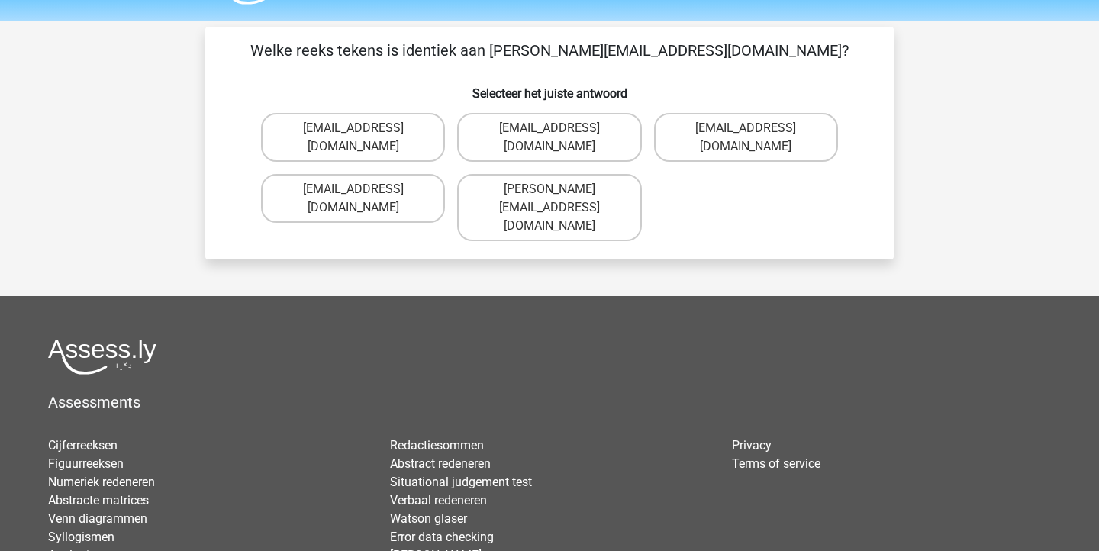
scroll to position [0, 0]
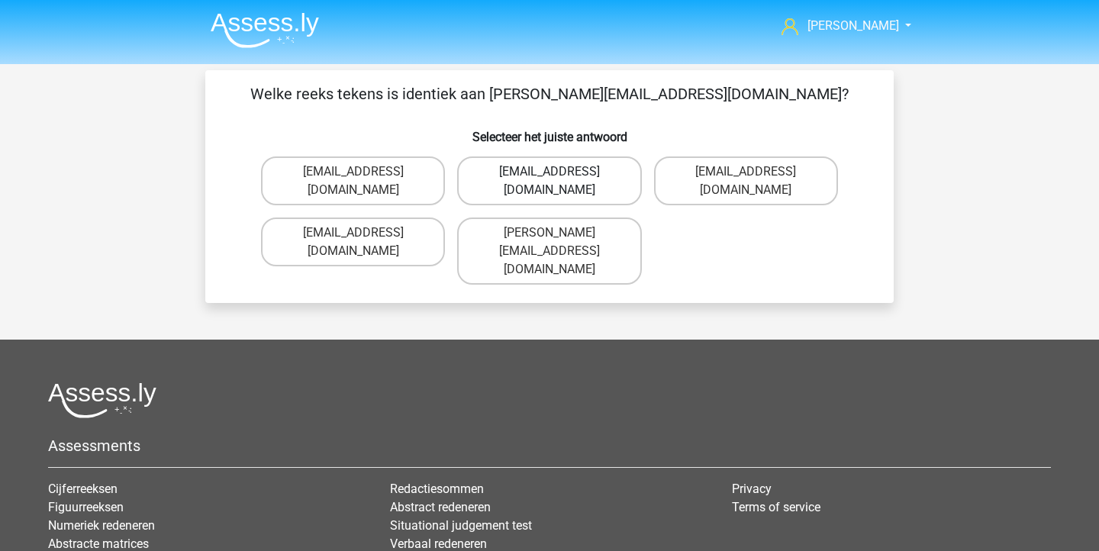
click at [601, 179] on label "Elsie-Land@joinedmail.co.com" at bounding box center [549, 180] width 184 height 49
click at [559, 179] on input "Elsie-Land@joinedmail.co.com" at bounding box center [554, 177] width 10 height 10
radio input "true"
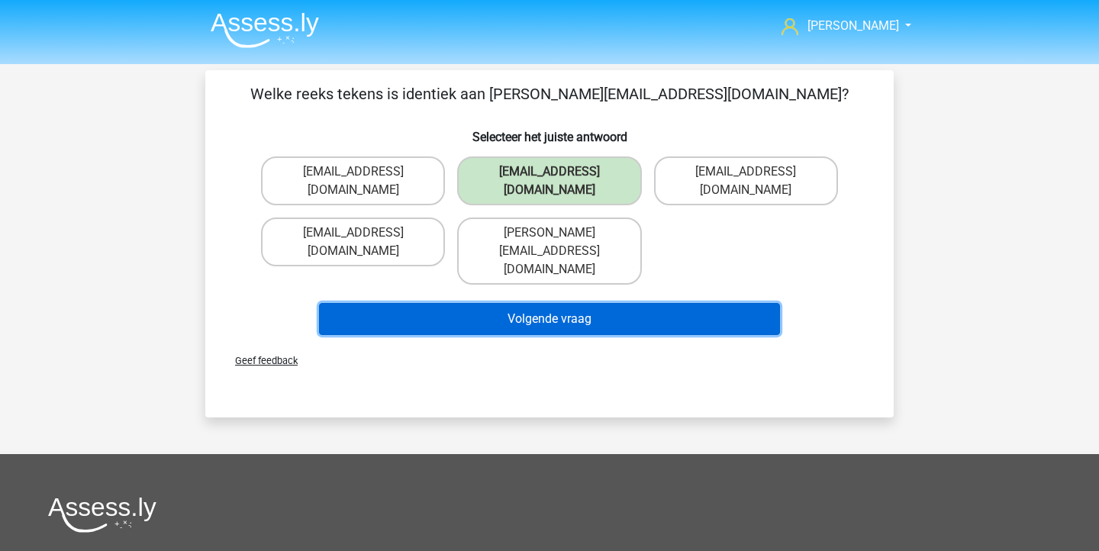
click at [602, 303] on button "Volgende vraag" at bounding box center [550, 319] width 462 height 32
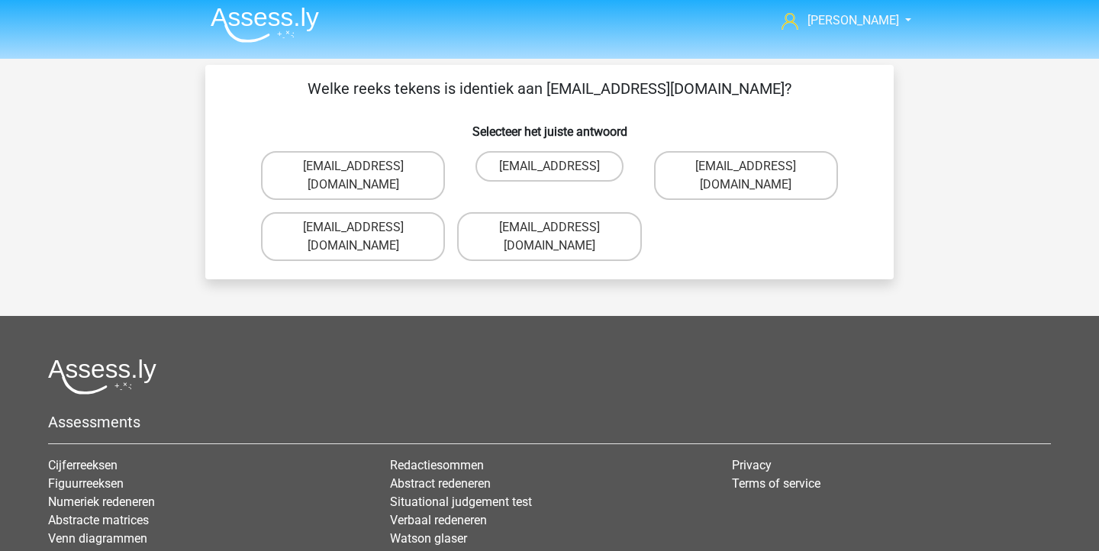
scroll to position [2, 0]
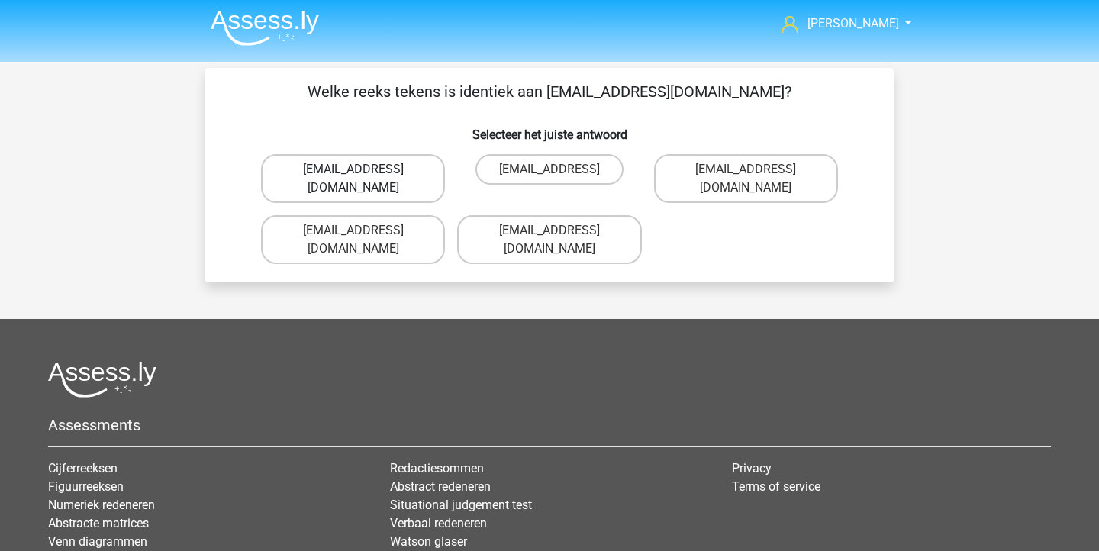
click at [425, 168] on label "Oscar.King@hotmail.com" at bounding box center [353, 178] width 184 height 49
click at [363, 169] on input "Oscar.King@hotmail.com" at bounding box center [358, 174] width 10 height 10
radio input "true"
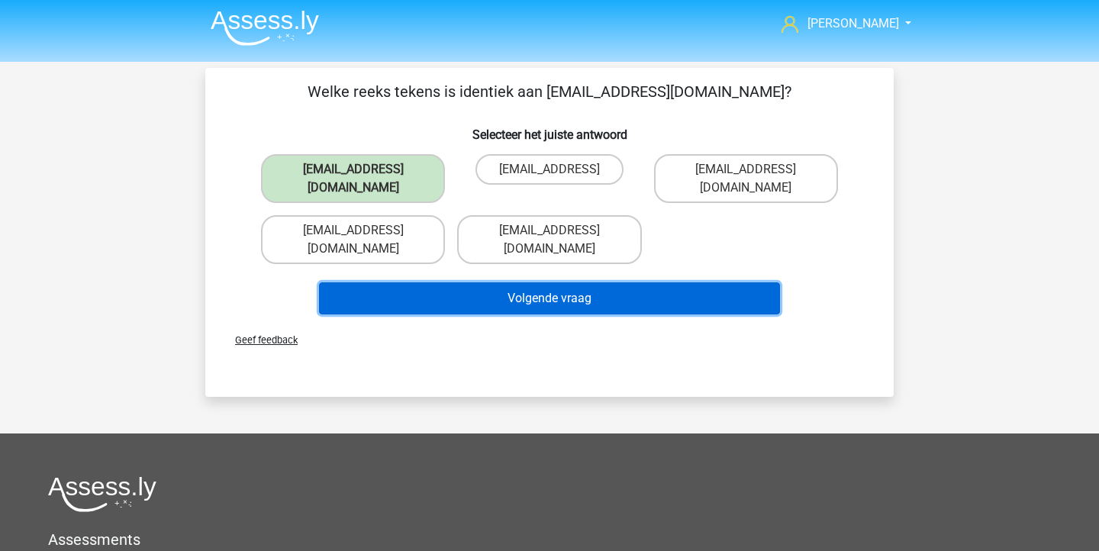
click at [490, 282] on button "Volgende vraag" at bounding box center [550, 298] width 462 height 32
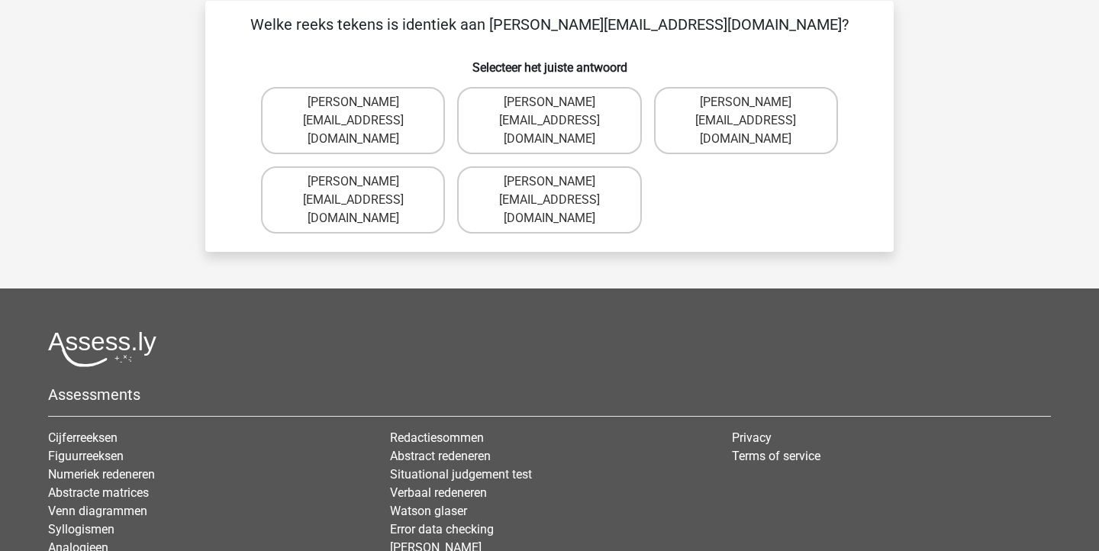
scroll to position [0, 0]
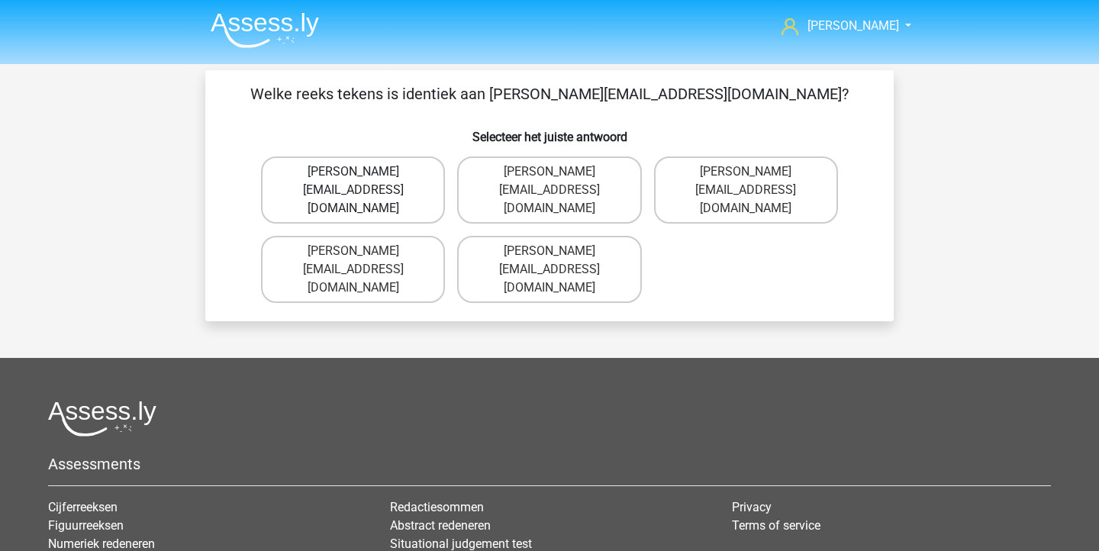
click at [421, 180] on label "Jake.Jackson@hotmail.uk.com" at bounding box center [353, 189] width 184 height 67
click at [363, 180] on input "Jake.Jackson@hotmail.uk.com" at bounding box center [358, 177] width 10 height 10
radio input "true"
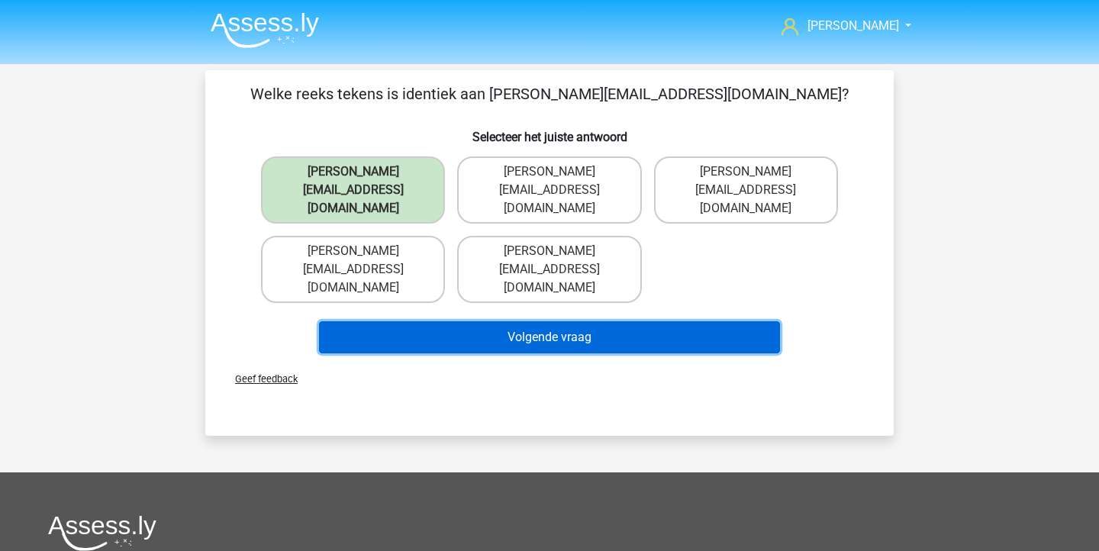
click at [454, 321] on button "Volgende vraag" at bounding box center [550, 337] width 462 height 32
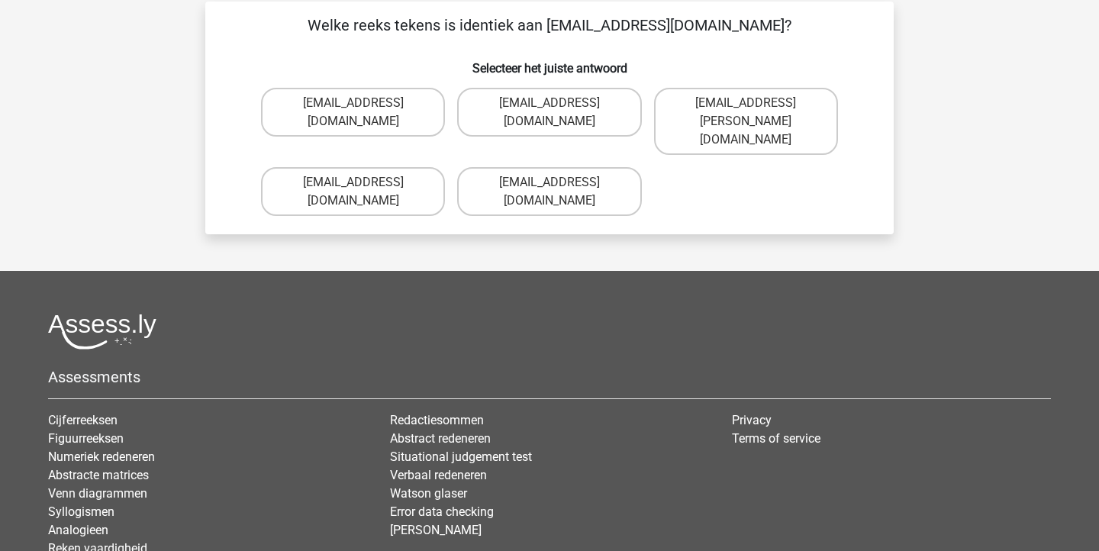
scroll to position [70, 0]
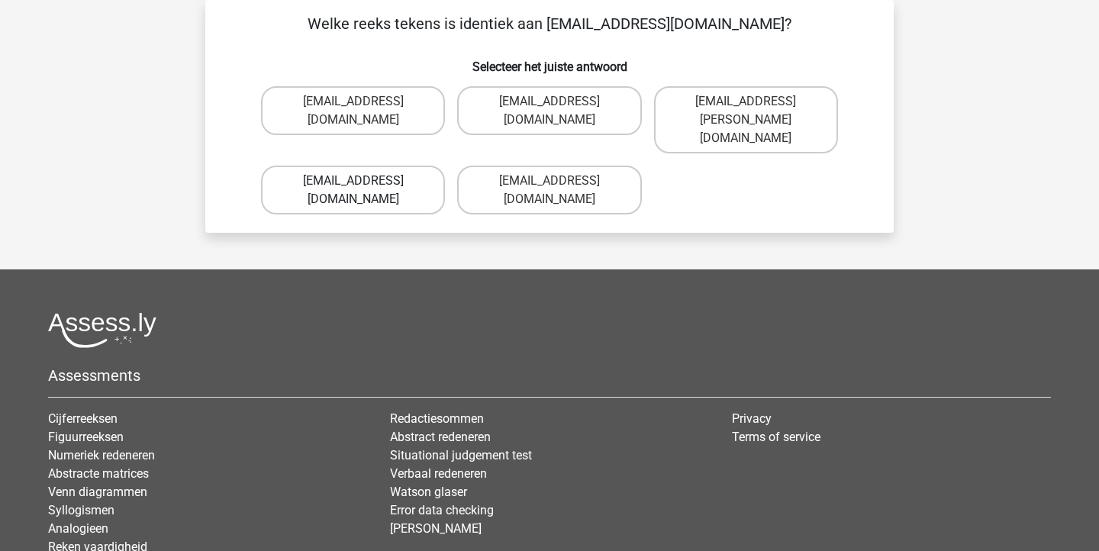
click at [395, 166] on label "Grace-Roberts@e-mail.gr" at bounding box center [353, 190] width 184 height 49
click at [363, 181] on input "Grace-Roberts@e-mail.gr" at bounding box center [358, 186] width 10 height 10
radio input "true"
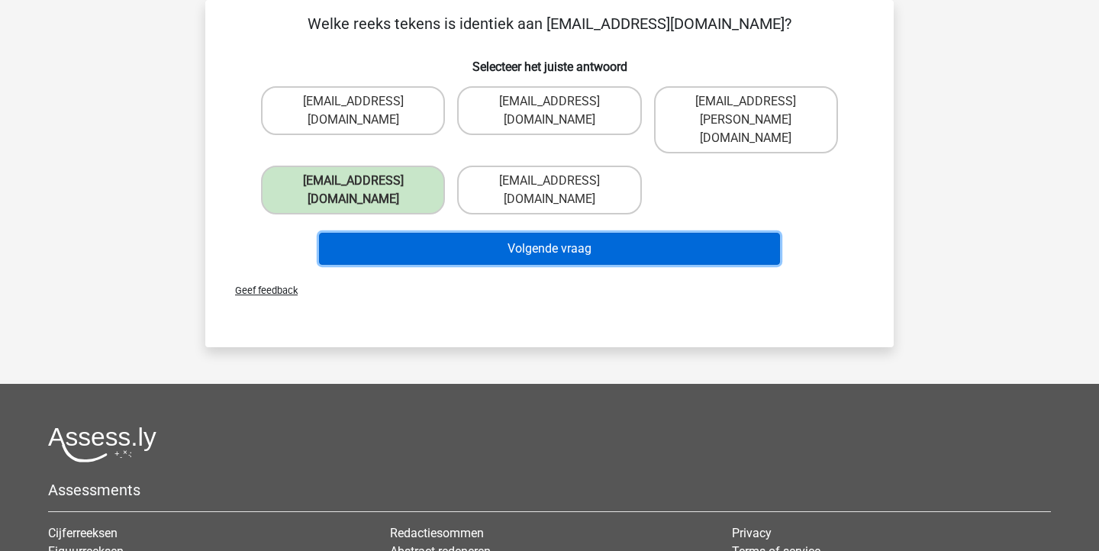
click at [429, 233] on button "Volgende vraag" at bounding box center [550, 249] width 462 height 32
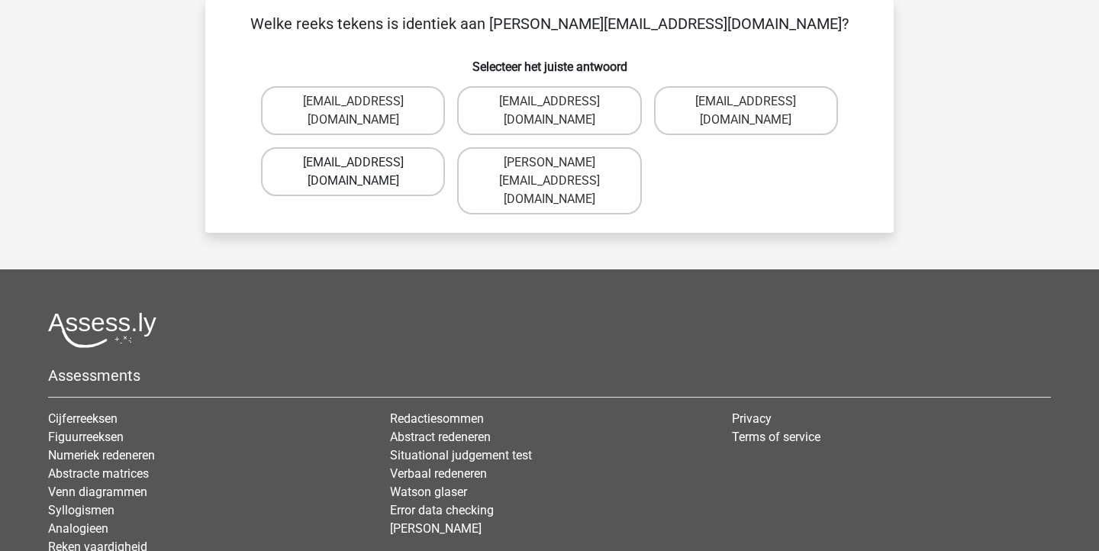
click at [420, 157] on label "Joshua+Bond@gmail.uk.co" at bounding box center [353, 171] width 184 height 49
click at [363, 163] on input "Joshua+Bond@gmail.uk.co" at bounding box center [358, 168] width 10 height 10
radio input "true"
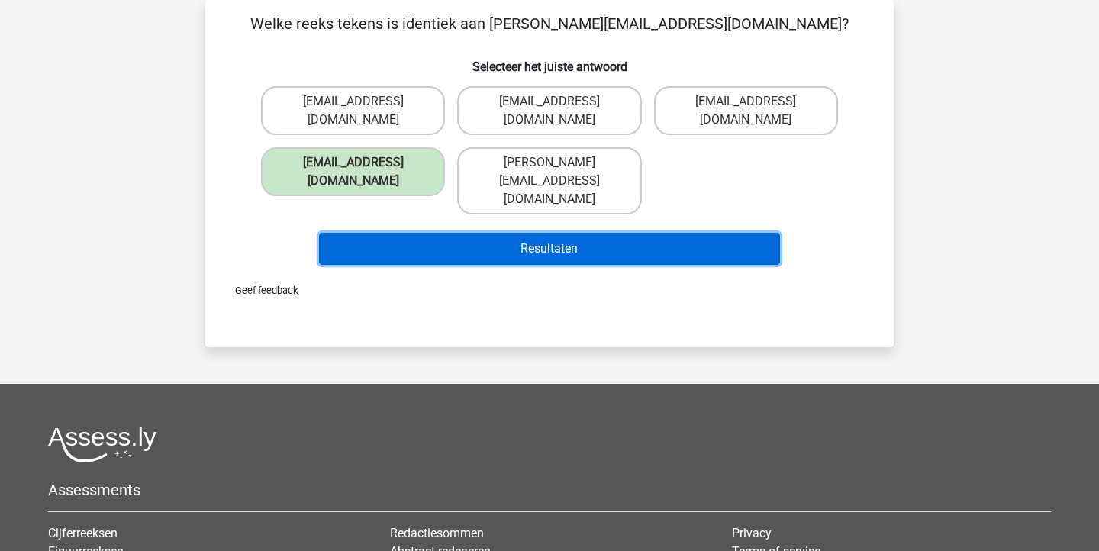
click at [436, 233] on button "Resultaten" at bounding box center [550, 249] width 462 height 32
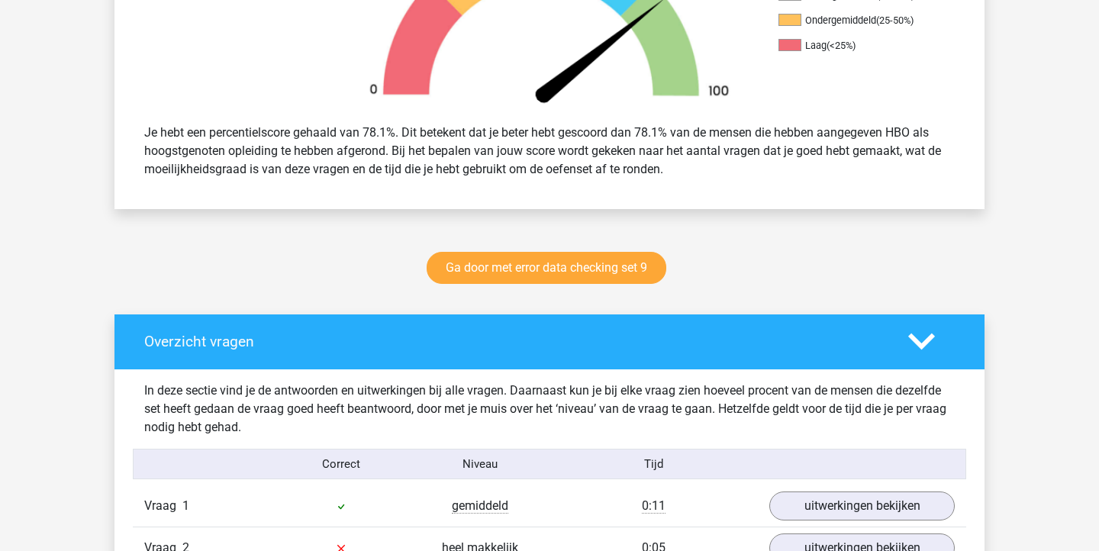
scroll to position [130, 0]
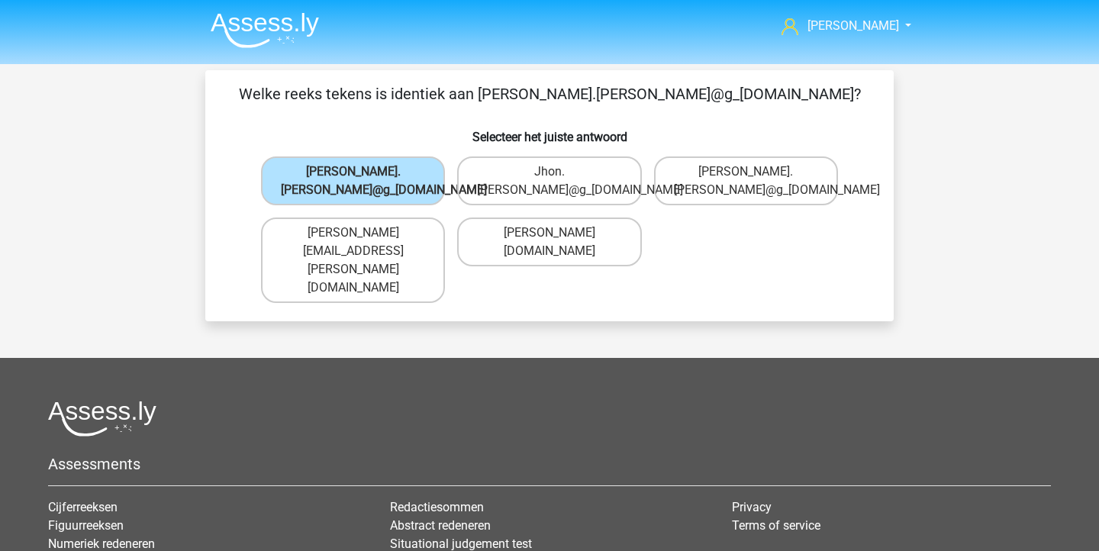
scroll to position [70, 0]
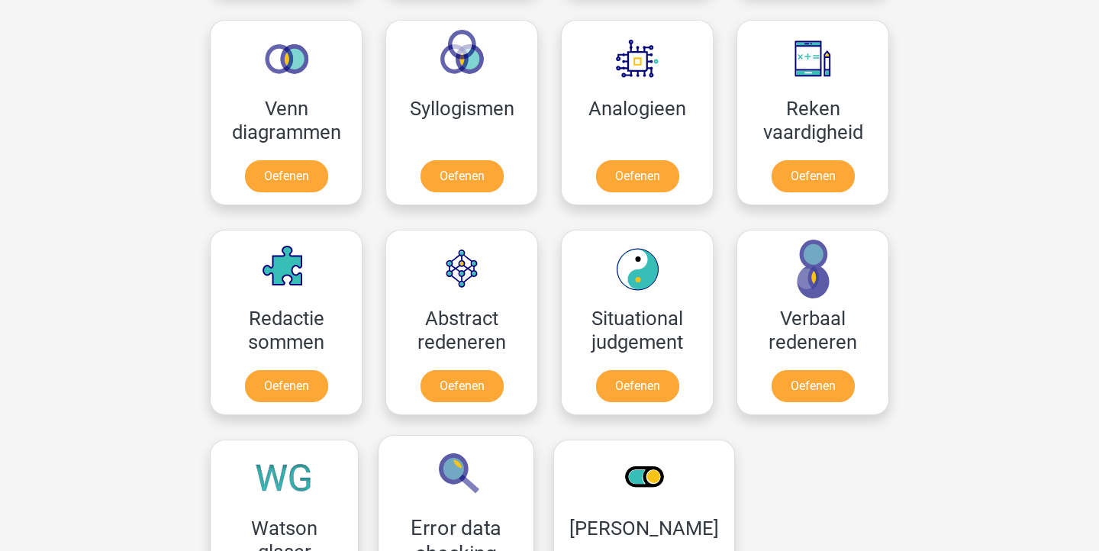
scroll to position [746, 0]
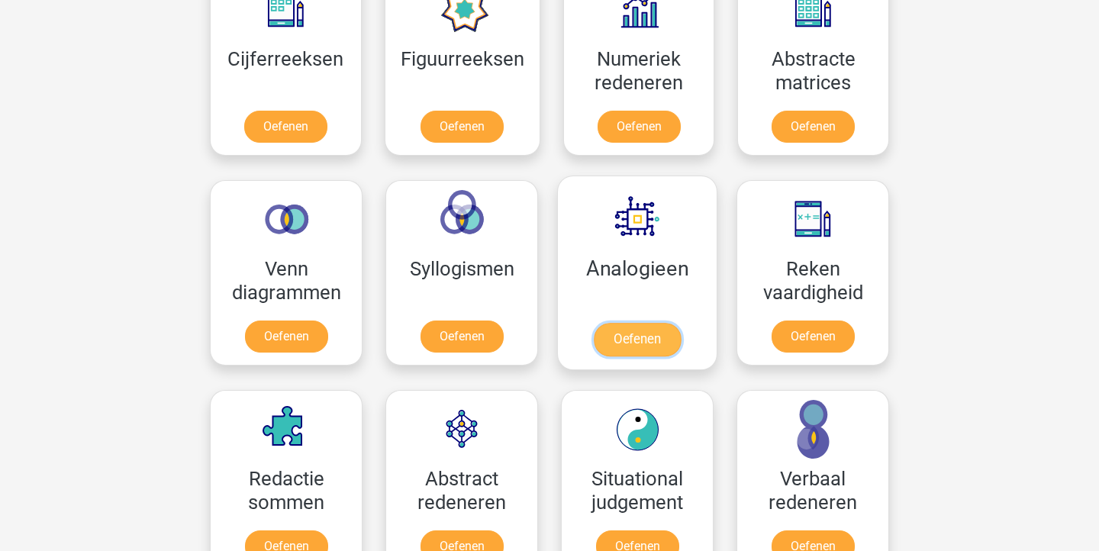
click at [634, 323] on link "Oefenen" at bounding box center [637, 340] width 87 height 34
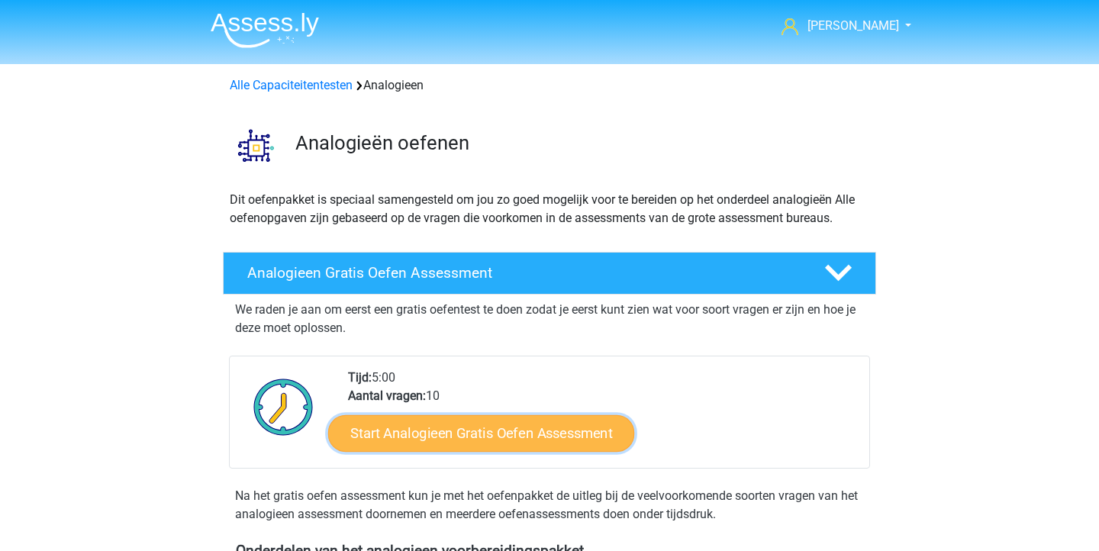
click at [569, 427] on link "Start Analogieen Gratis Oefen Assessment" at bounding box center [481, 432] width 306 height 37
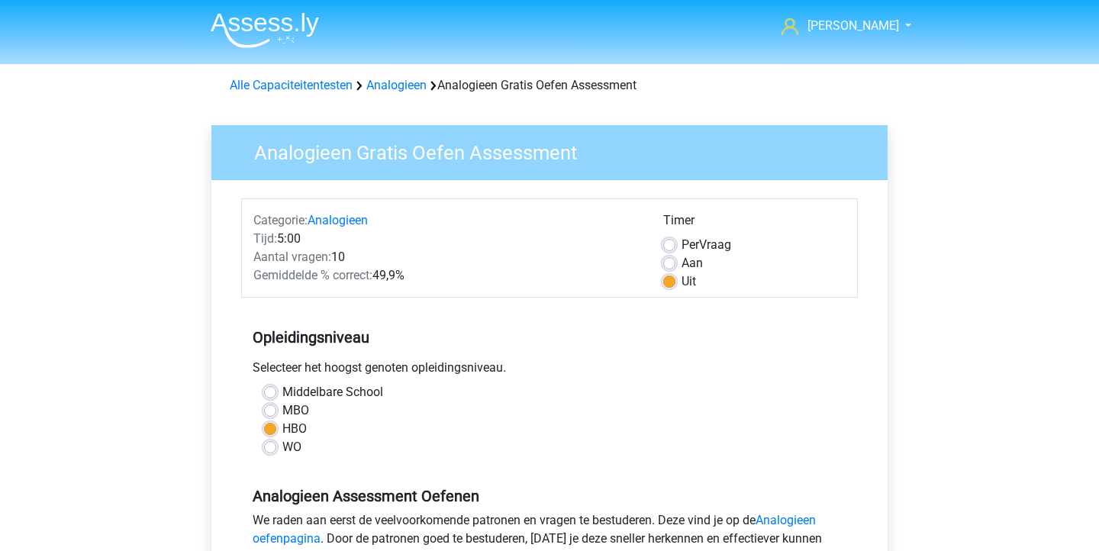
scroll to position [233, 0]
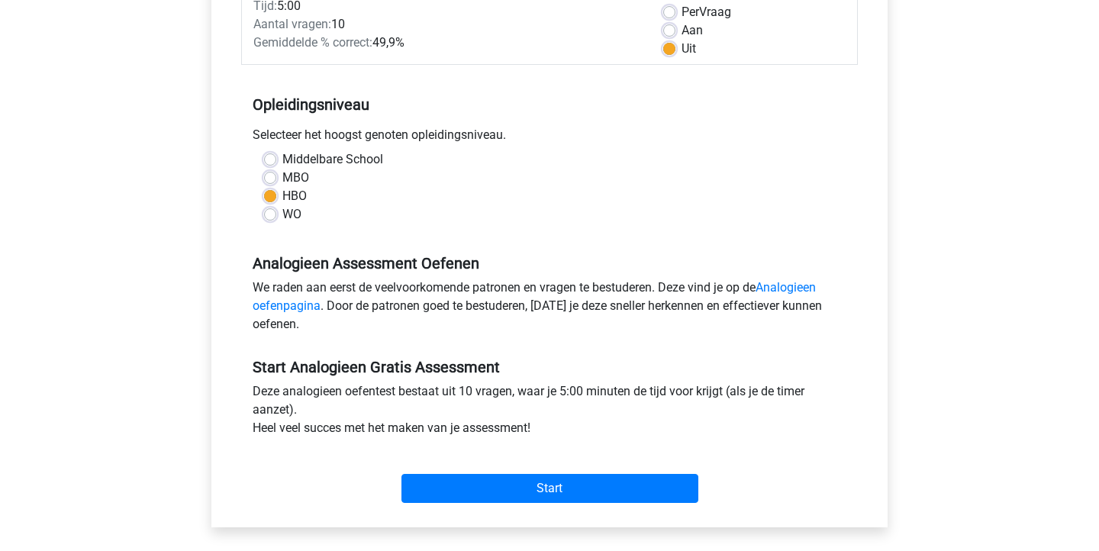
click at [552, 472] on div "Start" at bounding box center [549, 475] width 617 height 53
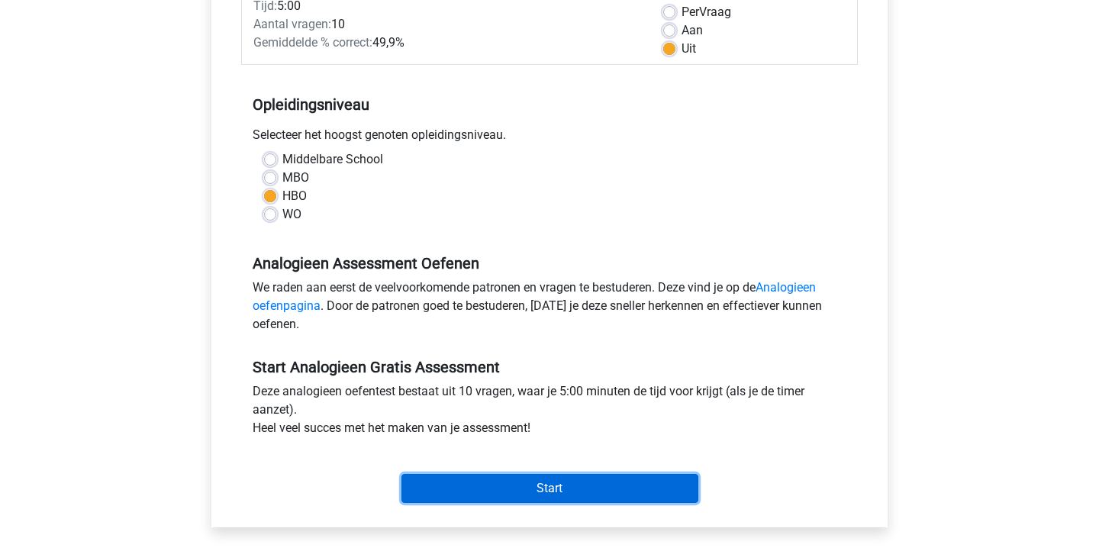
click at [551, 485] on input "Start" at bounding box center [549, 488] width 297 height 29
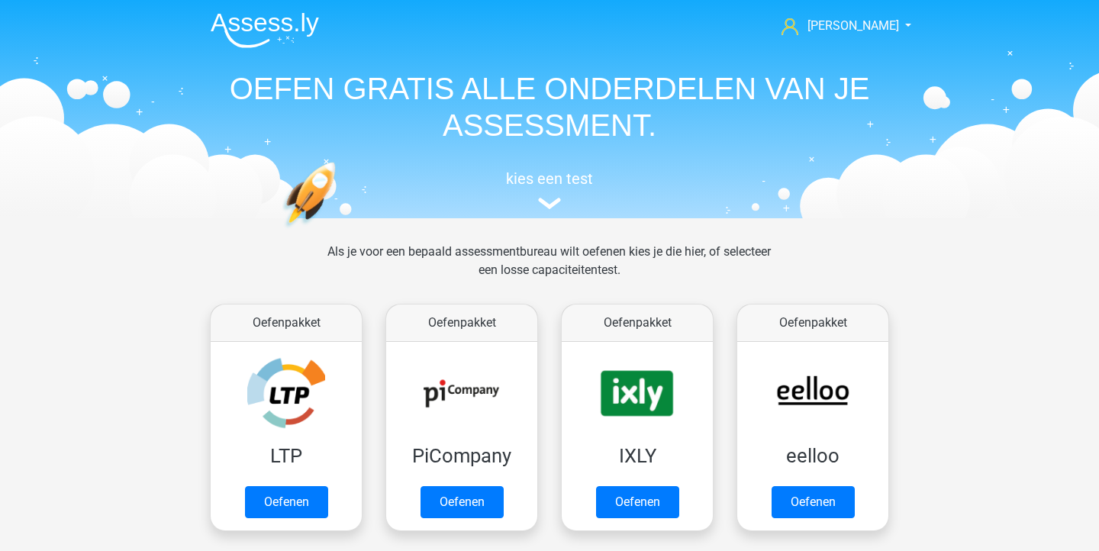
scroll to position [746, 0]
